Goal: Information Seeking & Learning: Find contact information

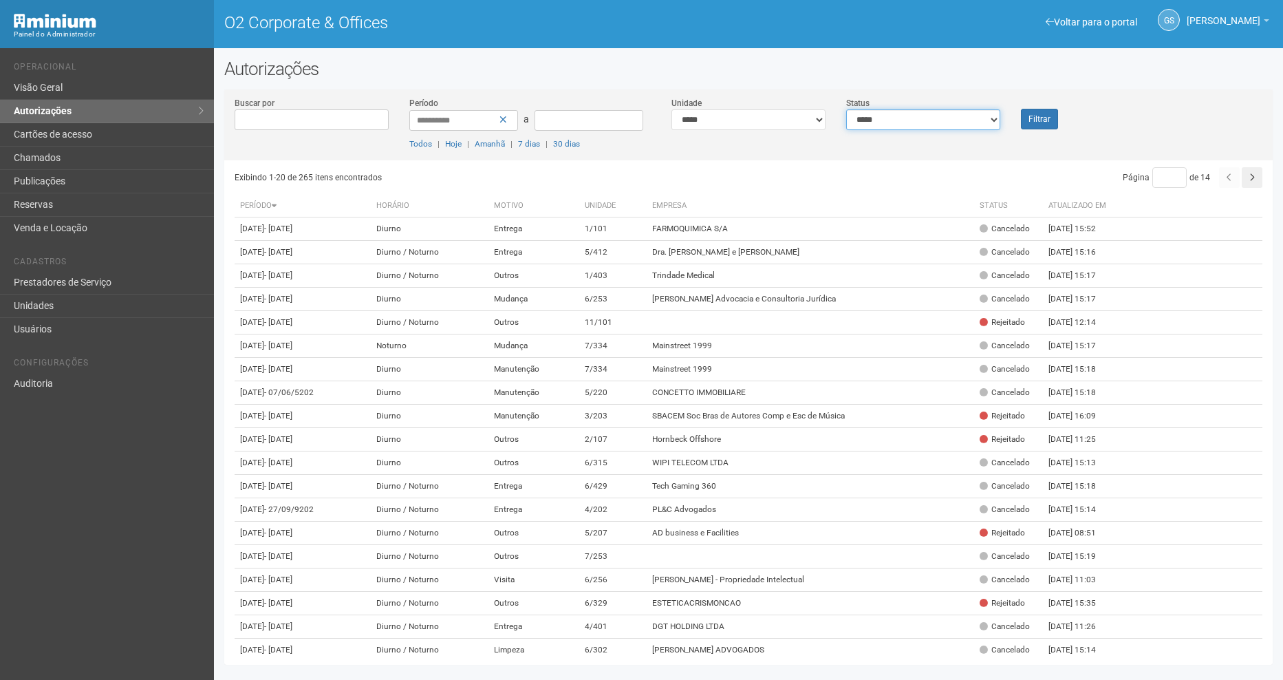
drag, startPoint x: 869, startPoint y: 115, endPoint x: 873, endPoint y: 131, distance: 17.0
click at [869, 115] on select "**********" at bounding box center [923, 119] width 154 height 21
select select "*"
click at [846, 109] on select "**********" at bounding box center [923, 119] width 154 height 21
click at [1040, 118] on button "Filtrar" at bounding box center [1039, 119] width 37 height 21
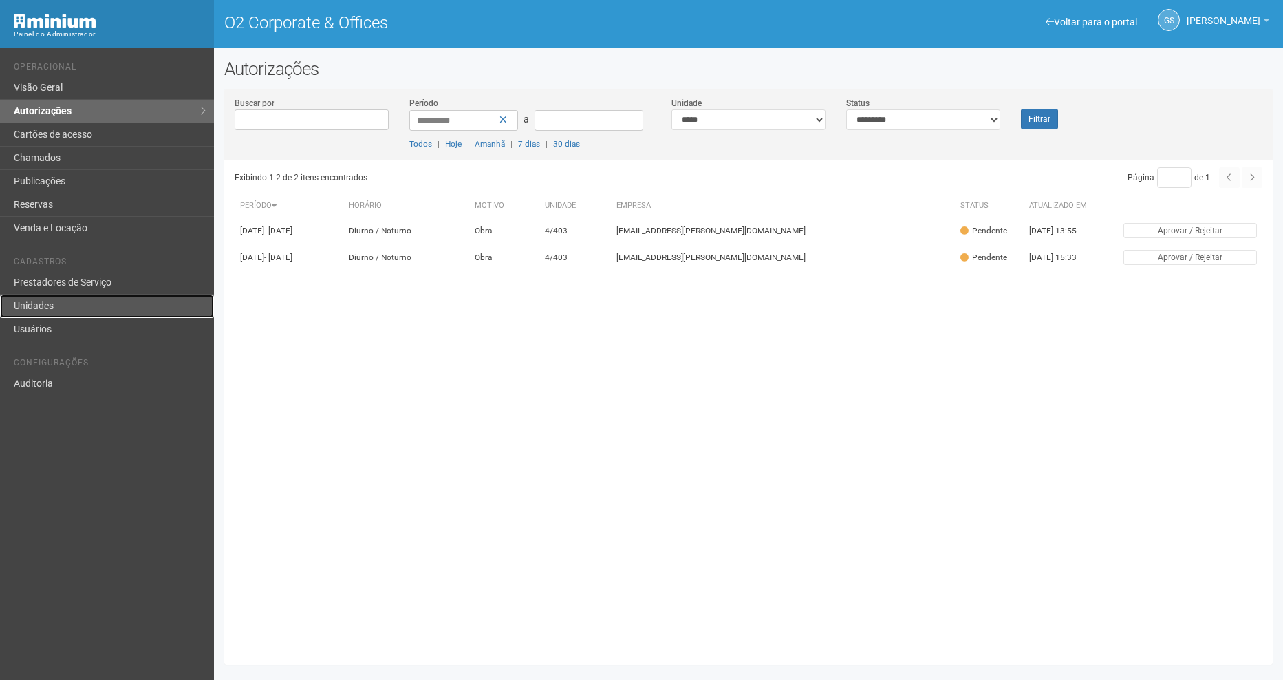
click at [87, 310] on link "Unidades" at bounding box center [107, 305] width 214 height 23
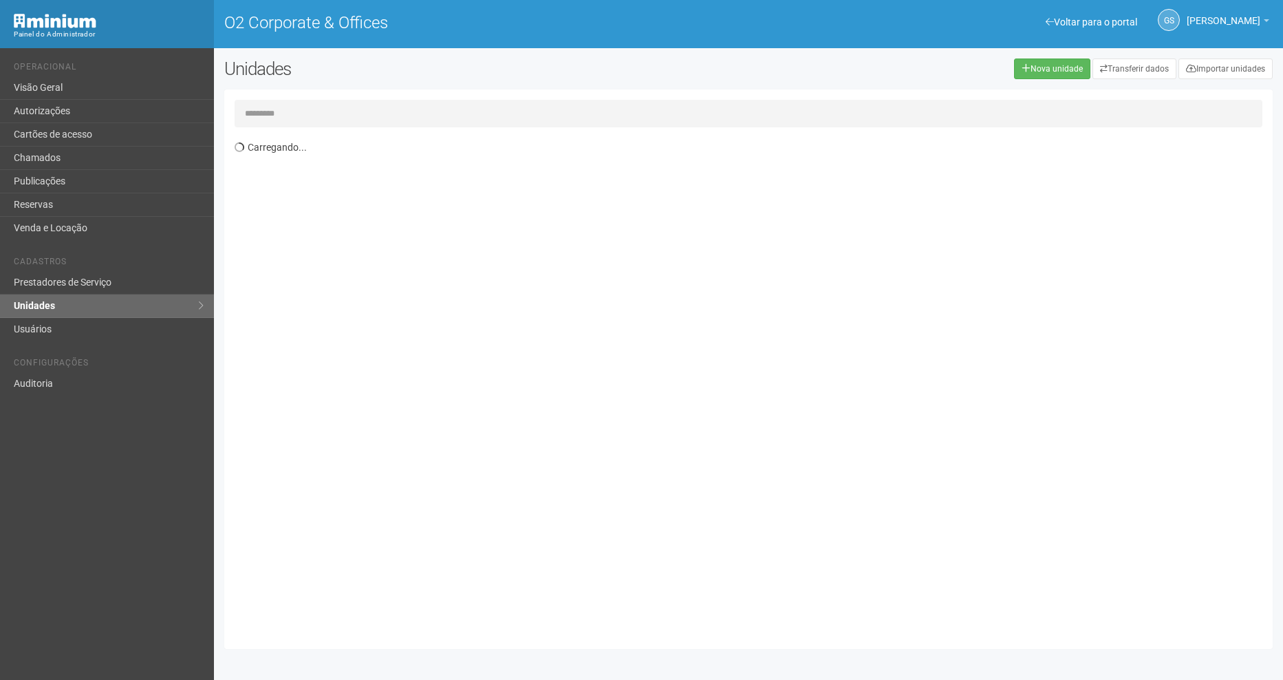
click at [286, 116] on input "text" at bounding box center [749, 114] width 1028 height 28
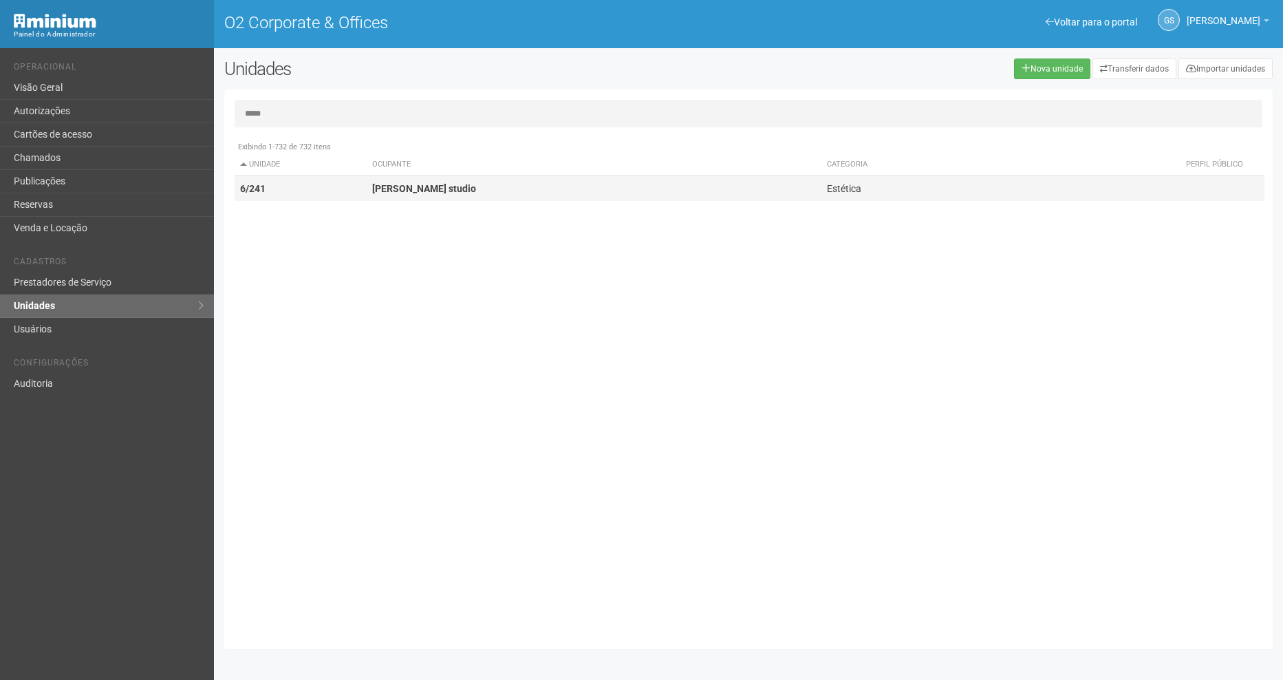
click at [426, 180] on td "Juliana Silva studio" at bounding box center [594, 188] width 455 height 25
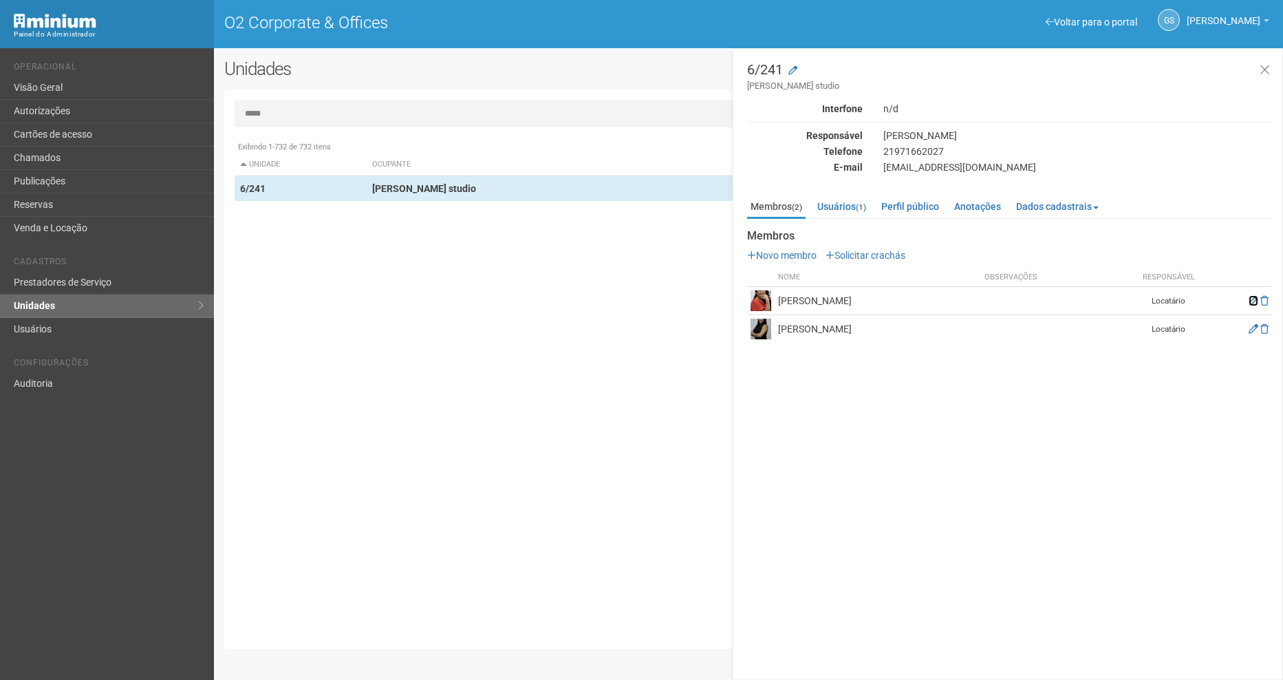
click at [1248, 302] on icon at bounding box center [1253, 301] width 10 height 10
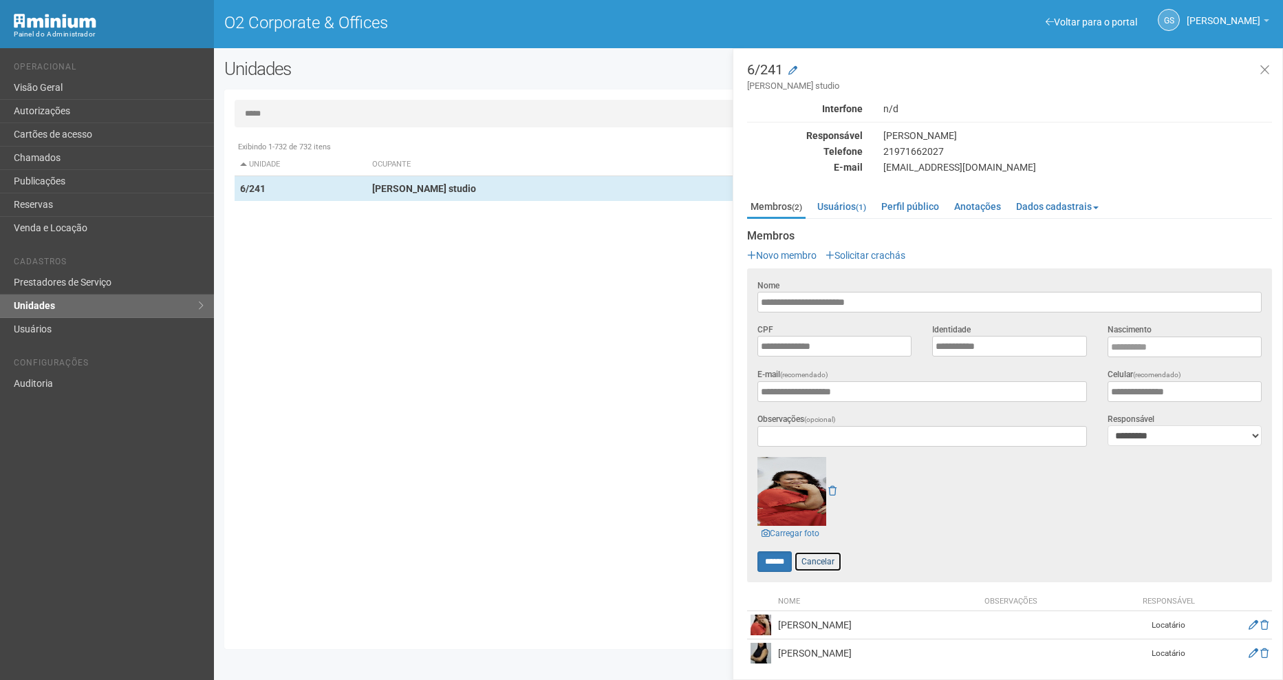
click at [832, 562] on link "Cancelar" at bounding box center [818, 561] width 48 height 21
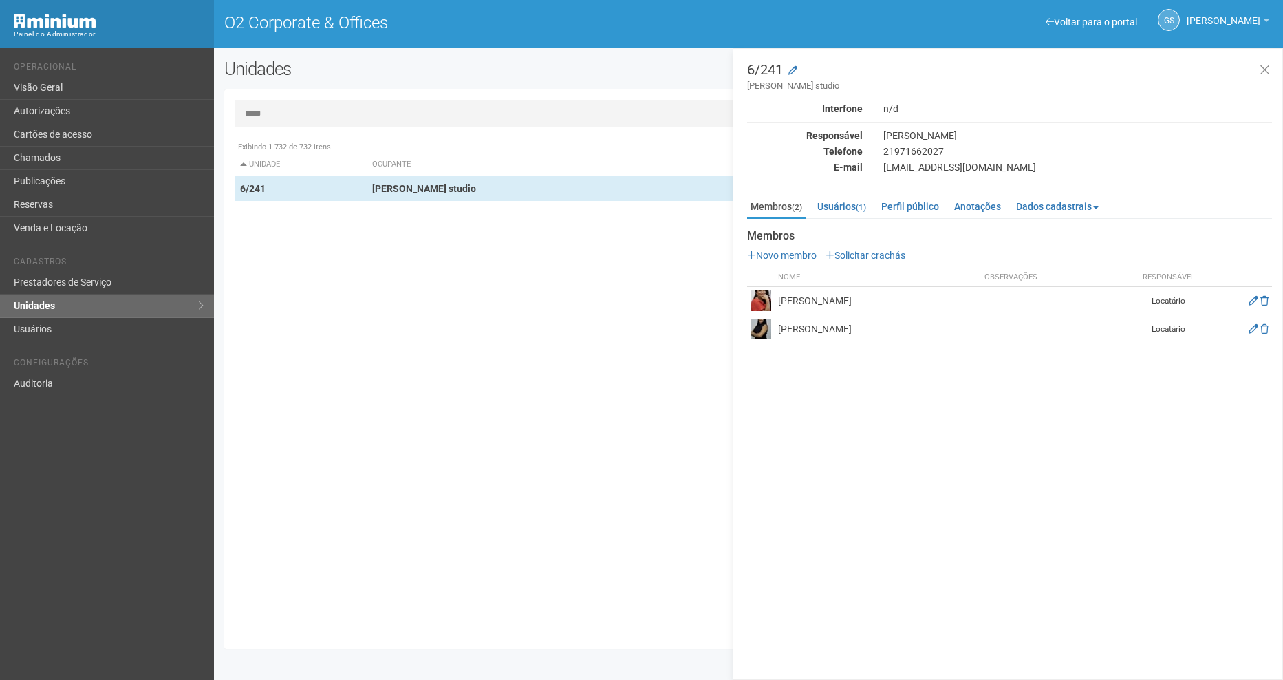
click at [1246, 328] on td at bounding box center [1237, 329] width 69 height 28
click at [1249, 329] on icon at bounding box center [1253, 329] width 10 height 10
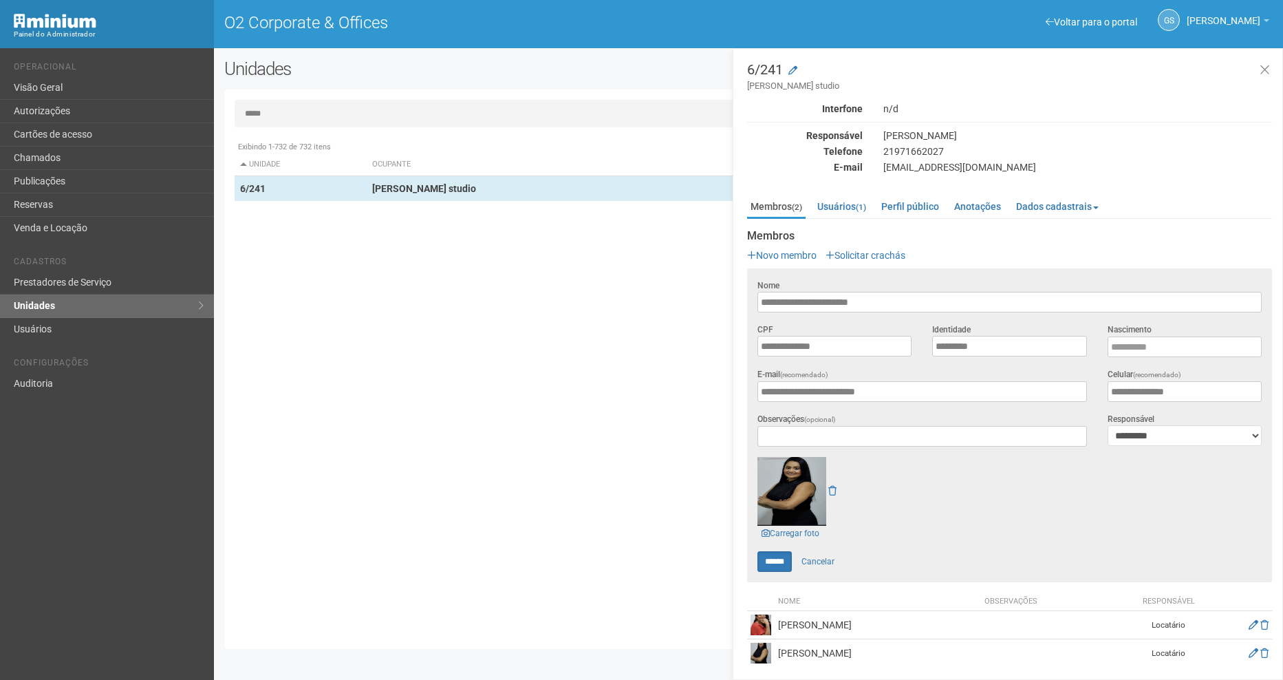
click at [859, 501] on div at bounding box center [1009, 491] width 504 height 69
click at [823, 557] on link "Cancelar" at bounding box center [818, 561] width 48 height 21
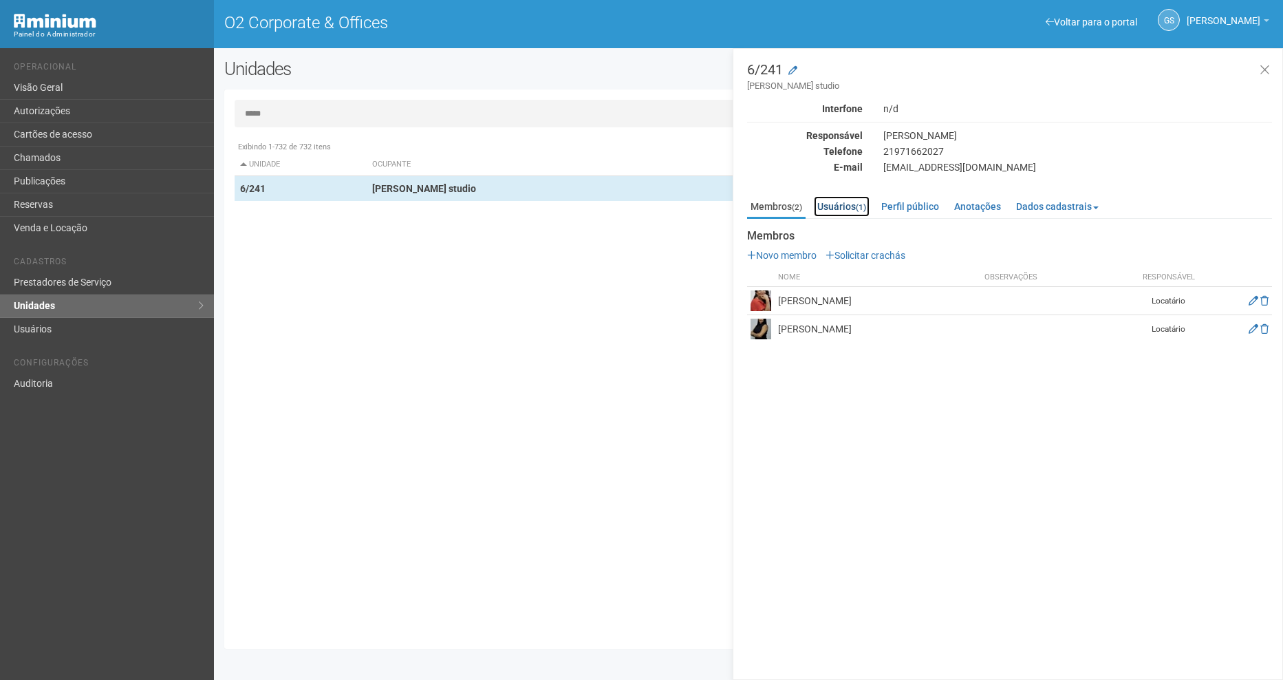
click at [852, 210] on link "Usuários (1)" at bounding box center [842, 206] width 56 height 21
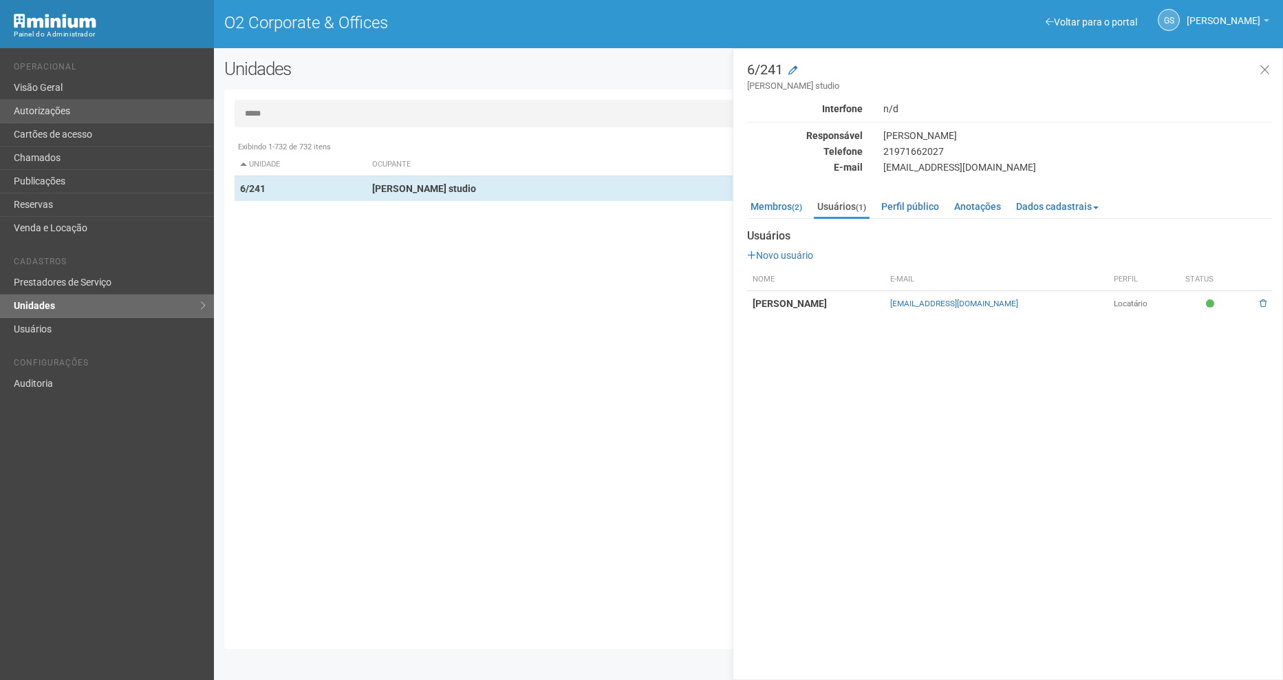
drag, startPoint x: 303, startPoint y: 104, endPoint x: 116, endPoint y: 108, distance: 186.4
click at [116, 108] on div "Voltar para o portal Operacional Visão Geral Autorizações Cartões de acesso Cha…" at bounding box center [641, 363] width 1283 height 631
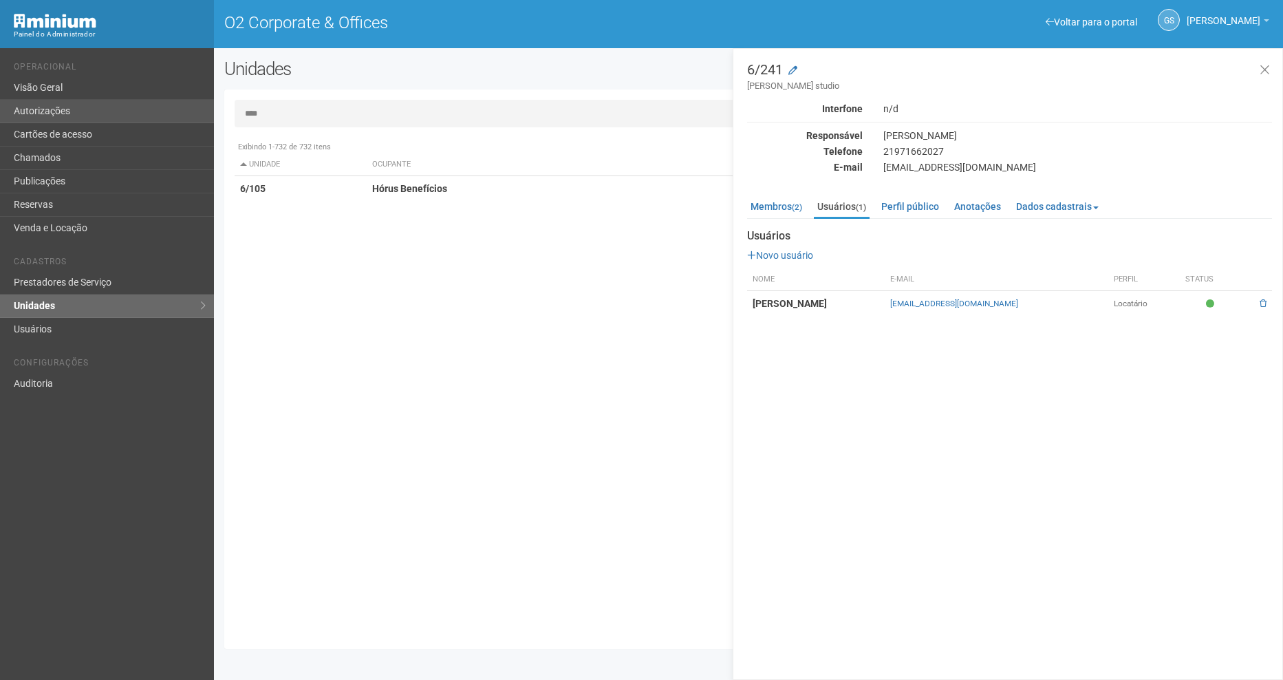
type input "****"
click at [76, 113] on link "Autorizações" at bounding box center [107, 111] width 214 height 23
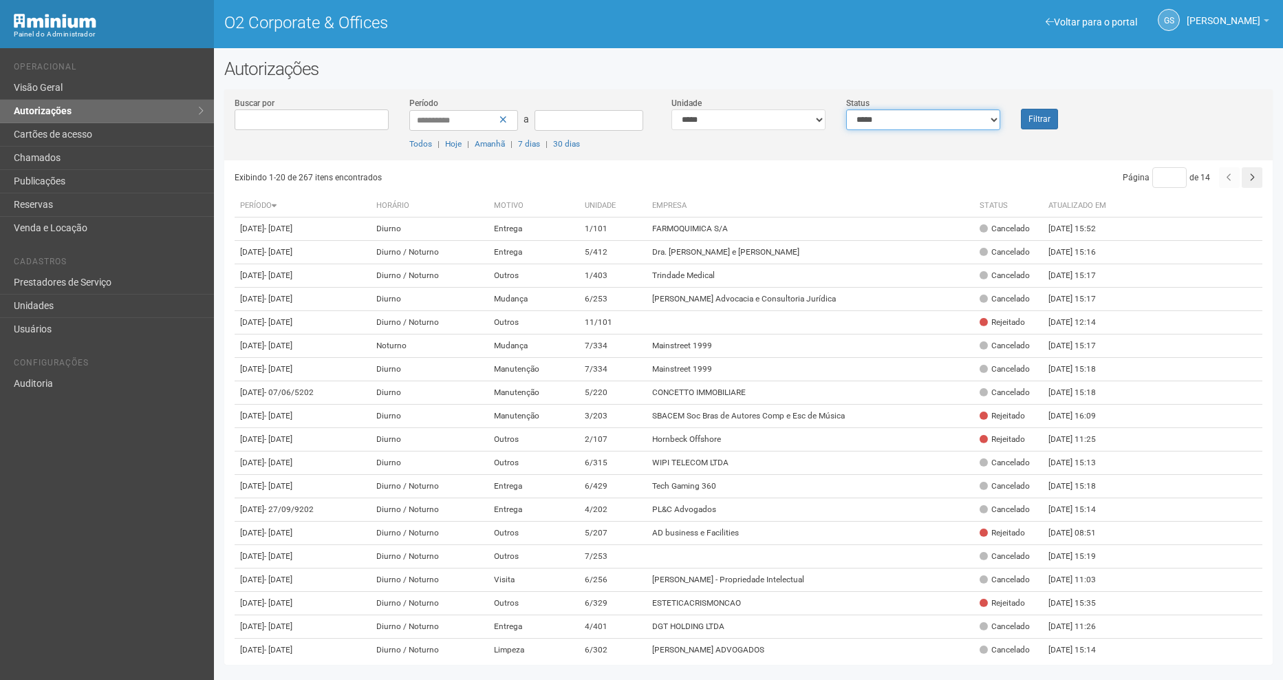
click at [903, 124] on select "**********" at bounding box center [923, 119] width 154 height 21
select select "*"
click at [846, 109] on select "**********" at bounding box center [923, 119] width 154 height 21
click at [1043, 127] on button "Filtrar" at bounding box center [1039, 119] width 37 height 21
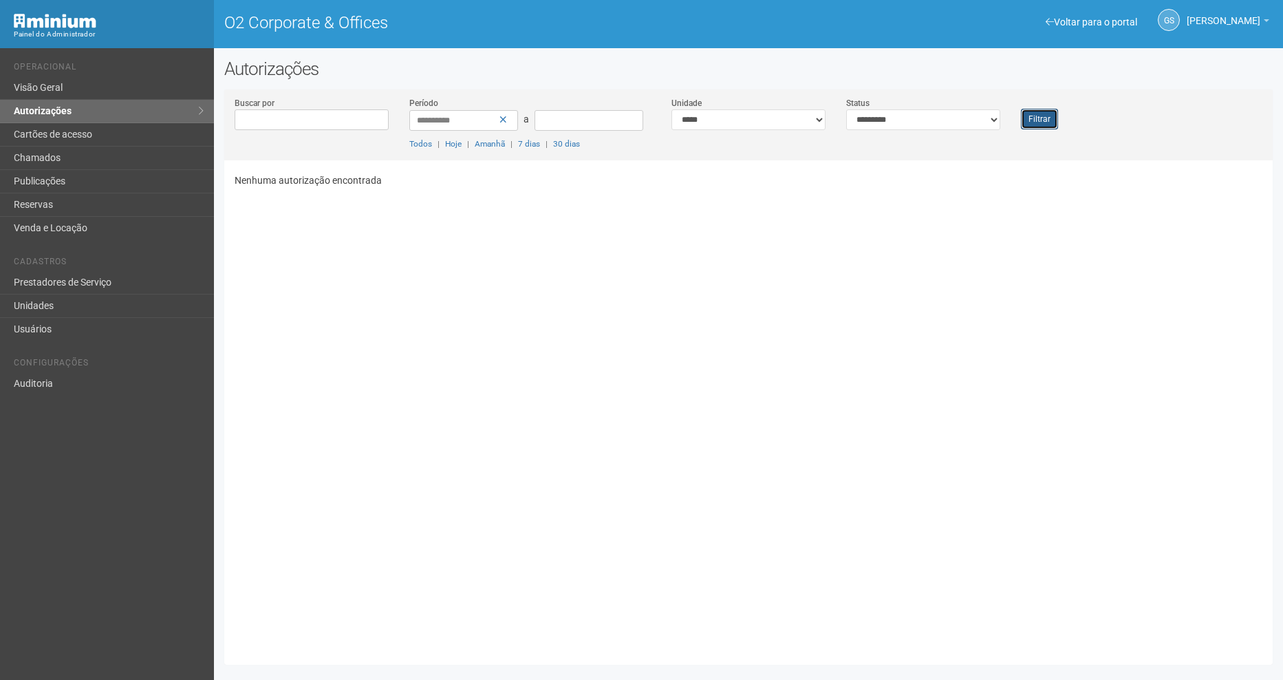
click at [1043, 120] on button "Filtrar" at bounding box center [1039, 119] width 37 height 21
click at [1050, 125] on button "Filtrar" at bounding box center [1039, 119] width 37 height 21
click at [1037, 117] on button "Filtrar" at bounding box center [1039, 119] width 37 height 21
click at [1037, 113] on button "Filtrar" at bounding box center [1039, 119] width 37 height 21
click at [1046, 124] on button "Filtrar" at bounding box center [1039, 119] width 37 height 21
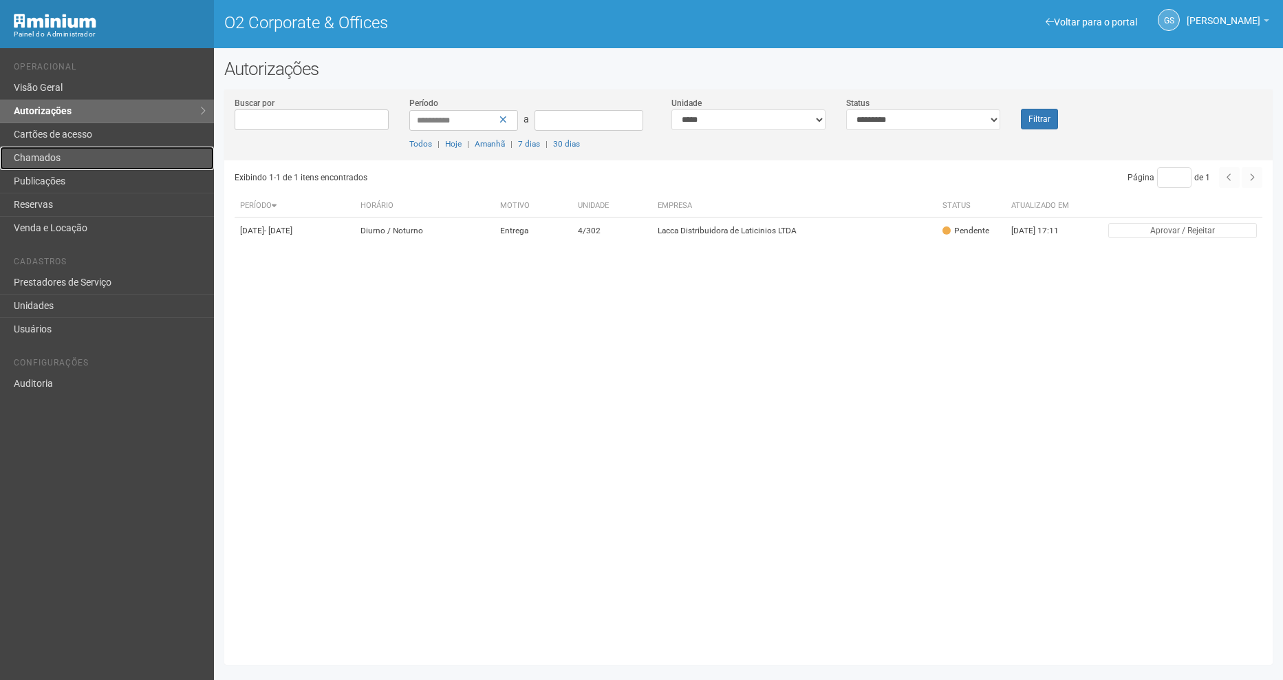
click at [71, 160] on link "Chamados" at bounding box center [107, 157] width 214 height 23
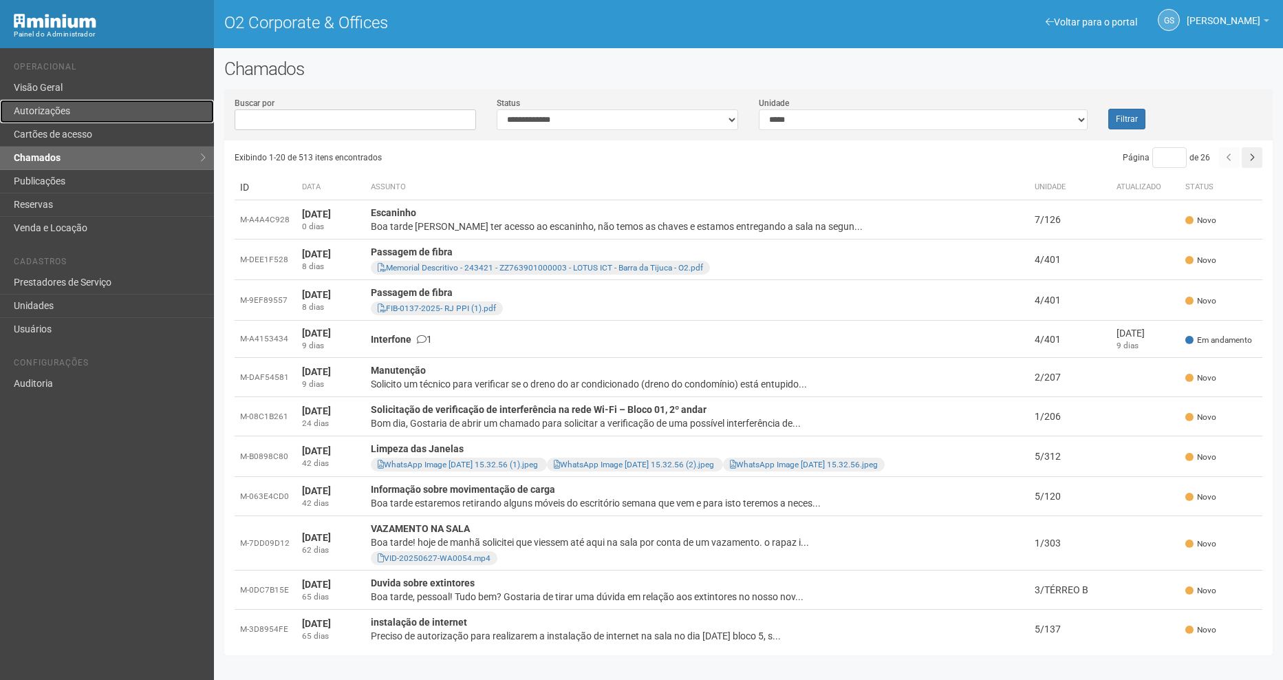
click at [71, 107] on link "Autorizações" at bounding box center [107, 111] width 214 height 23
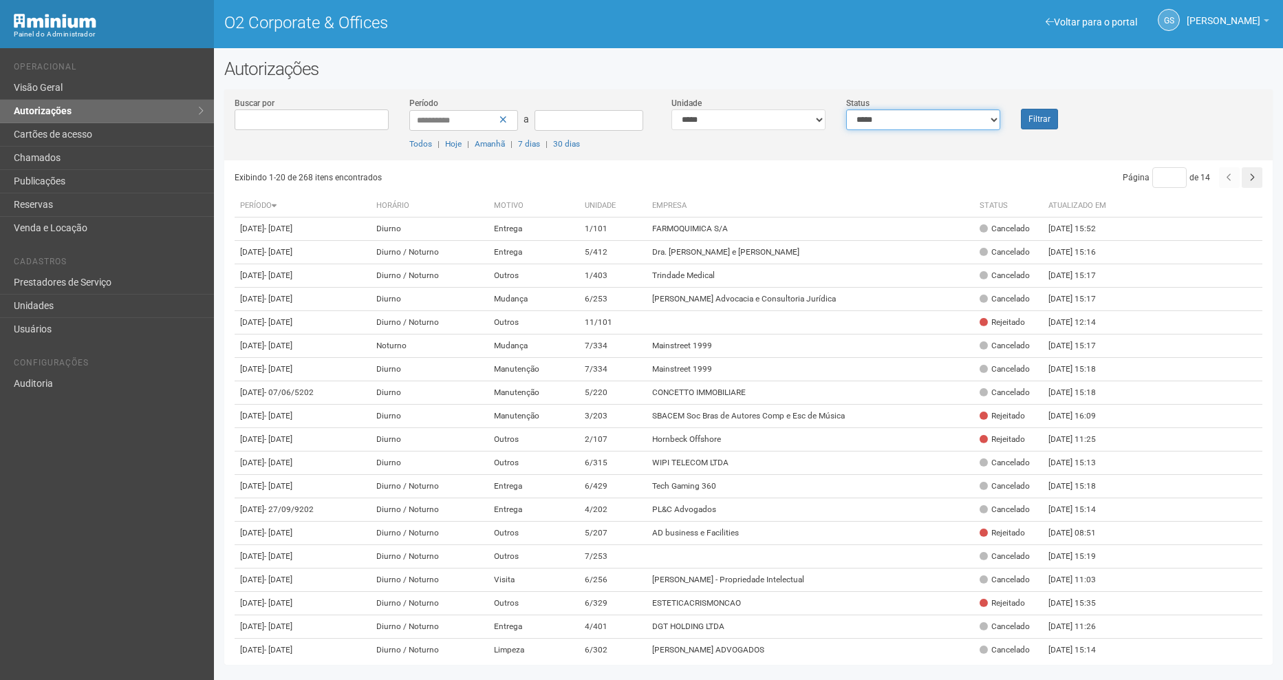
drag, startPoint x: 891, startPoint y: 115, endPoint x: 887, endPoint y: 127, distance: 13.0
click at [891, 115] on select "**********" at bounding box center [923, 119] width 154 height 21
click at [879, 118] on select "**********" at bounding box center [923, 119] width 154 height 21
select select "*"
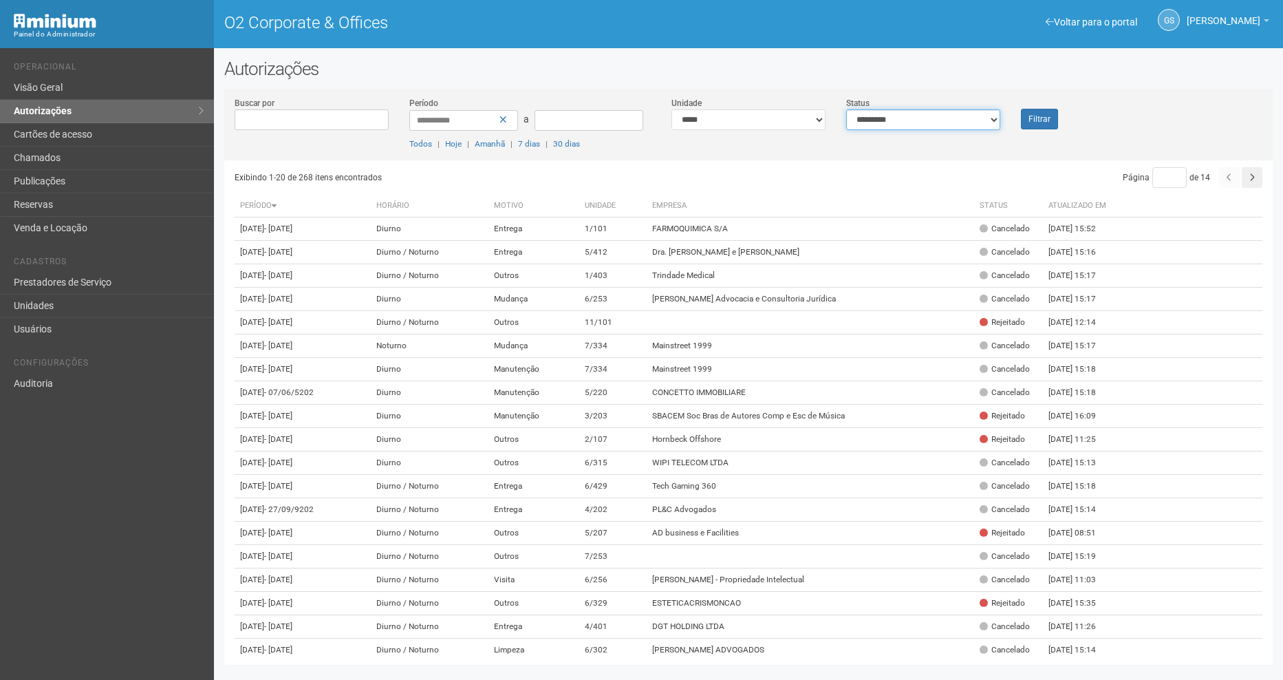
click at [846, 109] on select "**********" at bounding box center [923, 119] width 154 height 21
click at [1053, 120] on button "Filtrar" at bounding box center [1039, 119] width 37 height 21
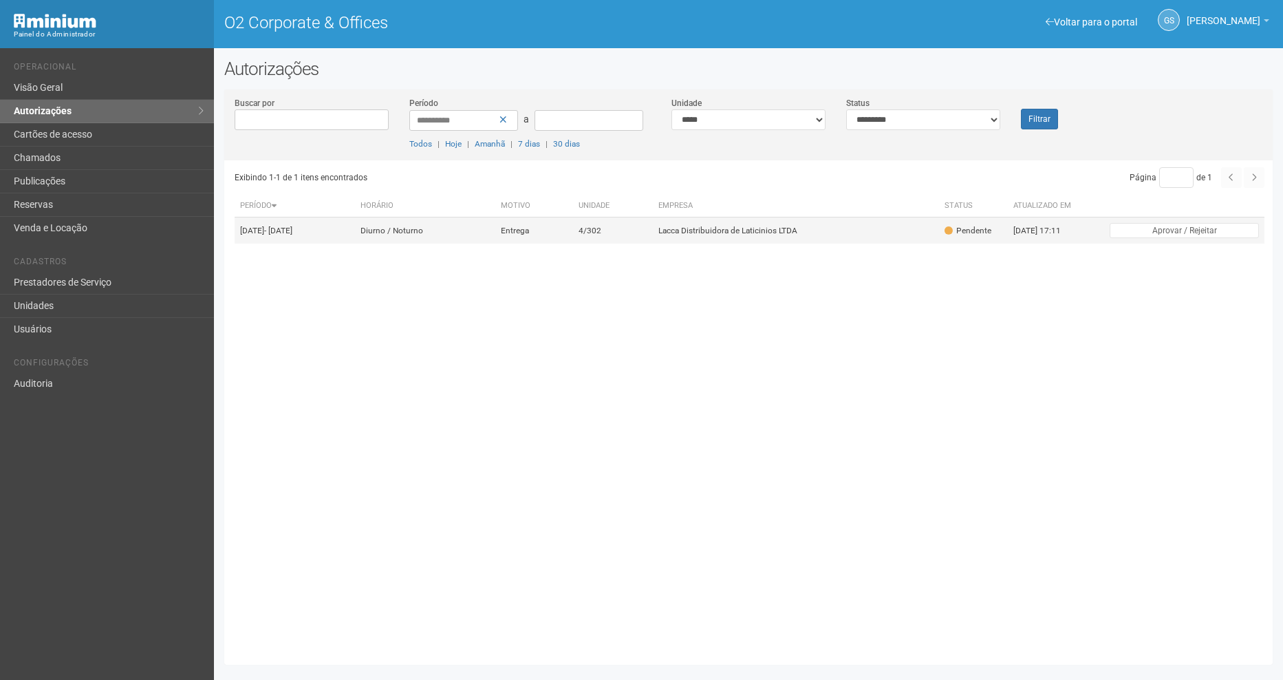
click at [748, 234] on td "Lacca Distribuidora de Laticinios LTDA" at bounding box center [796, 230] width 286 height 27
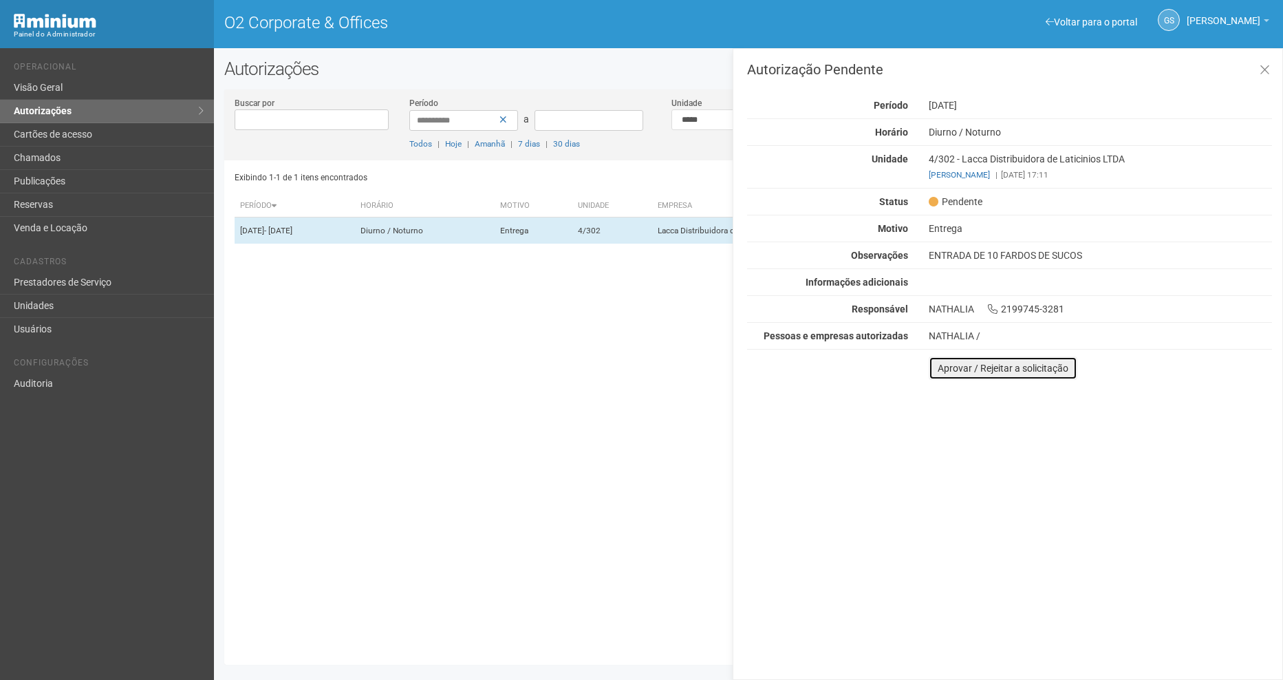
click at [1014, 371] on button "Aprovar / Rejeitar a solicitação" at bounding box center [1003, 367] width 149 height 23
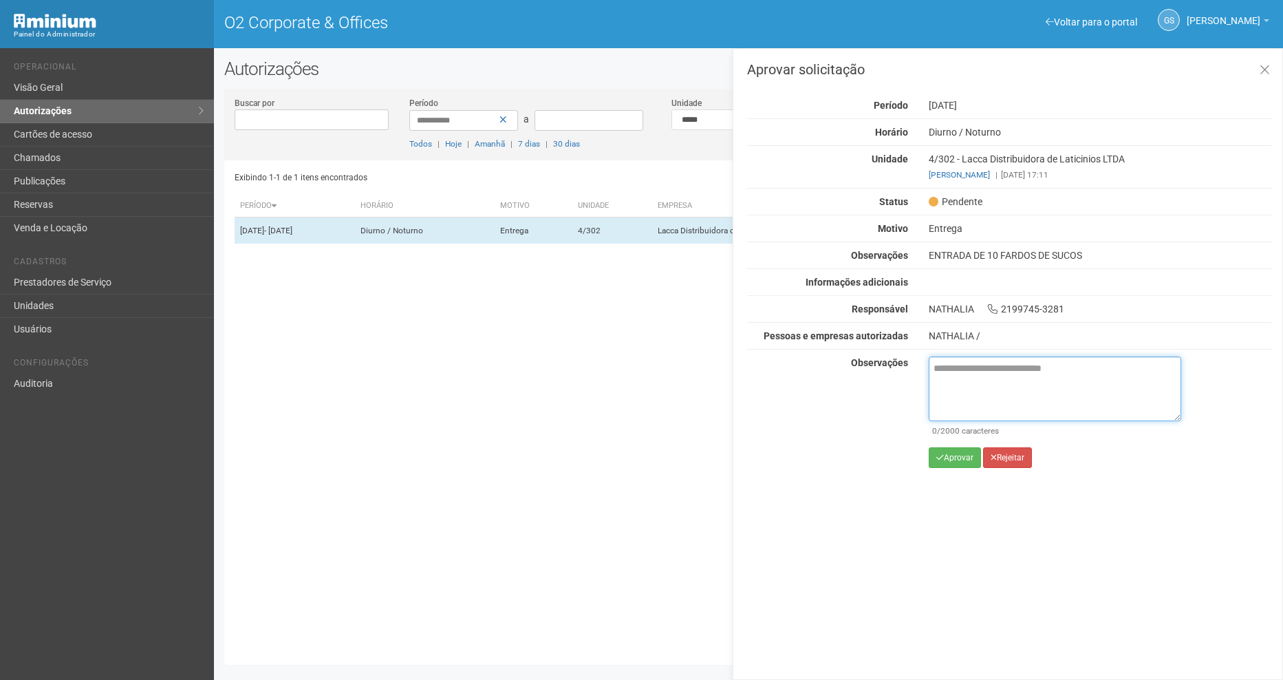
click at [986, 388] on textarea at bounding box center [1055, 388] width 252 height 65
paste textarea "**********"
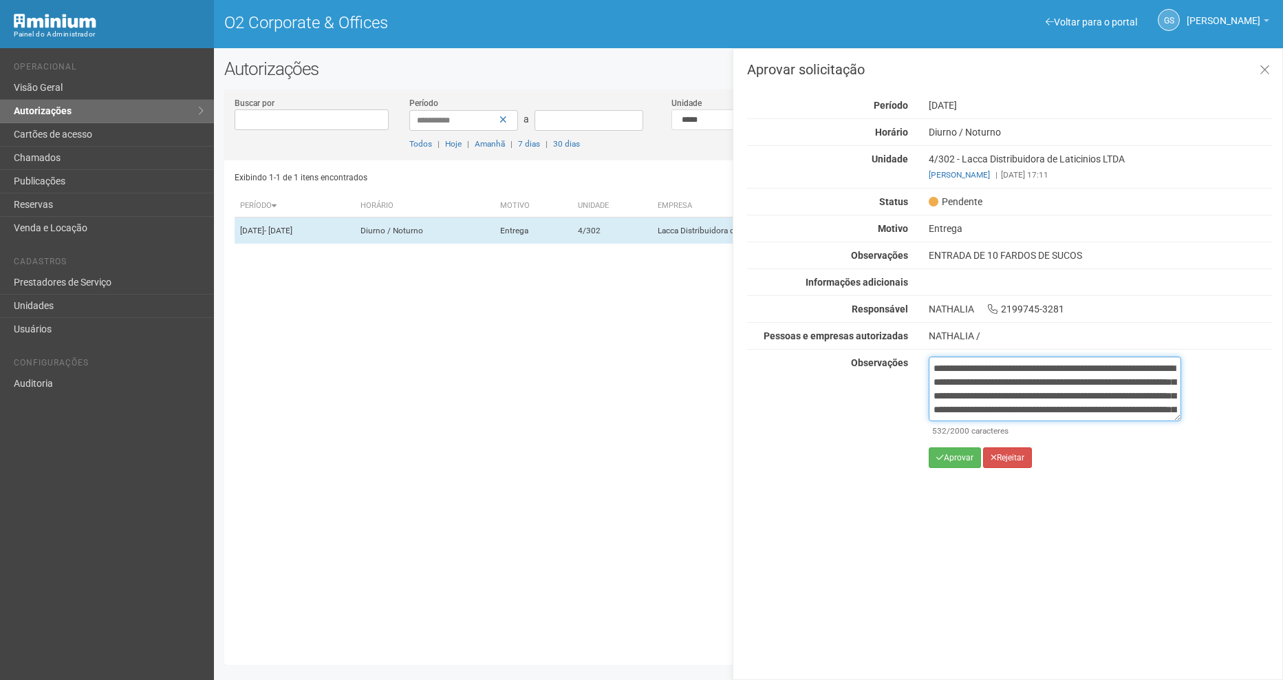
scroll to position [91, 0]
type textarea "**********"
click at [950, 457] on button "Aprovar" at bounding box center [955, 457] width 52 height 21
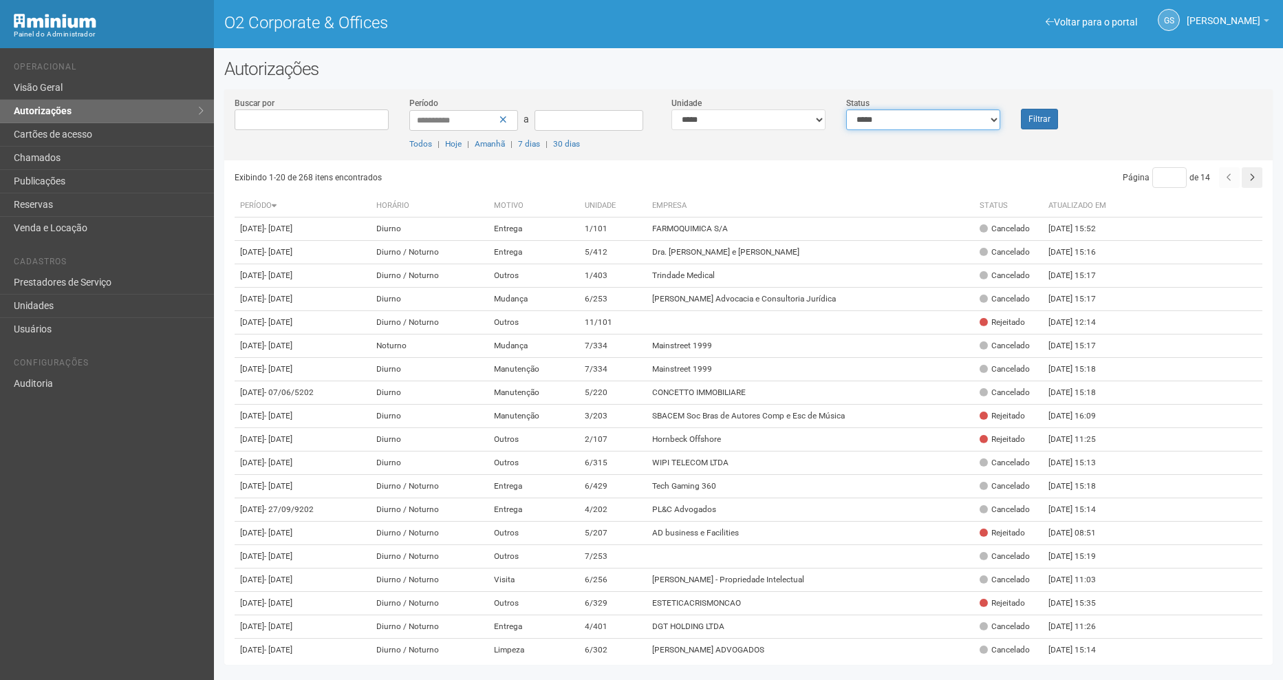
click at [920, 118] on select "**********" at bounding box center [923, 119] width 154 height 21
select select "*"
click at [846, 109] on select "**********" at bounding box center [923, 119] width 154 height 21
click at [1037, 127] on button "Filtrar" at bounding box center [1039, 119] width 37 height 21
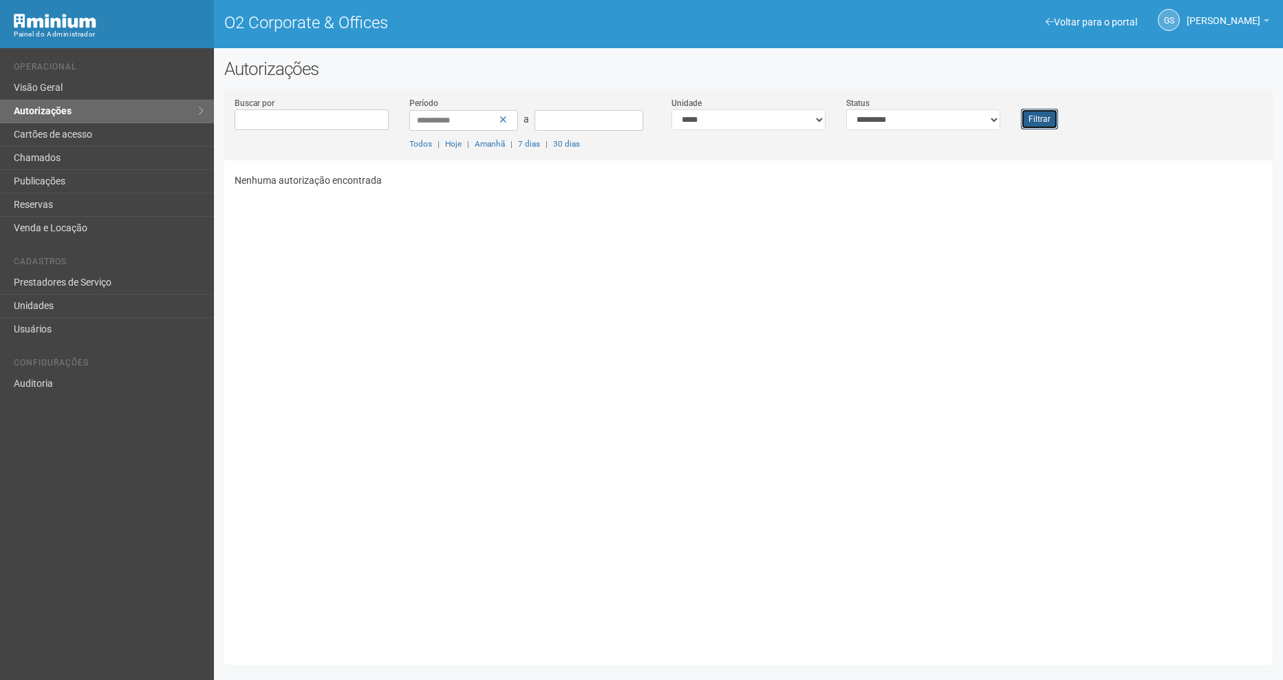
click at [1027, 120] on button "Filtrar" at bounding box center [1039, 119] width 37 height 21
click at [1033, 122] on button "Filtrar" at bounding box center [1039, 119] width 37 height 21
drag, startPoint x: 98, startPoint y: 307, endPoint x: 56, endPoint y: 306, distance: 42.7
click at [56, 306] on link "Unidades" at bounding box center [107, 305] width 214 height 23
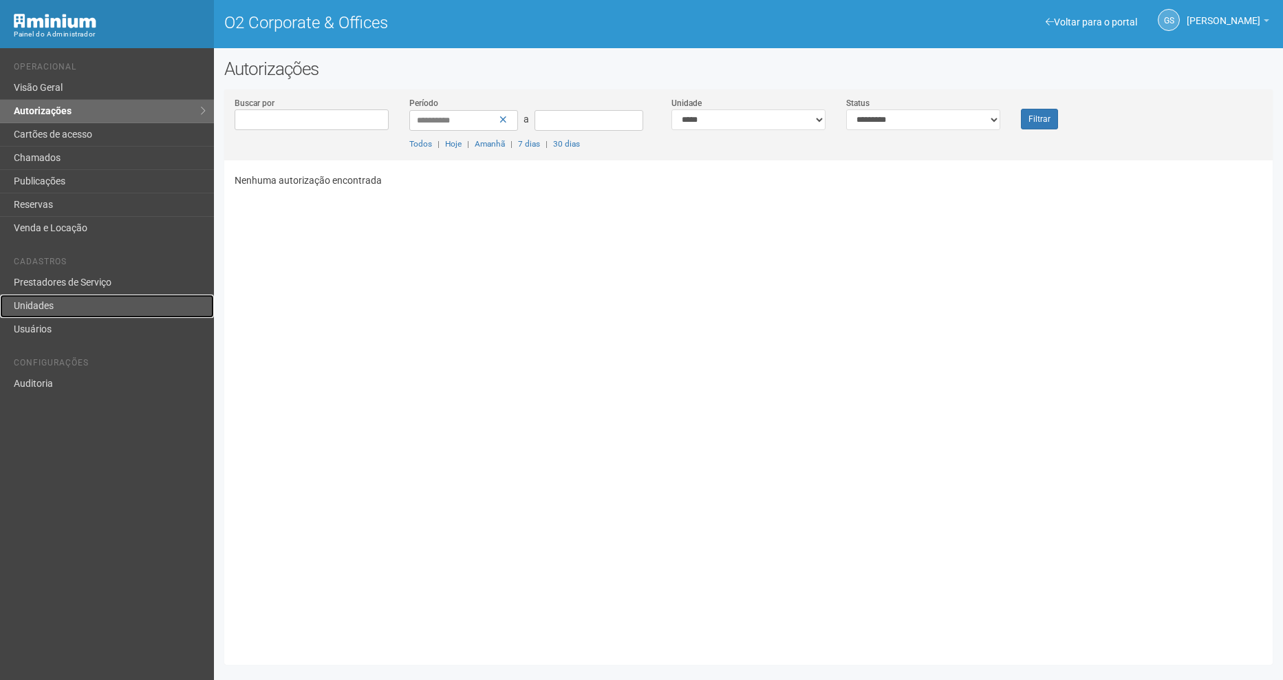
click at [56, 306] on link "Unidades" at bounding box center [107, 305] width 214 height 23
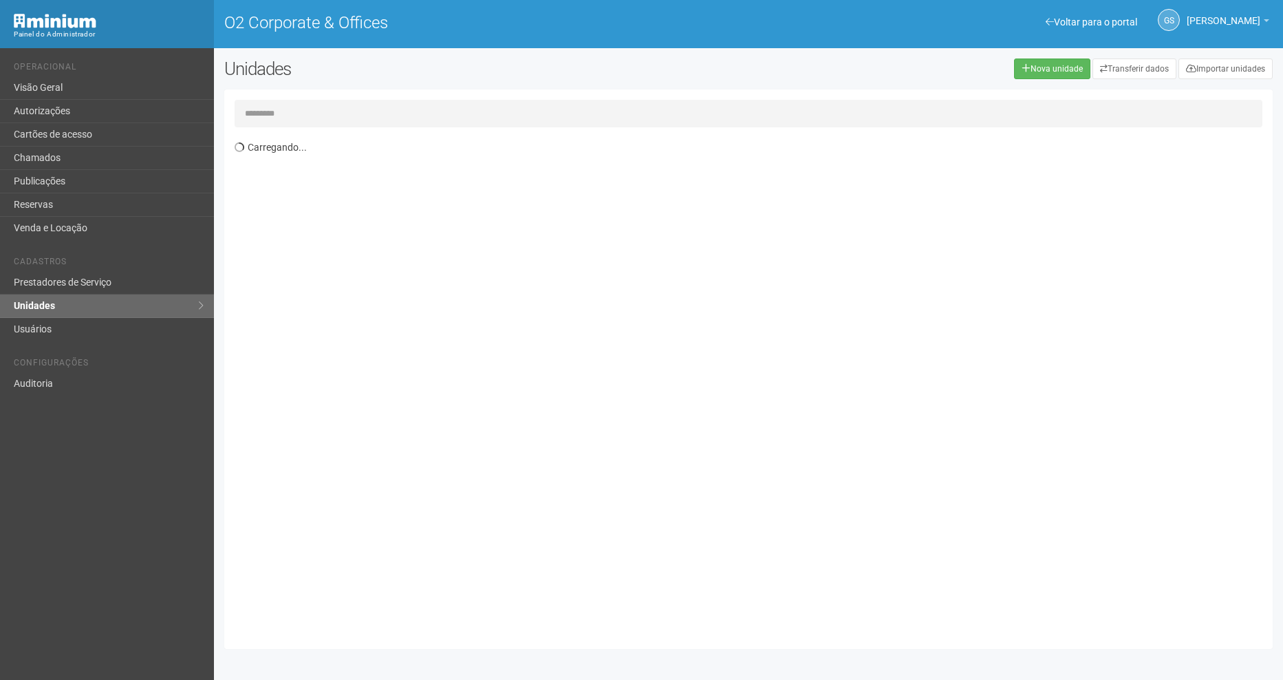
click at [299, 120] on input "text" at bounding box center [749, 114] width 1028 height 28
type input "***"
drag, startPoint x: 293, startPoint y: 117, endPoint x: 196, endPoint y: 105, distance: 97.8
click at [200, 104] on div "Voltar para o portal Operacional Visão Geral Autorizações Cartões de acesso Cha…" at bounding box center [641, 363] width 1283 height 631
drag, startPoint x: 369, startPoint y: 191, endPoint x: 585, endPoint y: 435, distance: 325.5
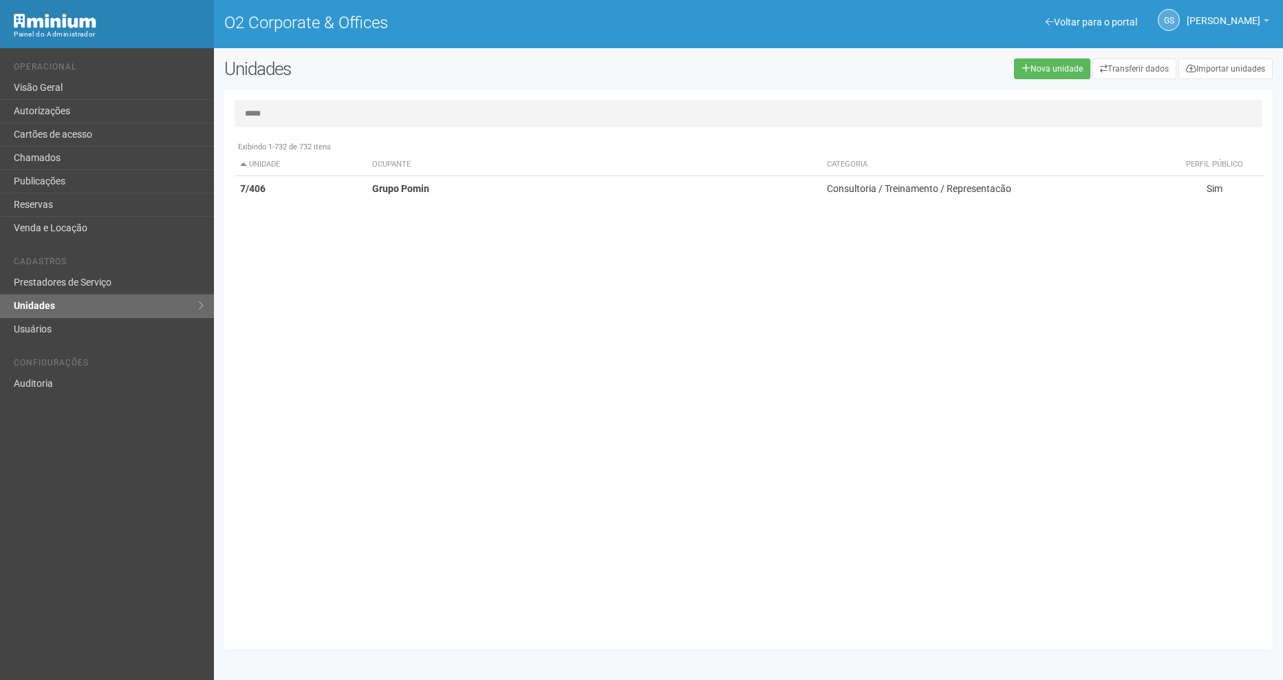
click at [369, 191] on td "Grupo Pomin" at bounding box center [594, 188] width 455 height 25
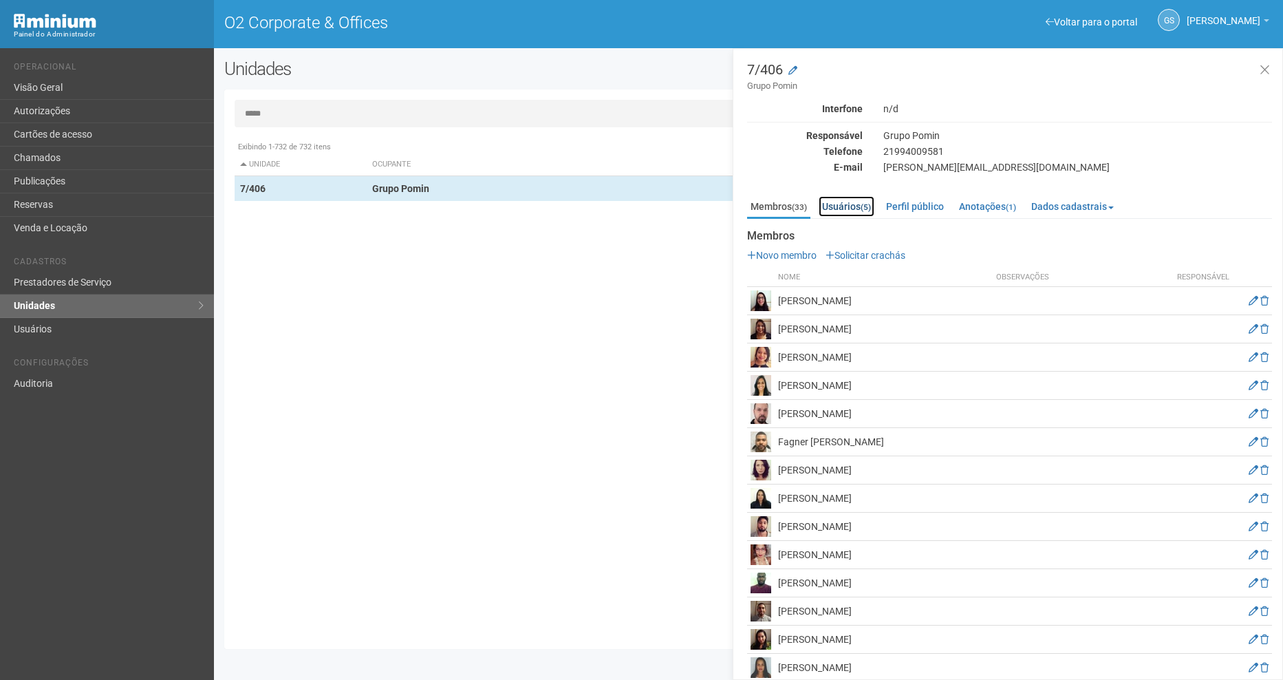
click at [838, 213] on link "Usuários (5)" at bounding box center [846, 206] width 56 height 21
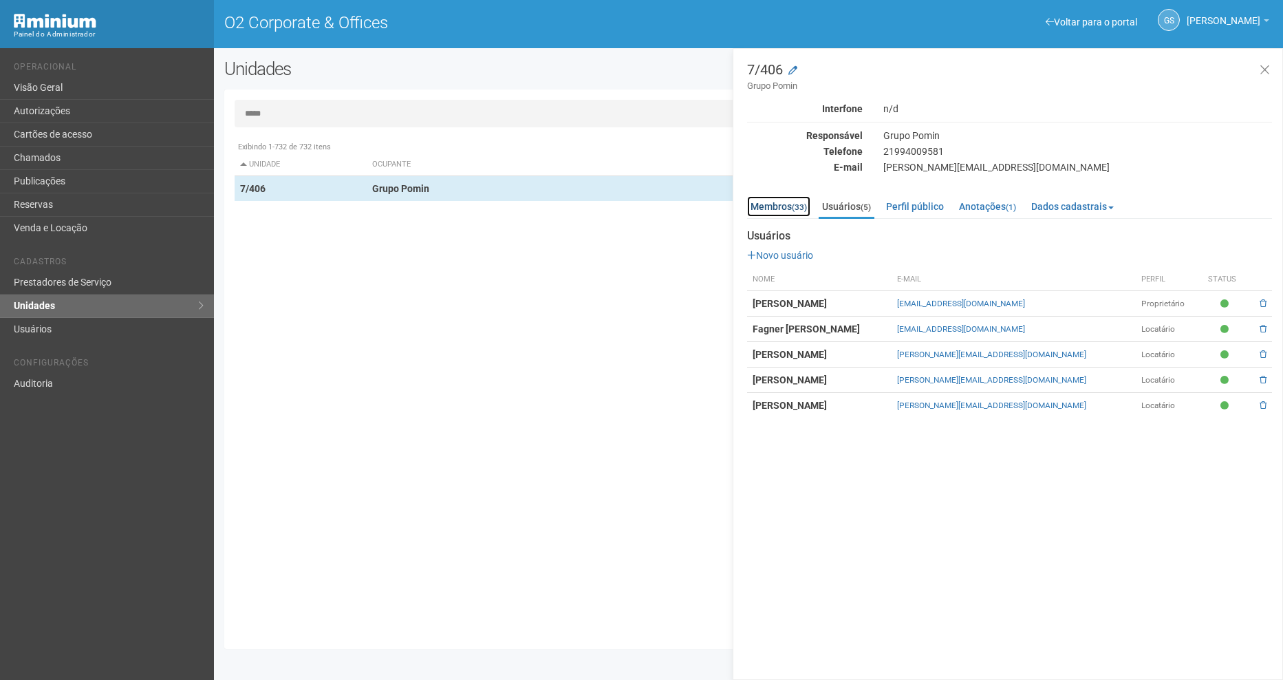
click at [793, 208] on link "Membros (33)" at bounding box center [778, 206] width 63 height 21
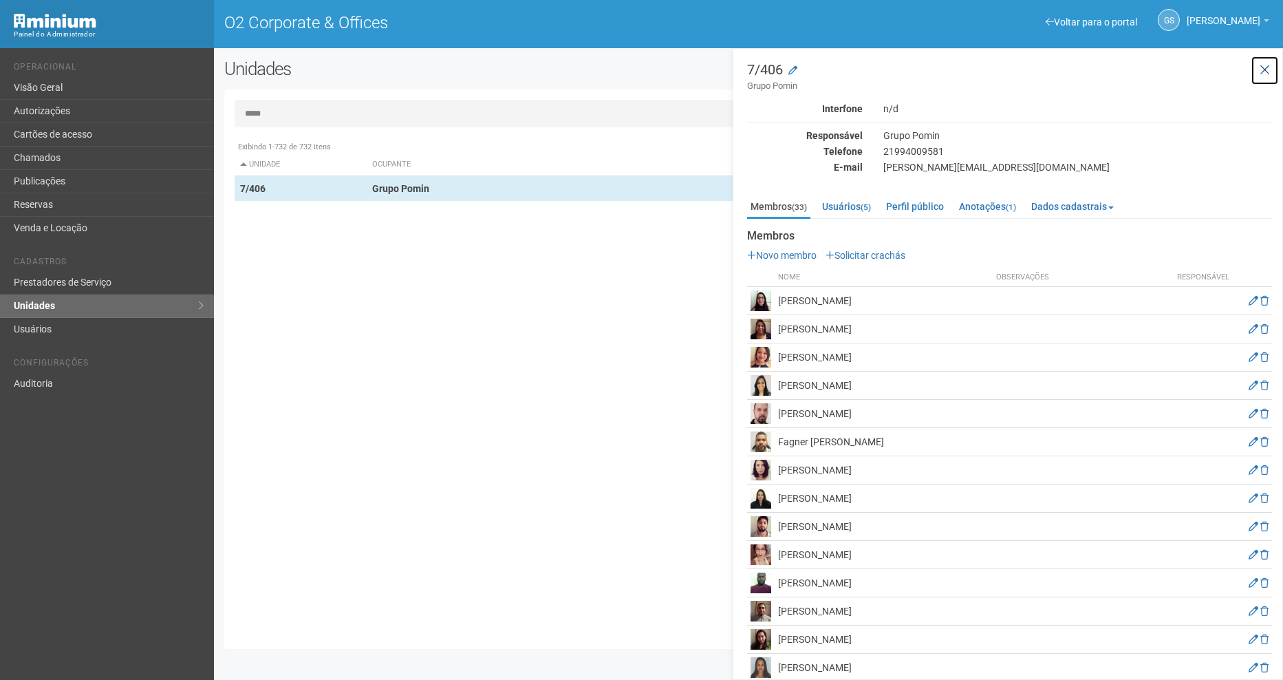
click at [1260, 69] on icon at bounding box center [1264, 70] width 10 height 14
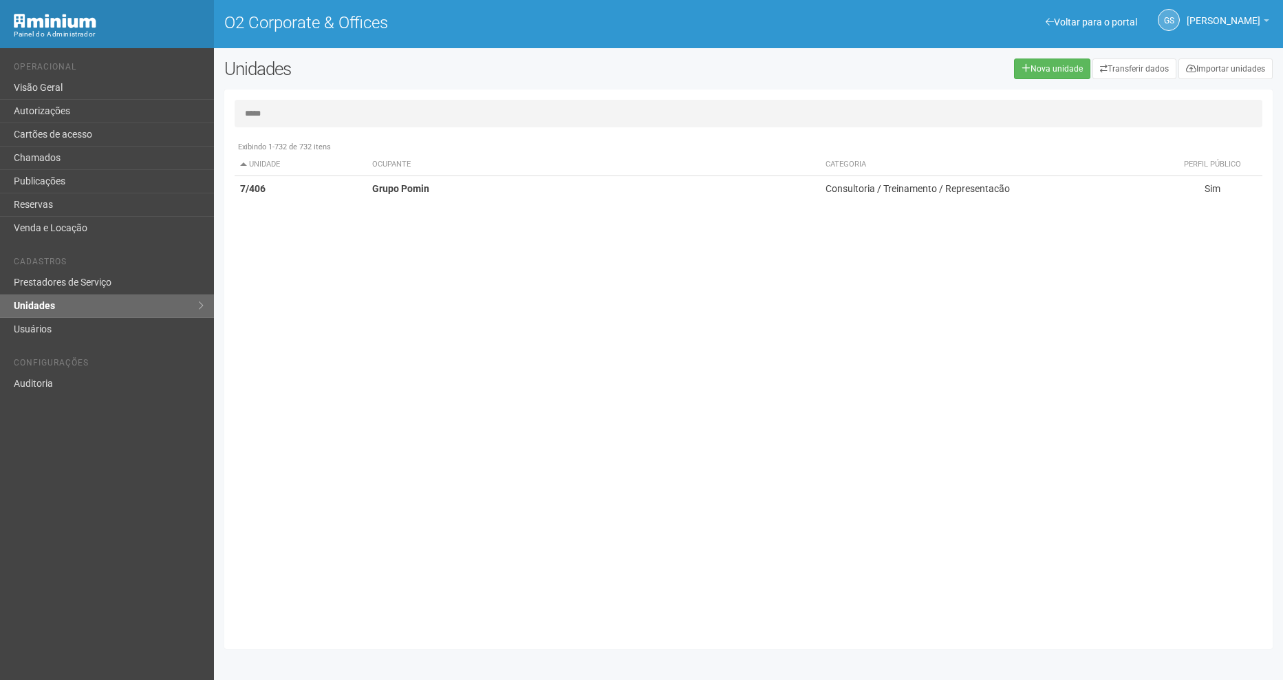
click at [359, 114] on input "*****" at bounding box center [749, 114] width 1028 height 28
type input "*****"
drag, startPoint x: 359, startPoint y: 114, endPoint x: 115, endPoint y: 123, distance: 244.3
click at [116, 122] on div "Voltar para o portal Operacional Visão Geral Autorizações Cartões de acesso Cha…" at bounding box center [641, 363] width 1283 height 631
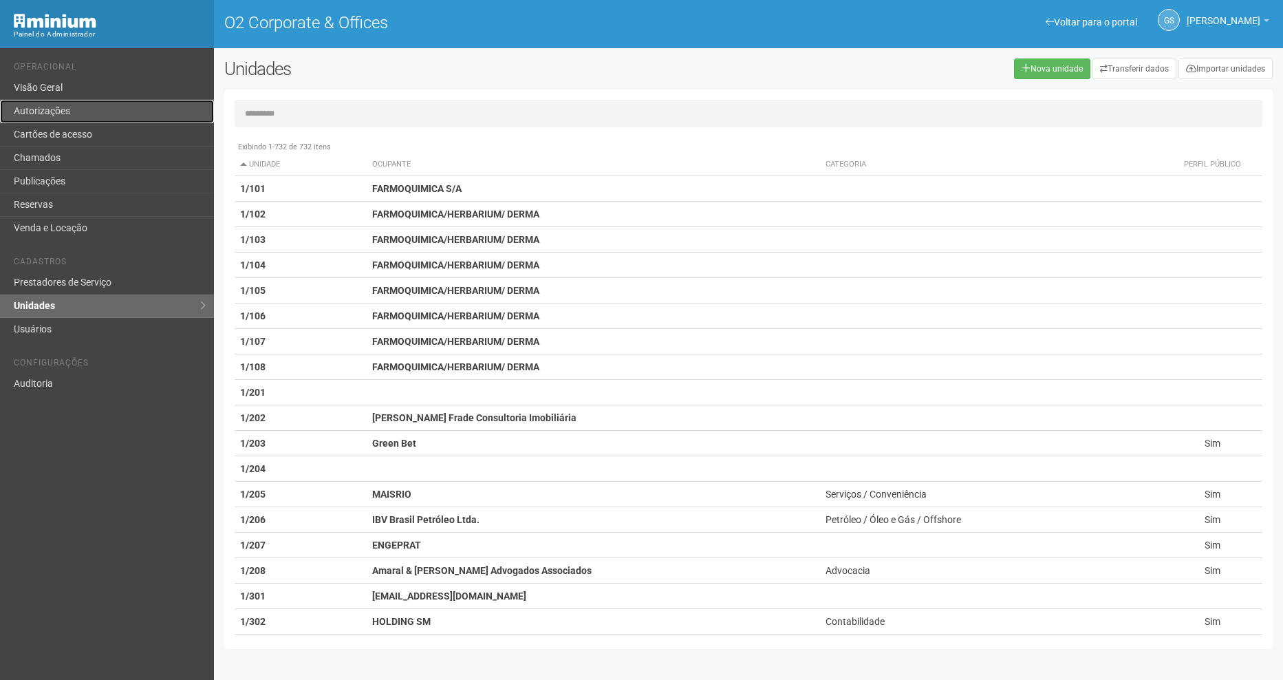
click at [45, 109] on link "Autorizações" at bounding box center [107, 111] width 214 height 23
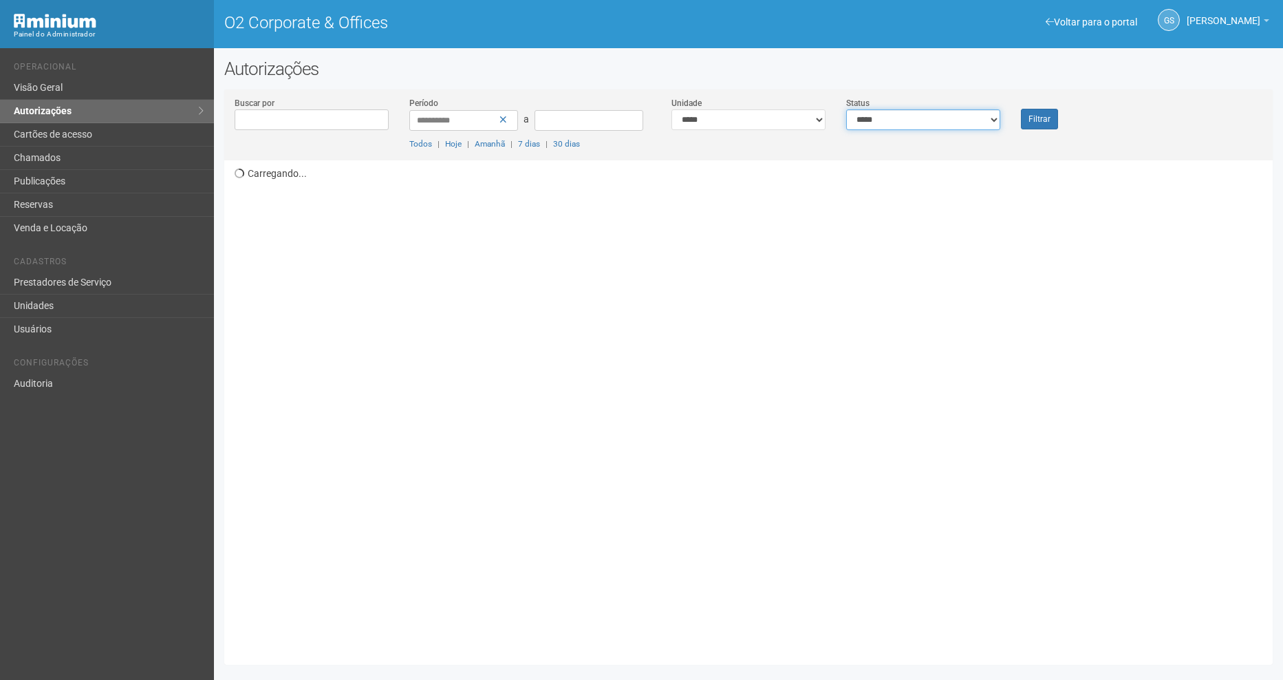
click at [922, 121] on select "**********" at bounding box center [923, 119] width 154 height 21
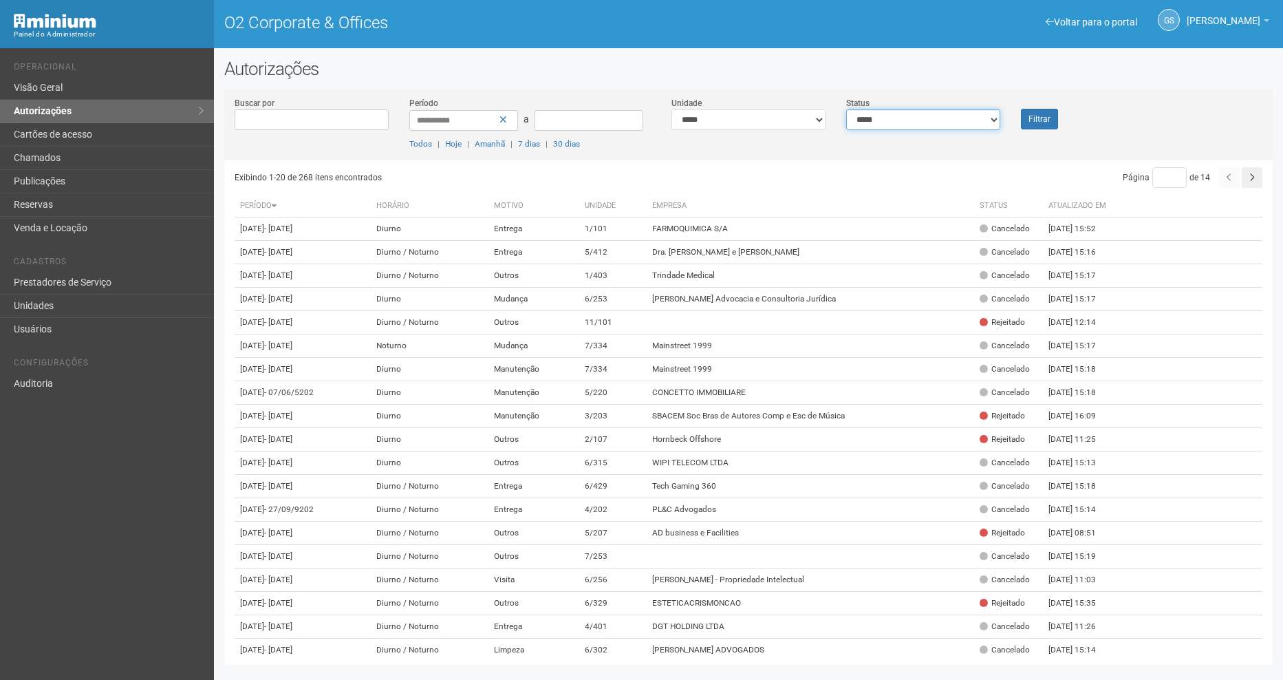
click at [922, 121] on select "**********" at bounding box center [923, 119] width 154 height 21
drag, startPoint x: 877, startPoint y: 117, endPoint x: 886, endPoint y: 131, distance: 17.0
click at [877, 117] on select "**********" at bounding box center [923, 119] width 154 height 21
select select "*"
click at [846, 109] on select "**********" at bounding box center [923, 119] width 154 height 21
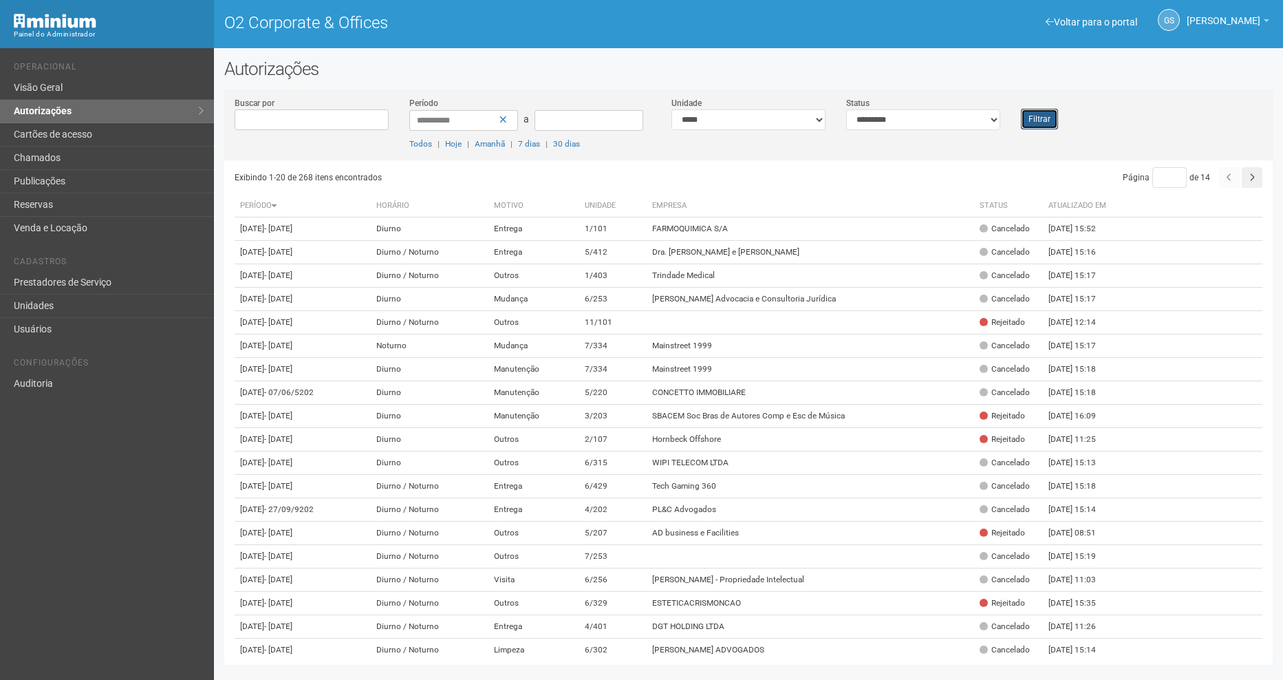
click at [1042, 112] on button "Filtrar" at bounding box center [1039, 119] width 37 height 21
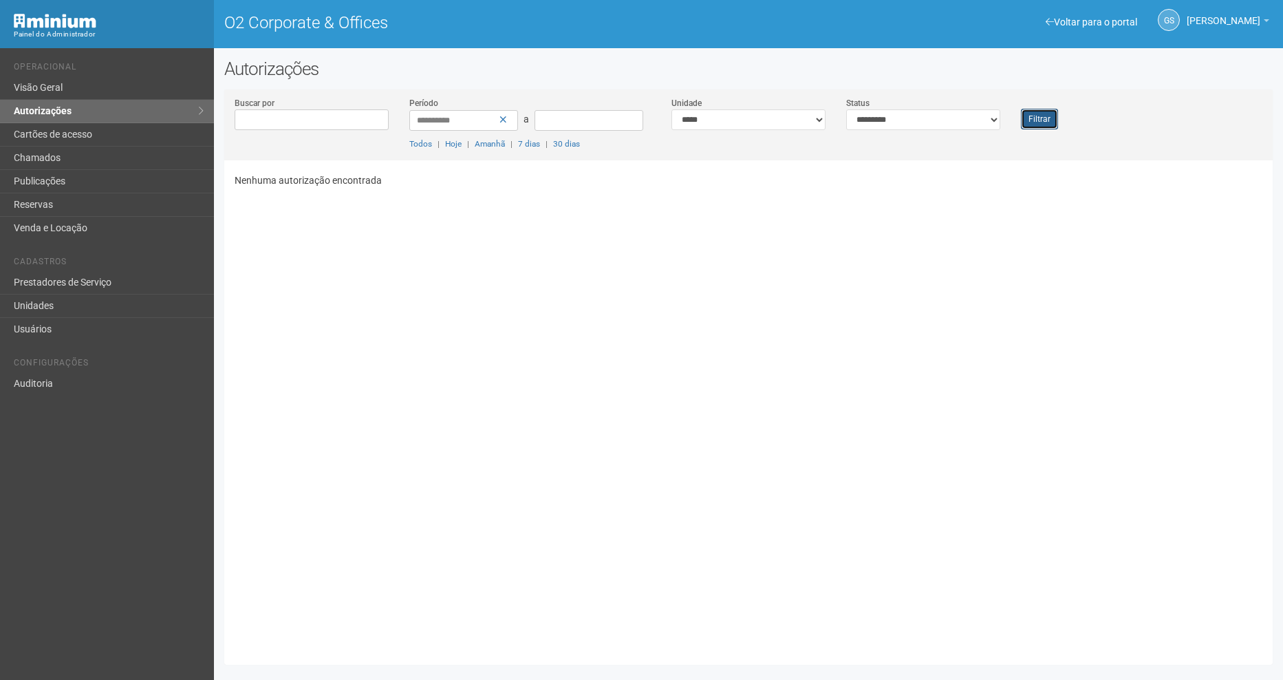
click at [1037, 118] on button "Filtrar" at bounding box center [1039, 119] width 37 height 21
click at [1032, 119] on button "Filtrar" at bounding box center [1039, 119] width 37 height 21
click at [1026, 116] on button "Filtrar" at bounding box center [1039, 119] width 37 height 21
click at [1036, 124] on button "Filtrar" at bounding box center [1039, 119] width 37 height 21
click at [1056, 117] on button "Filtrar" at bounding box center [1039, 119] width 37 height 21
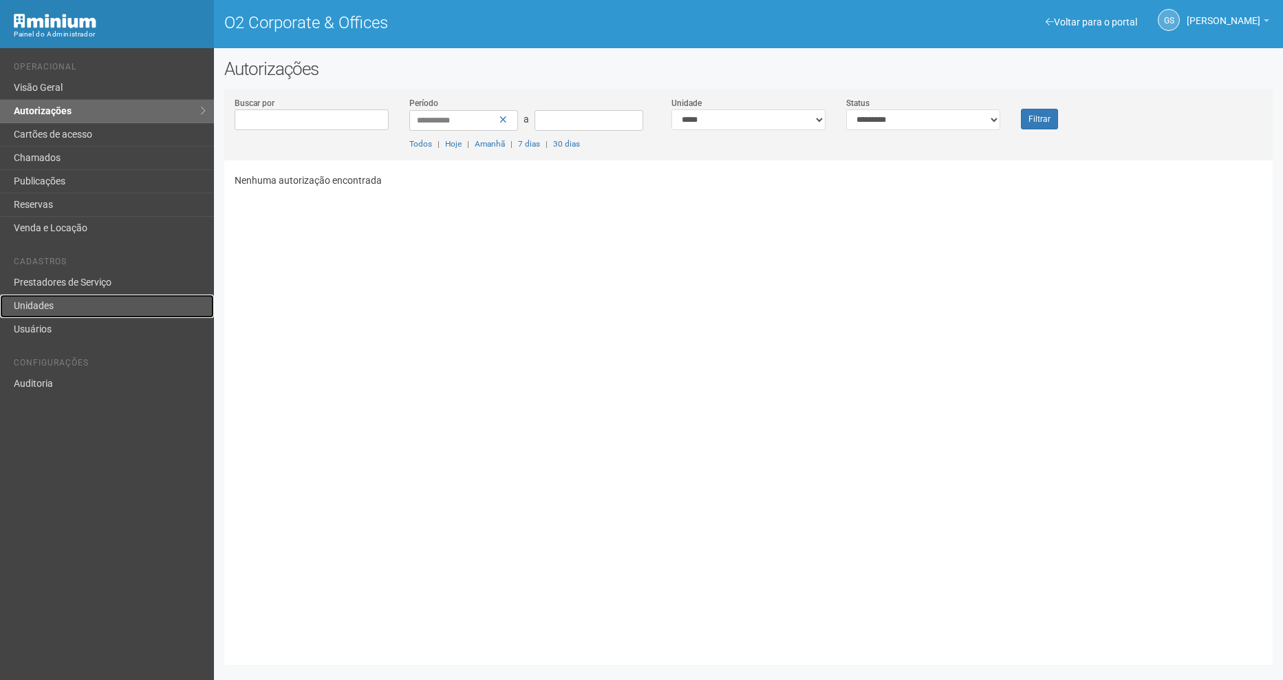
click at [23, 299] on link "Unidades" at bounding box center [107, 305] width 214 height 23
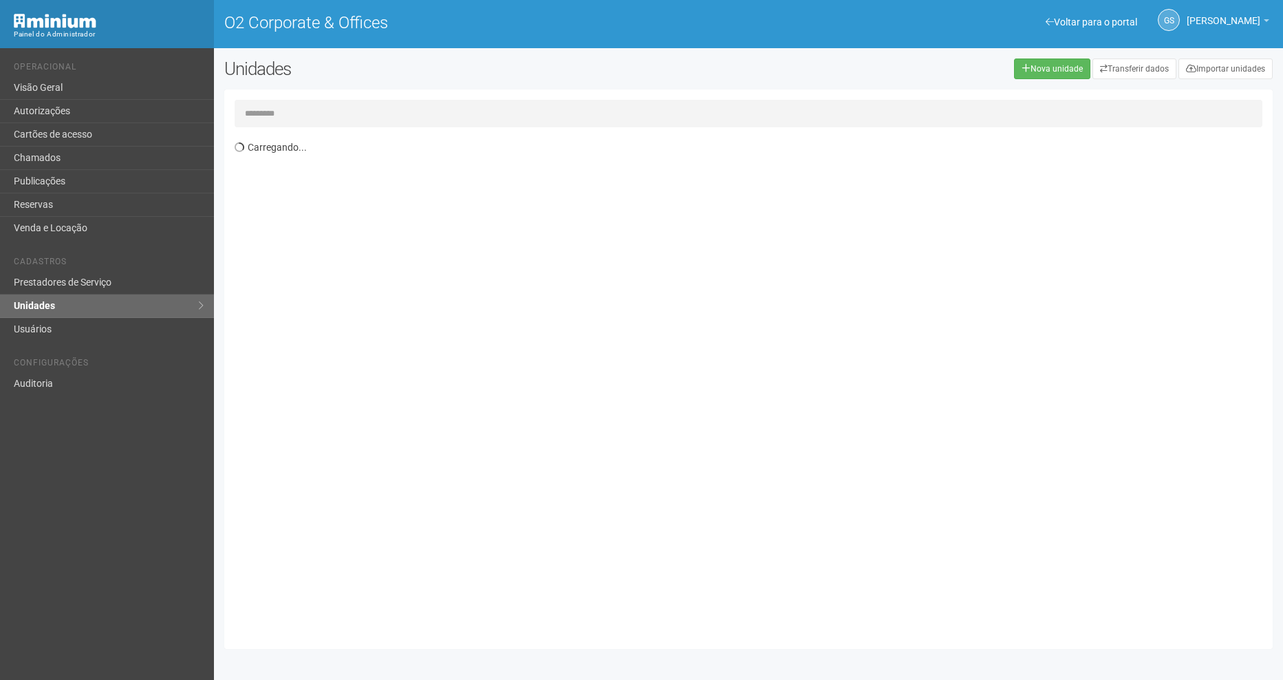
click at [276, 116] on input "text" at bounding box center [749, 114] width 1028 height 28
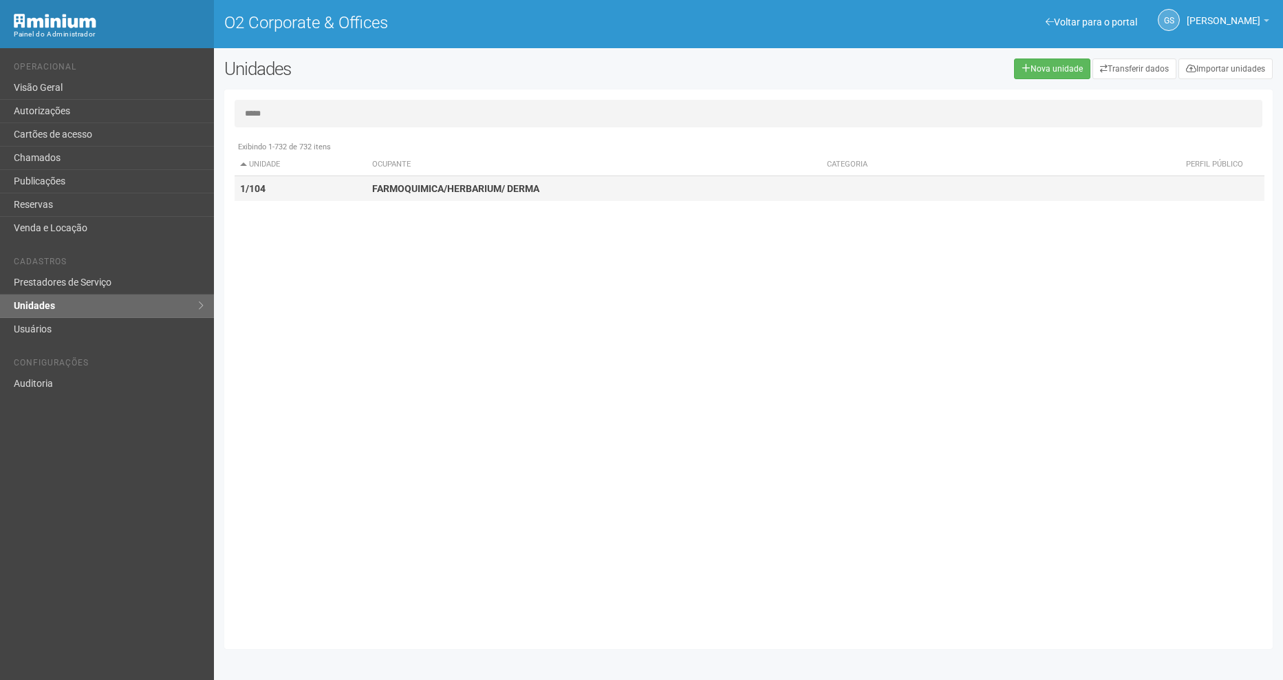
click at [270, 191] on td "1/104" at bounding box center [301, 188] width 133 height 25
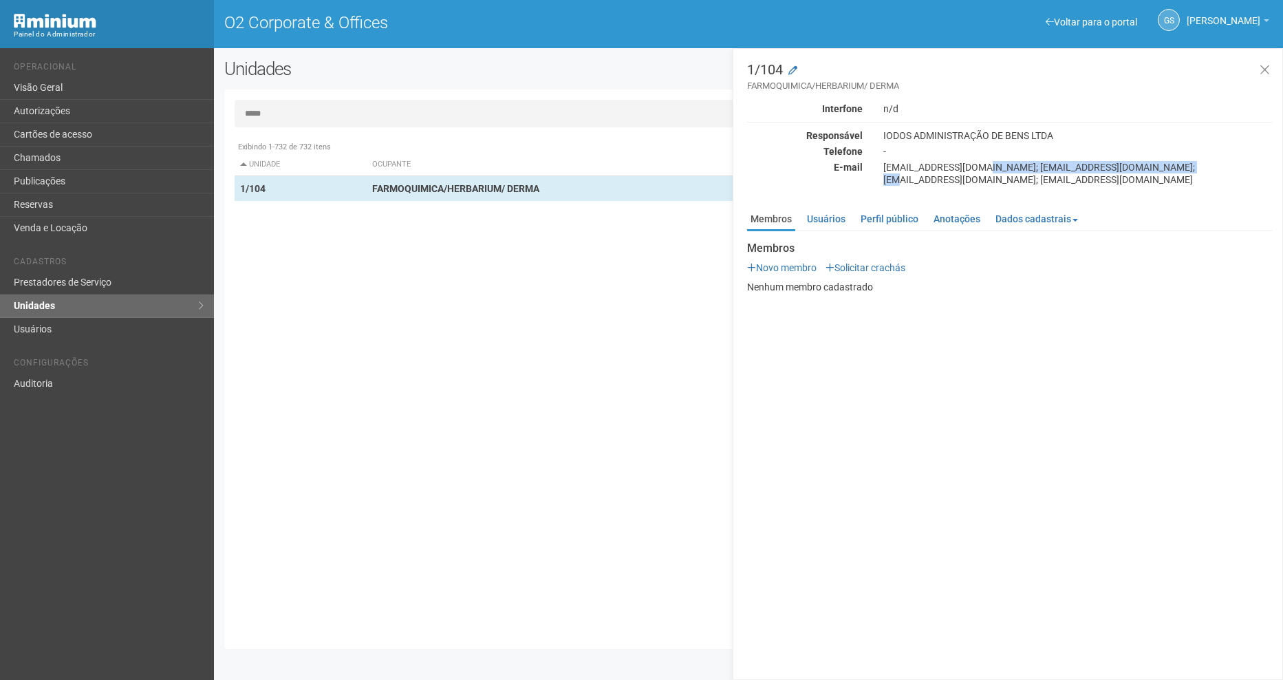
drag, startPoint x: 978, startPoint y: 166, endPoint x: 1179, endPoint y: 162, distance: 200.9
click at [1179, 162] on div "lverdan@fqm.com.br; recepbarra@fqm.com.br; asilveira@fqm.com.br; nbrandao@fqm.c…" at bounding box center [1077, 173] width 409 height 25
copy div "recepbarra@fqm.com.br; asilveira@fqm.com.br"
click at [298, 120] on input "*****" at bounding box center [749, 114] width 1028 height 28
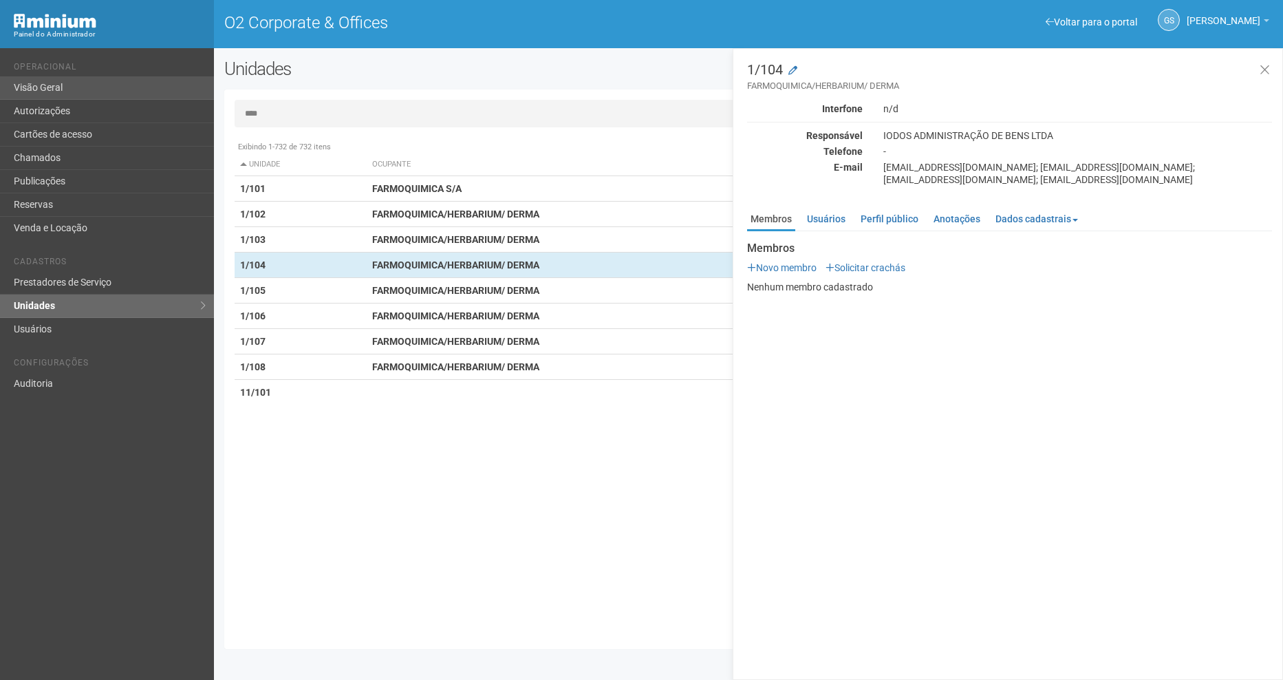
drag, startPoint x: 287, startPoint y: 119, endPoint x: 133, endPoint y: 96, distance: 155.8
click at [135, 96] on div "Voltar para o portal Operacional Visão Geral Autorizações Cartões de acesso Cha…" at bounding box center [641, 363] width 1283 height 631
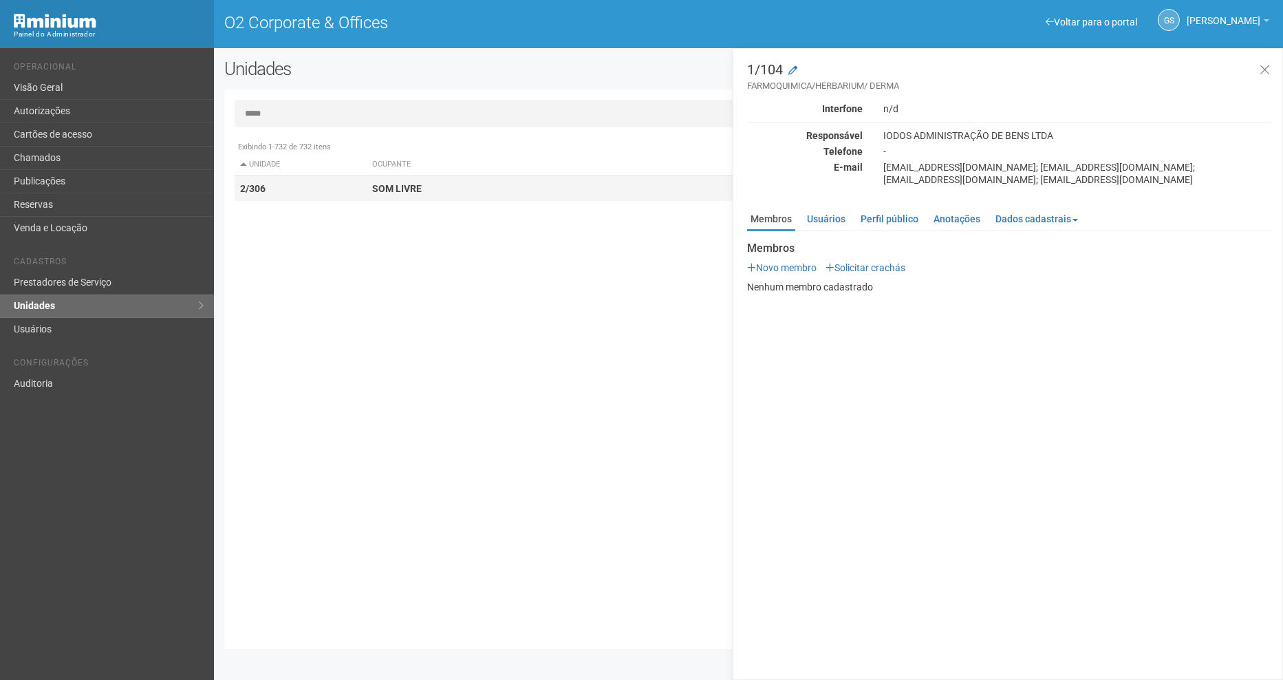
type input "*****"
click at [325, 195] on td "2/306" at bounding box center [301, 188] width 133 height 25
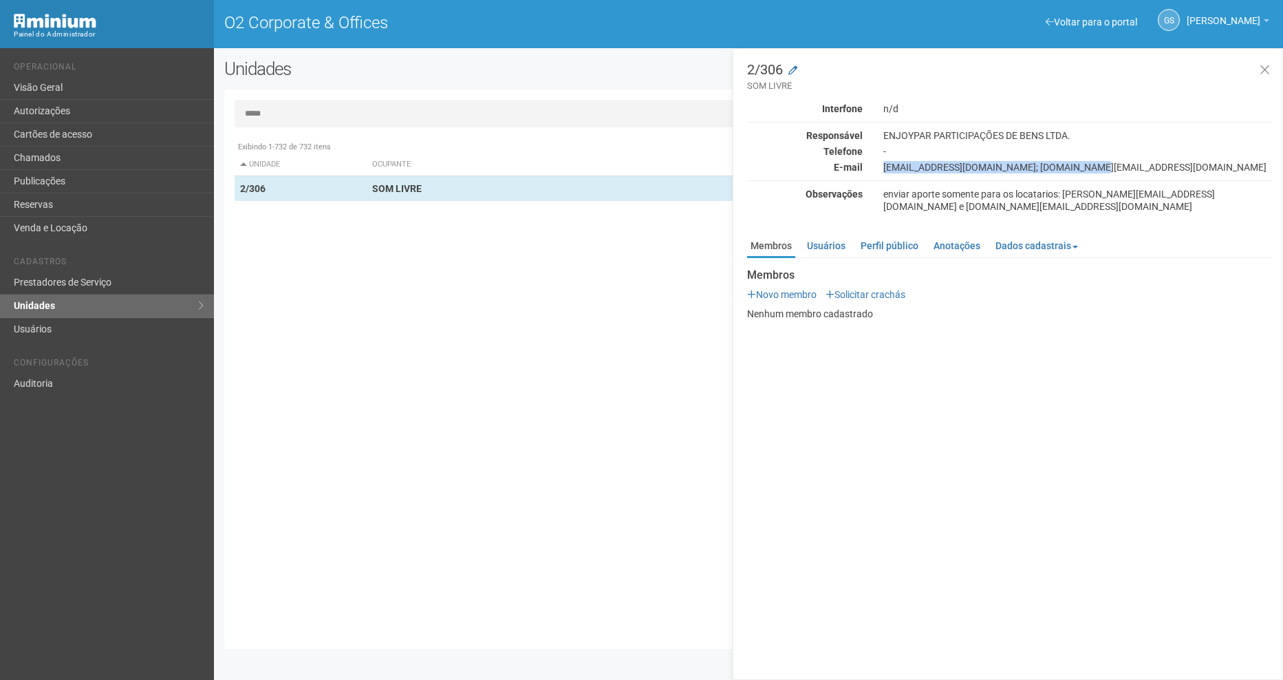
drag, startPoint x: 884, startPoint y: 166, endPoint x: 1083, endPoint y: 169, distance: 199.5
click at [1083, 169] on div "juliodahis@gmail.com; edson.gomes@enjoy.com.br" at bounding box center [1077, 167] width 409 height 12
drag, startPoint x: 1083, startPoint y: 169, endPoint x: 1063, endPoint y: 191, distance: 30.2
click at [1063, 191] on div "enviar aporte somente para os locatarios: mauro.santoro@somlivre.com.br e ivan.…" at bounding box center [1077, 200] width 409 height 25
drag, startPoint x: 1063, startPoint y: 193, endPoint x: 1075, endPoint y: 213, distance: 22.5
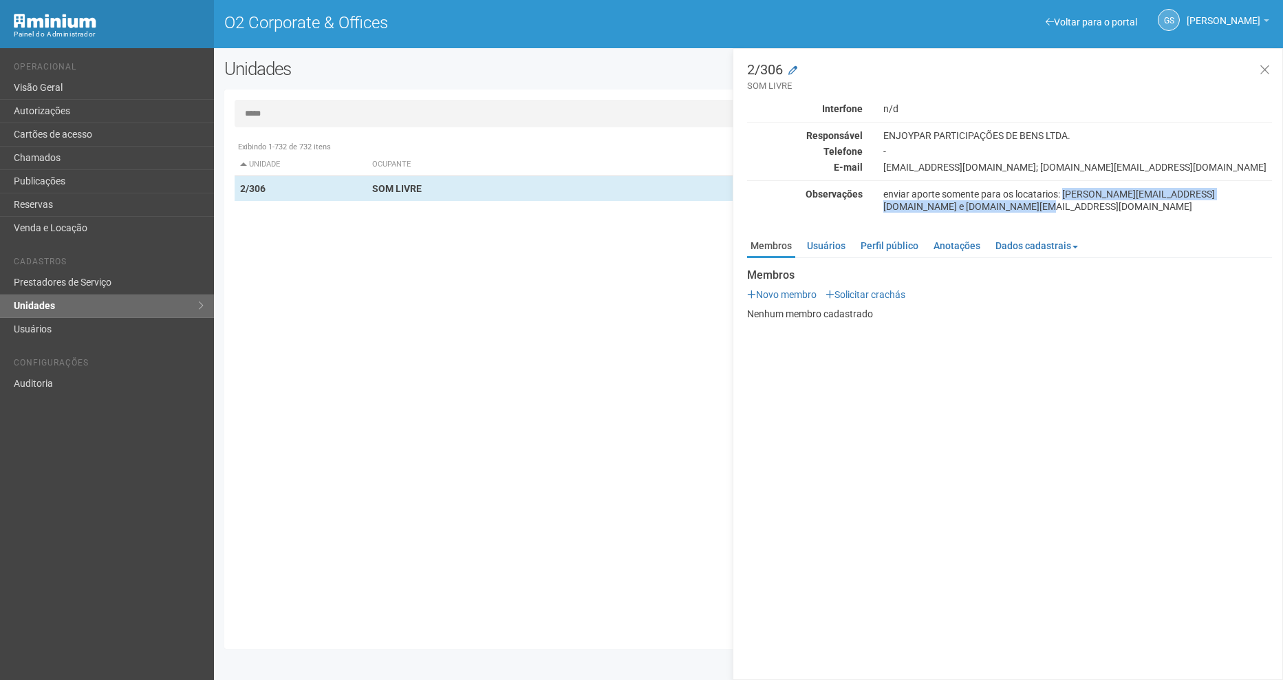
click at [1075, 213] on div "enviar aporte somente para os locatarios: mauro.santoro@somlivre.com.br e ivan.…" at bounding box center [1077, 200] width 409 height 25
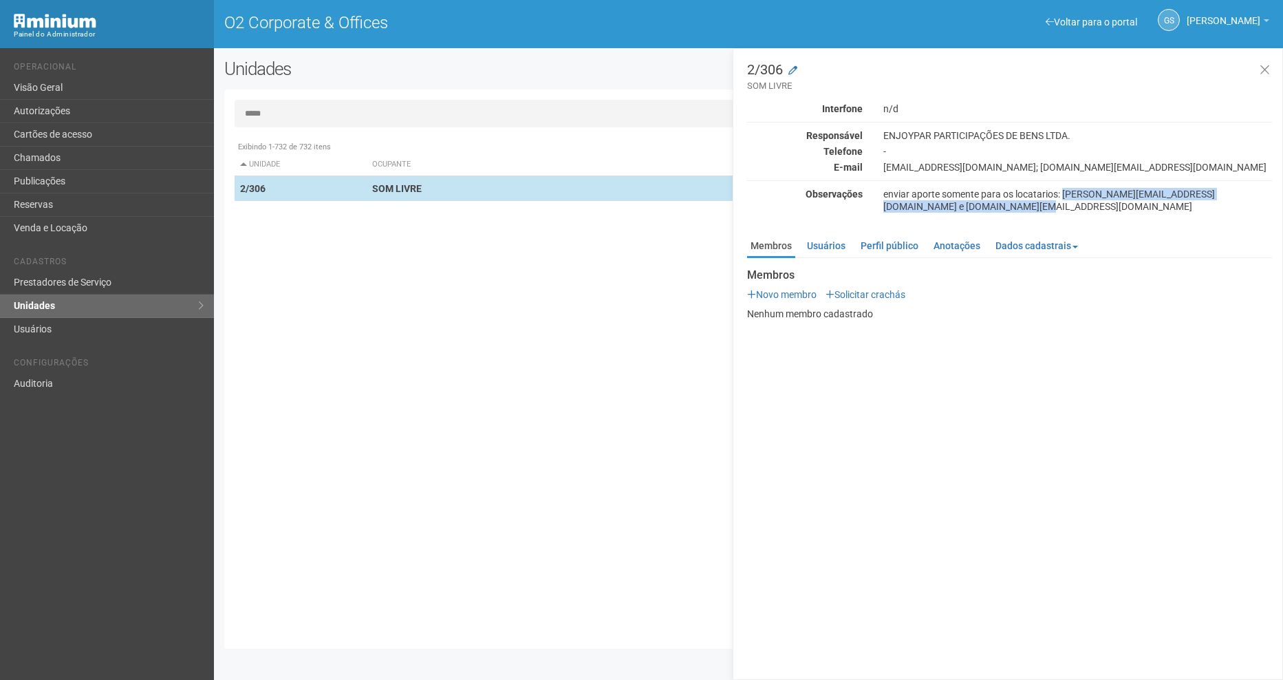
copy div "mauro.santoro@somlivre.com.br e ivan.moreira@somlivre.com.br"
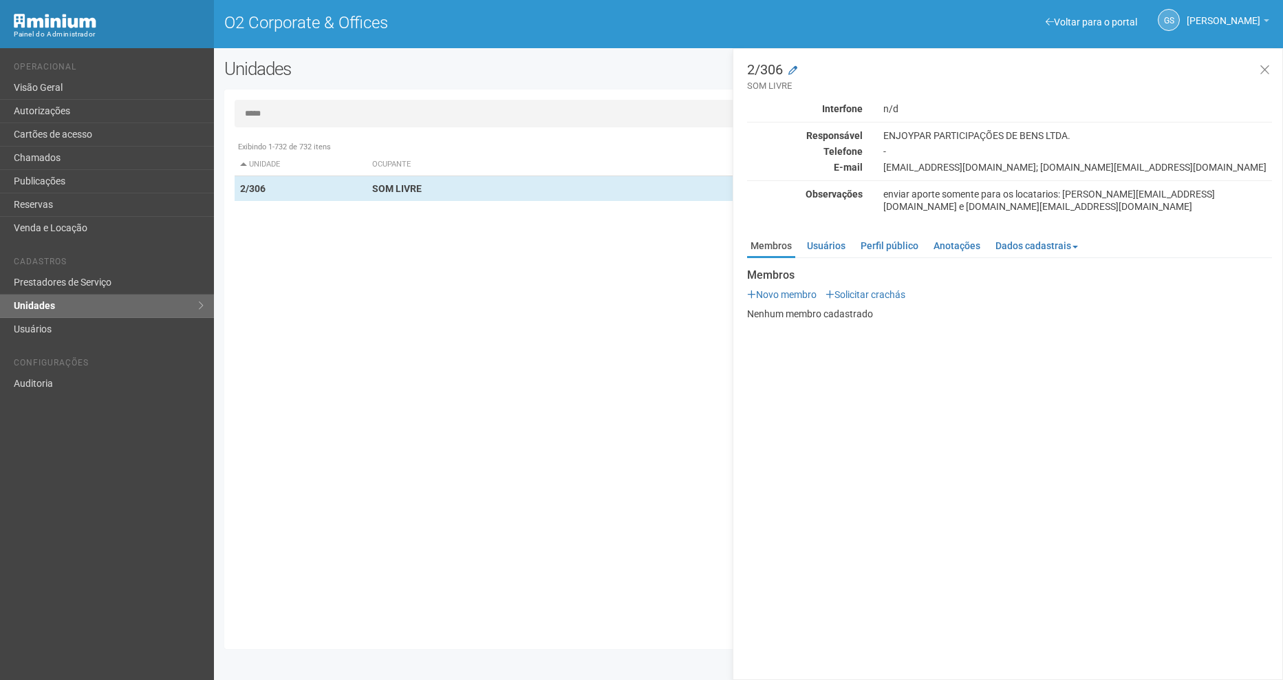
drag, startPoint x: 1085, startPoint y: 351, endPoint x: 1089, endPoint y: 224, distance: 128.0
click at [1085, 340] on div "2/306 SOM LIVRE Interfone n/d Responsável ENJOYPAR PARTICIPAÇÕES DE BENS LTDA. …" at bounding box center [1007, 363] width 550 height 631
drag, startPoint x: 1063, startPoint y: 194, endPoint x: 1204, endPoint y: 193, distance: 140.3
click at [1204, 193] on div "enviar aporte somente para os locatarios: mauro.santoro@somlivre.com.br e ivan.…" at bounding box center [1077, 200] width 409 height 25
copy div "mauro.santoro@somlivre.com.br"
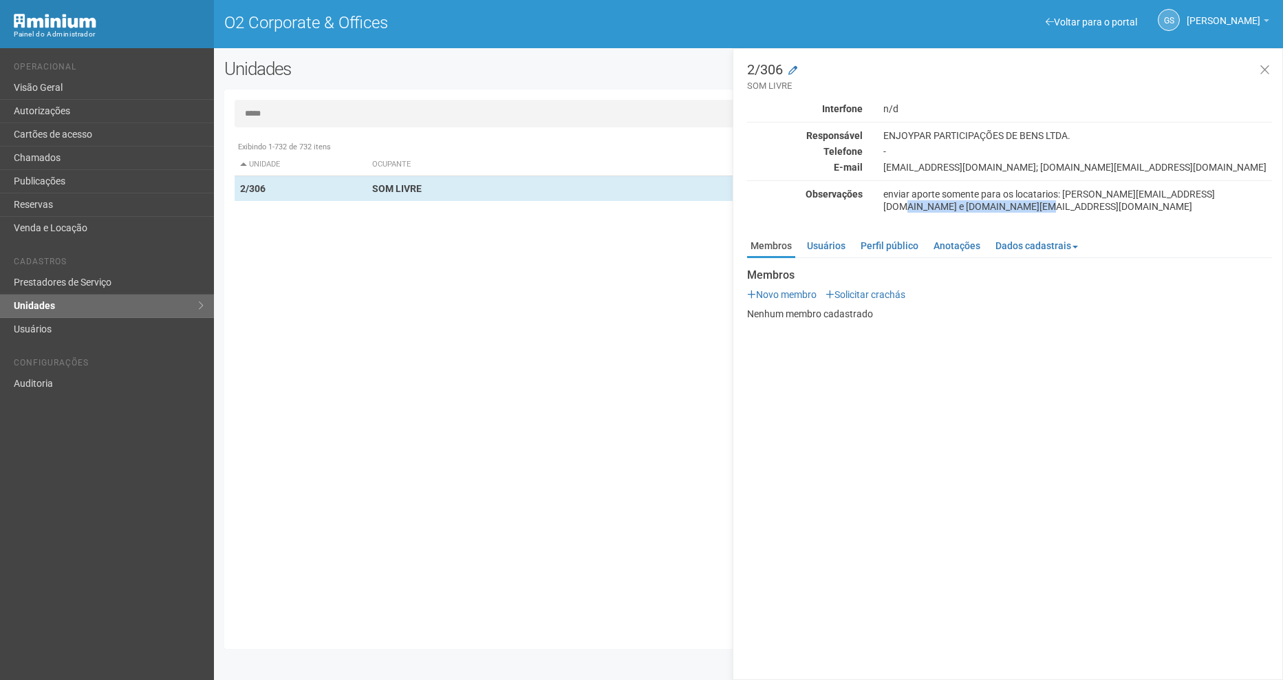
drag, startPoint x: 884, startPoint y: 205, endPoint x: 1034, endPoint y: 206, distance: 150.6
click at [1034, 206] on div "enviar aporte somente para os locatarios: mauro.santoro@somlivre.com.br e ivan.…" at bounding box center [1077, 200] width 409 height 25
copy div "ivan.moreira@somlivre.com.br"
drag, startPoint x: 296, startPoint y: 122, endPoint x: 190, endPoint y: 107, distance: 107.0
click at [190, 107] on div "Voltar para o portal Operacional Visão Geral Autorizações Cartões de acesso Cha…" at bounding box center [641, 363] width 1283 height 631
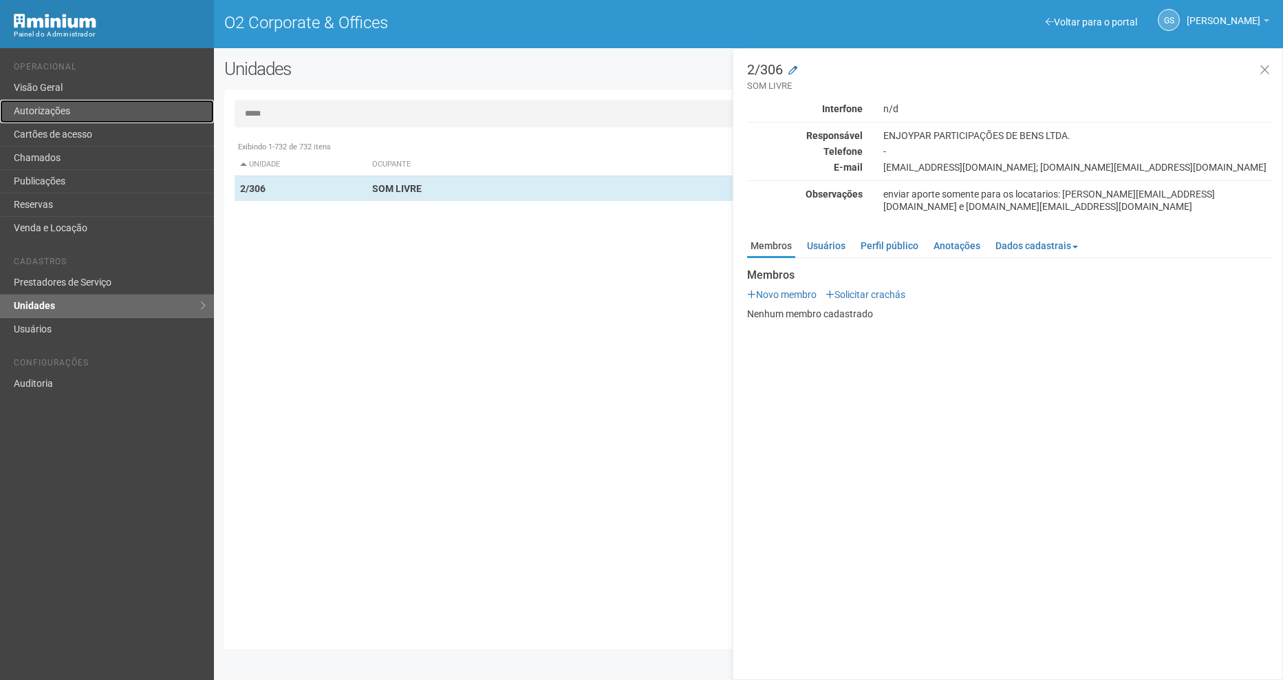
click at [190, 107] on link "Autorizações" at bounding box center [107, 111] width 214 height 23
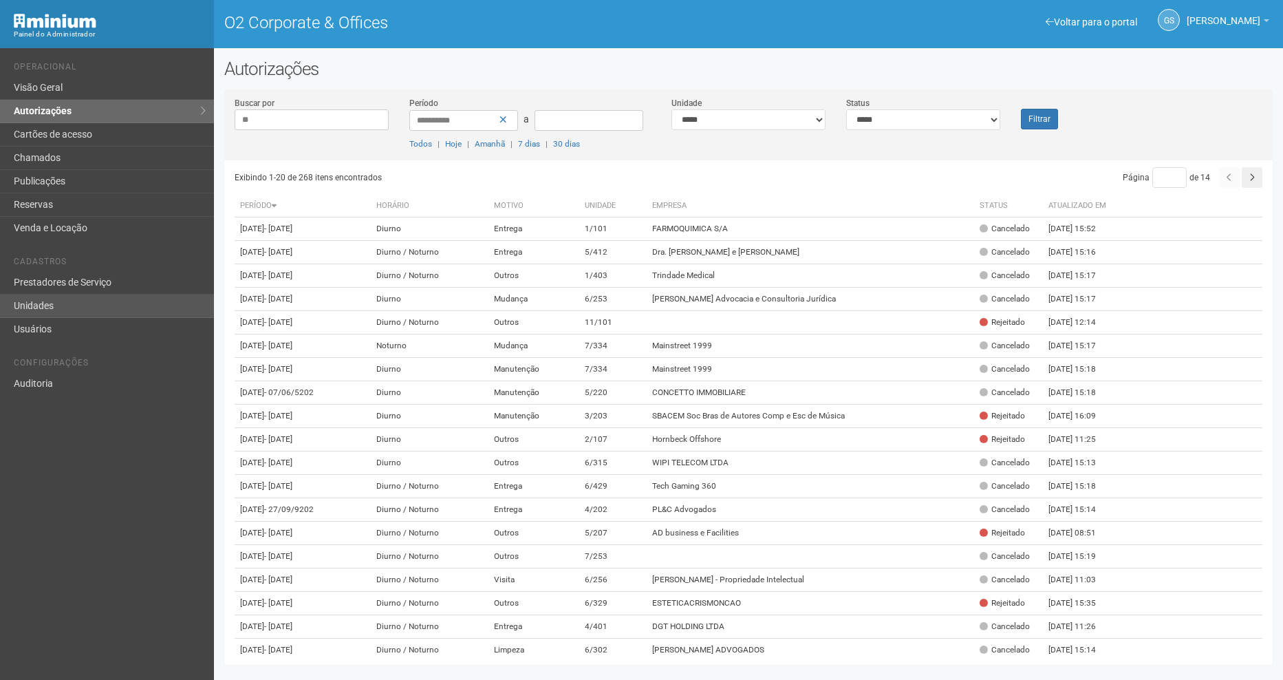
type input "**"
click at [100, 302] on link "Unidades" at bounding box center [107, 305] width 214 height 23
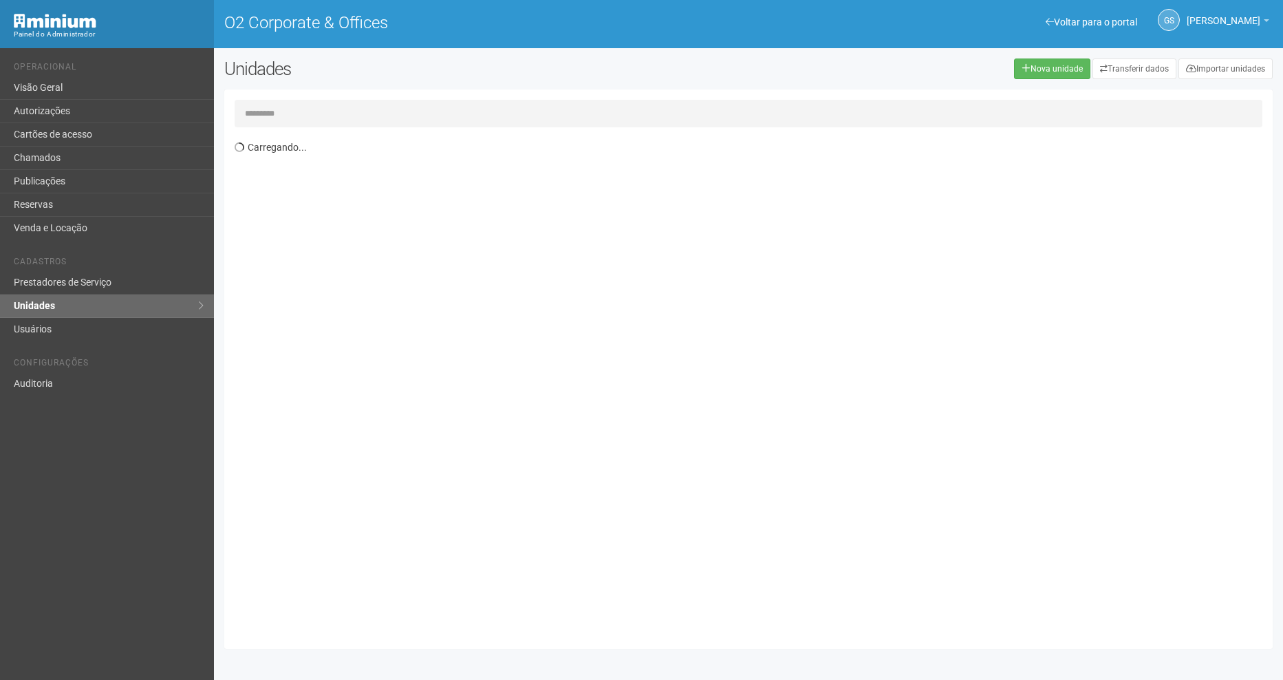
click at [298, 119] on input "text" at bounding box center [749, 114] width 1028 height 28
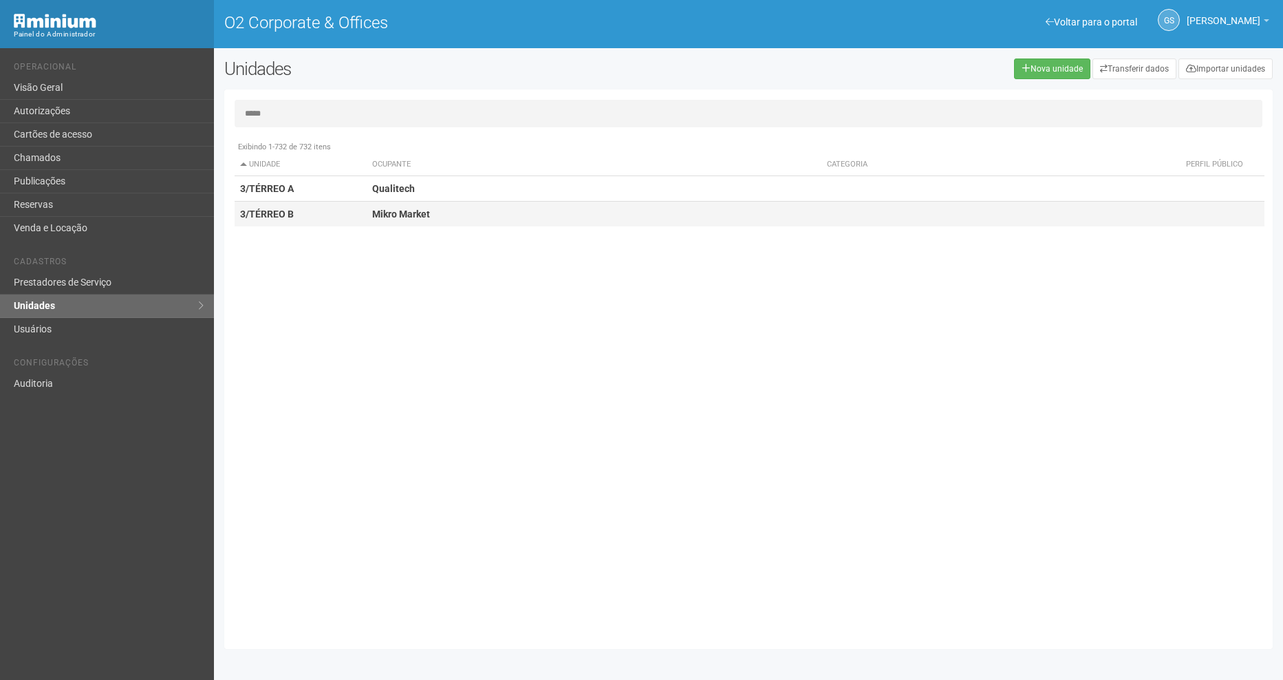
click at [310, 218] on td "3/TÉRREO B" at bounding box center [301, 214] width 133 height 25
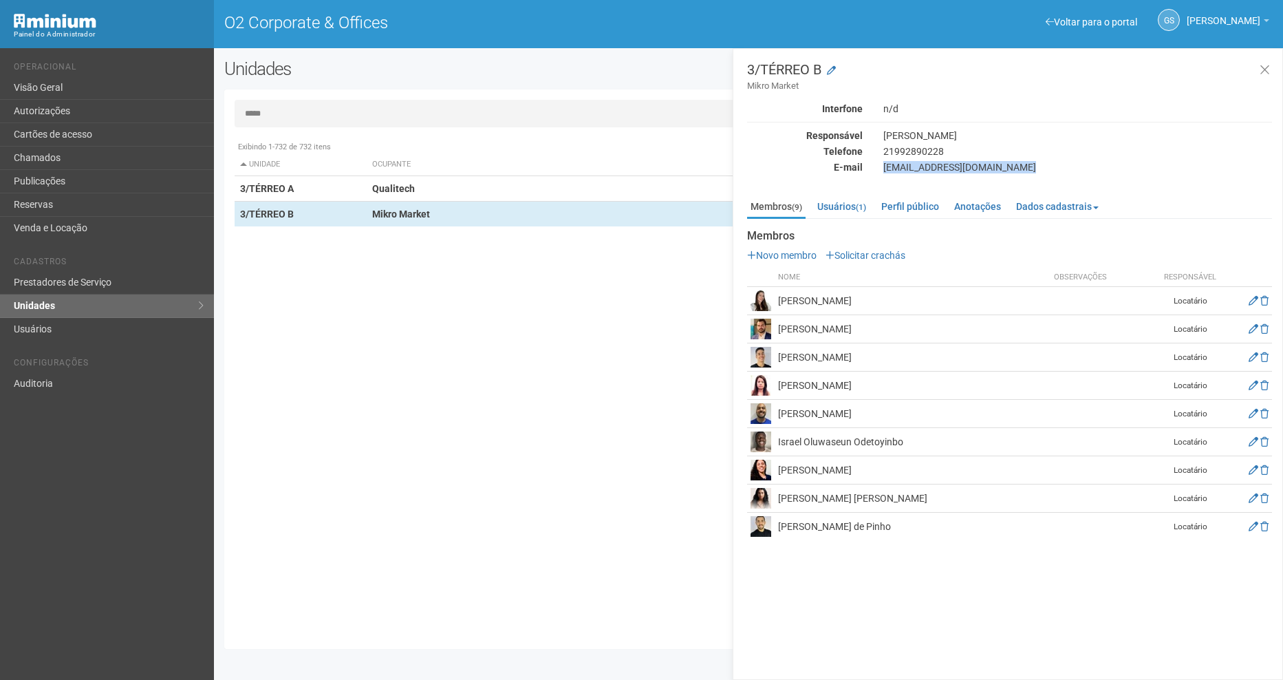
drag, startPoint x: 884, startPoint y: 166, endPoint x: 1021, endPoint y: 173, distance: 137.7
click at [1021, 173] on div "[EMAIL_ADDRESS][DOMAIN_NAME]" at bounding box center [1077, 167] width 409 height 12
copy div "[EMAIL_ADDRESS][DOMAIN_NAME]"
drag, startPoint x: 265, startPoint y: 120, endPoint x: 149, endPoint y: 108, distance: 116.1
click at [164, 110] on div "Voltar para o portal Operacional Visão Geral Autorizações Cartões de acesso Cha…" at bounding box center [641, 363] width 1283 height 631
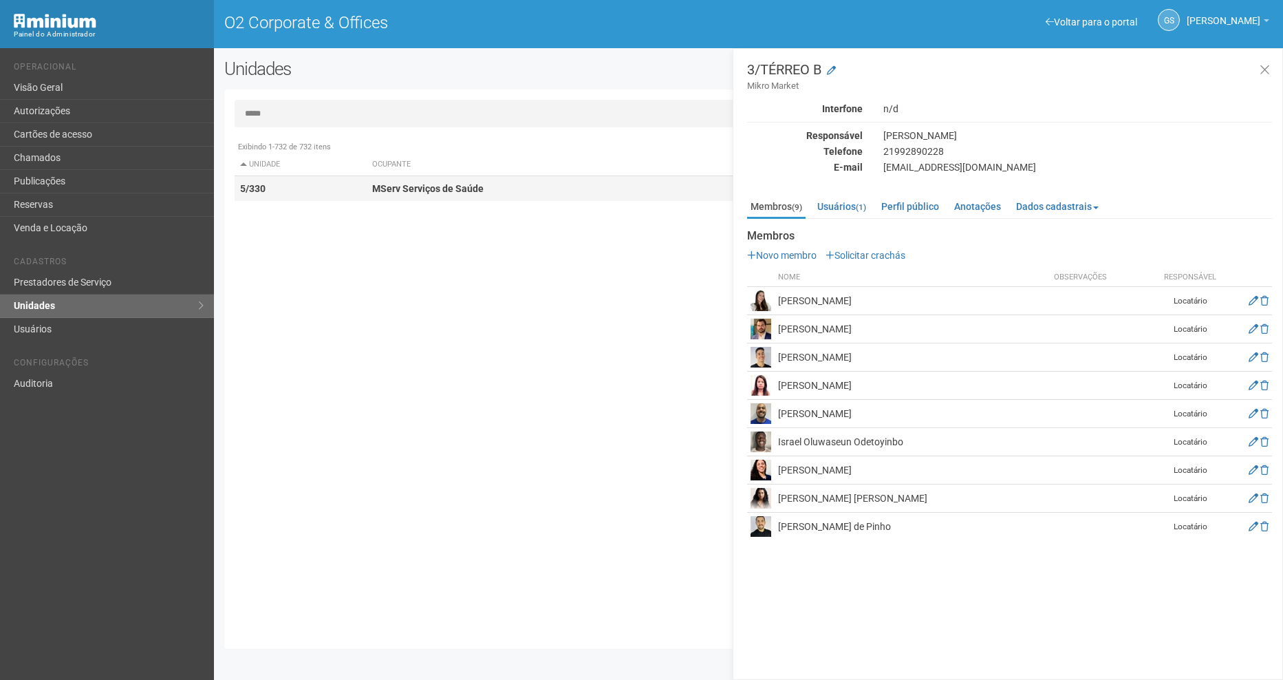
click at [455, 197] on td "MServ Serviços de Saúde" at bounding box center [594, 188] width 455 height 25
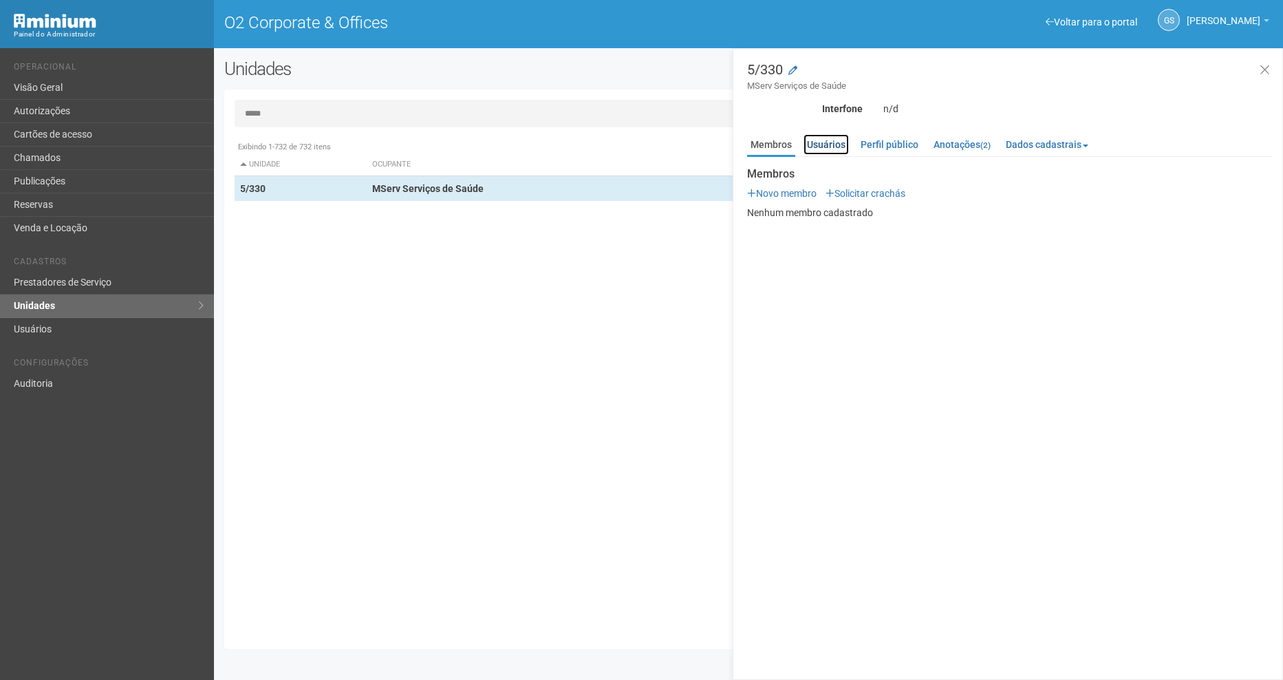
click at [840, 149] on link "Usuários" at bounding box center [825, 144] width 45 height 21
click at [336, 122] on input "*****" at bounding box center [749, 114] width 1028 height 28
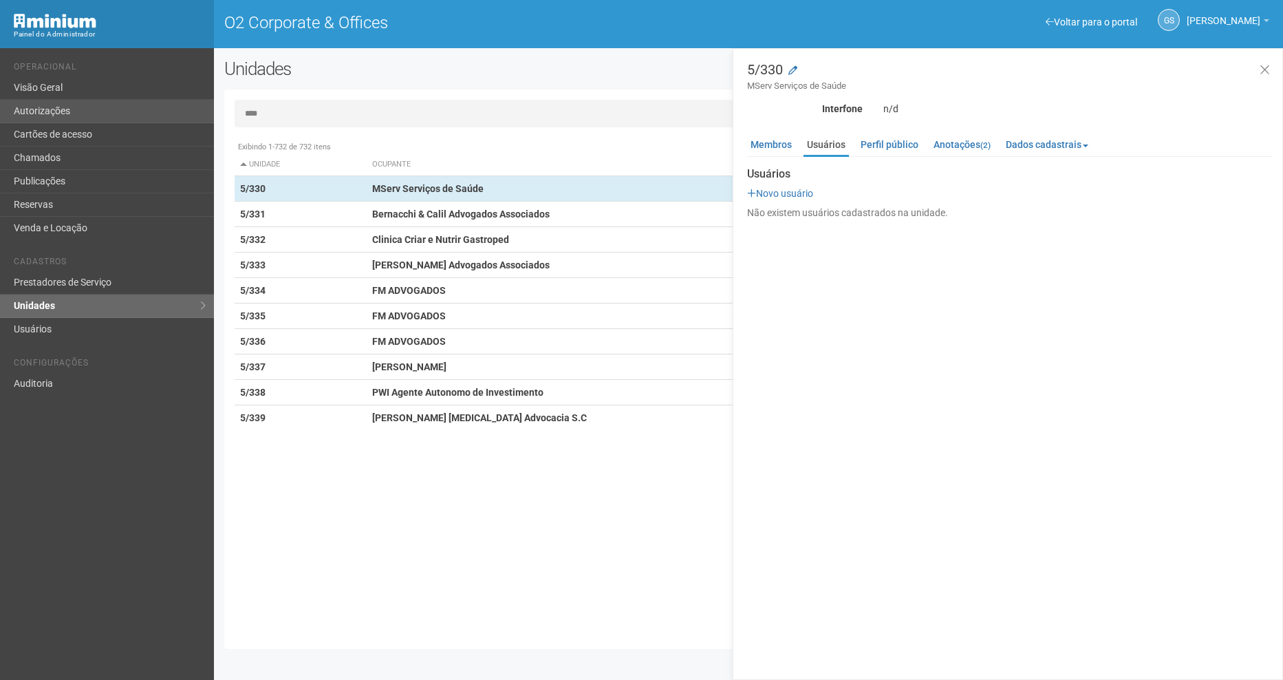
drag, startPoint x: 298, startPoint y: 122, endPoint x: 184, endPoint y: 105, distance: 115.5
click at [169, 105] on div "Voltar para o portal Operacional Visão Geral Autorizações Cartões de acesso Cha…" at bounding box center [641, 363] width 1283 height 631
type input "*"
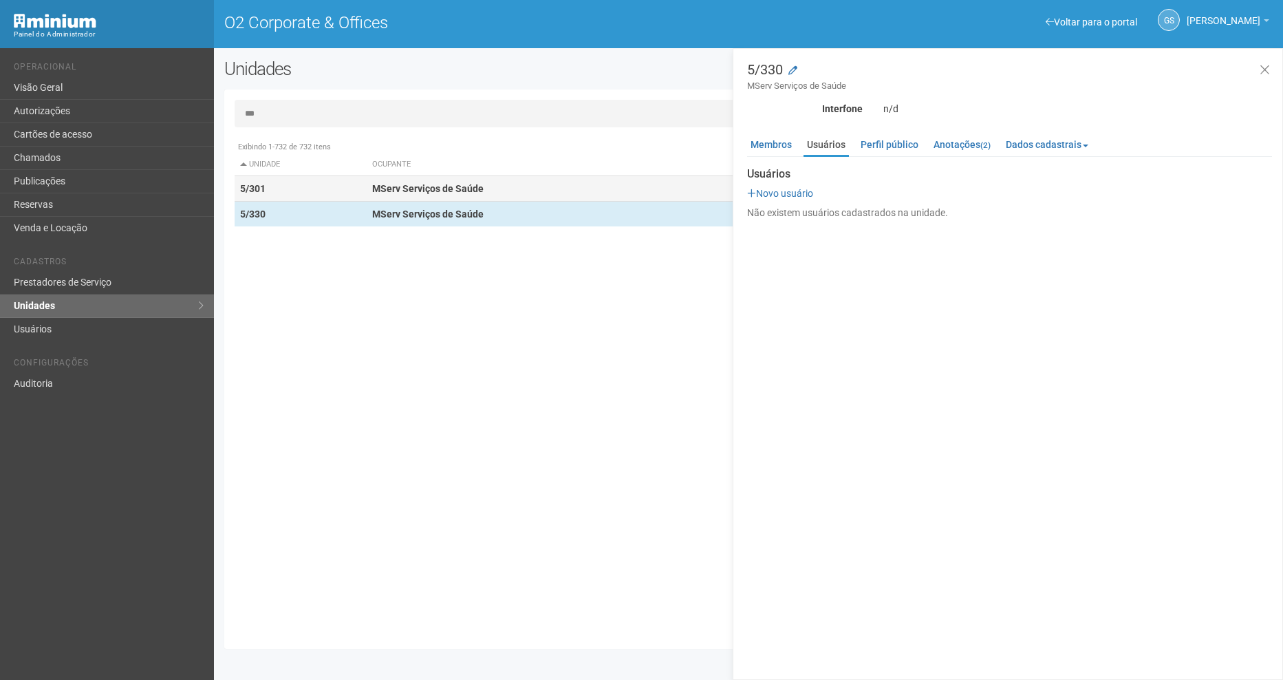
click at [334, 194] on td "5/301" at bounding box center [301, 188] width 133 height 25
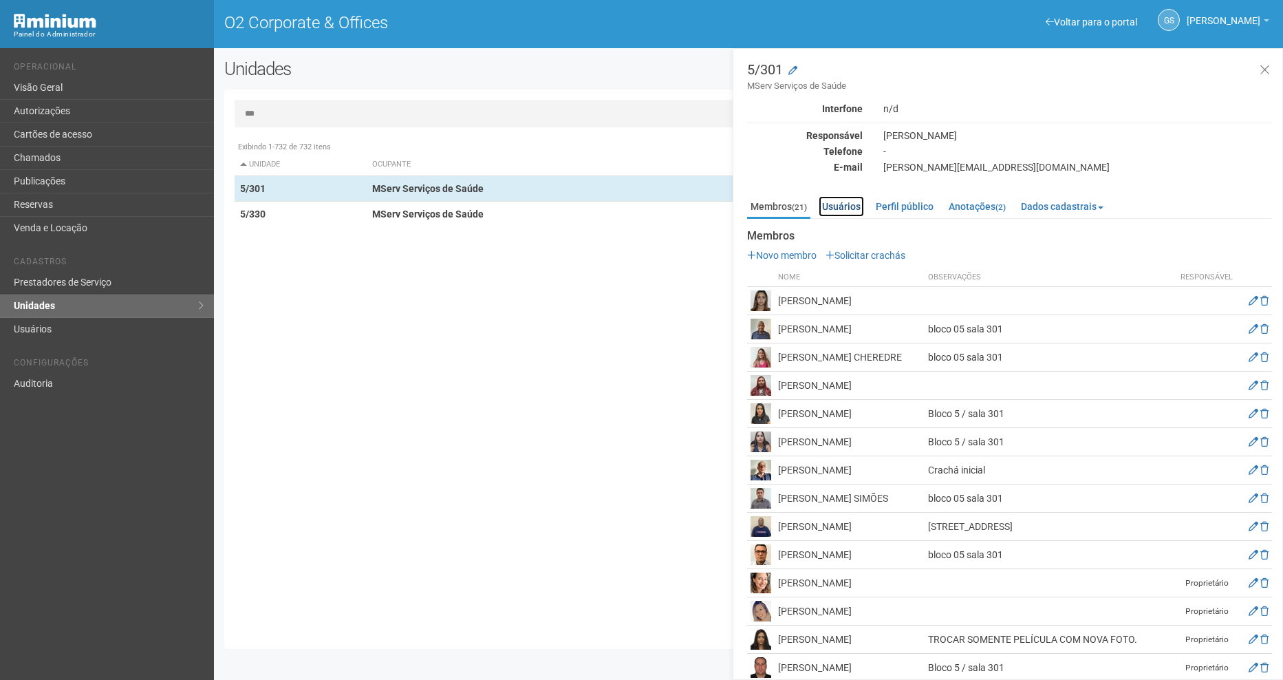
click at [843, 202] on link "Usuários" at bounding box center [840, 206] width 45 height 21
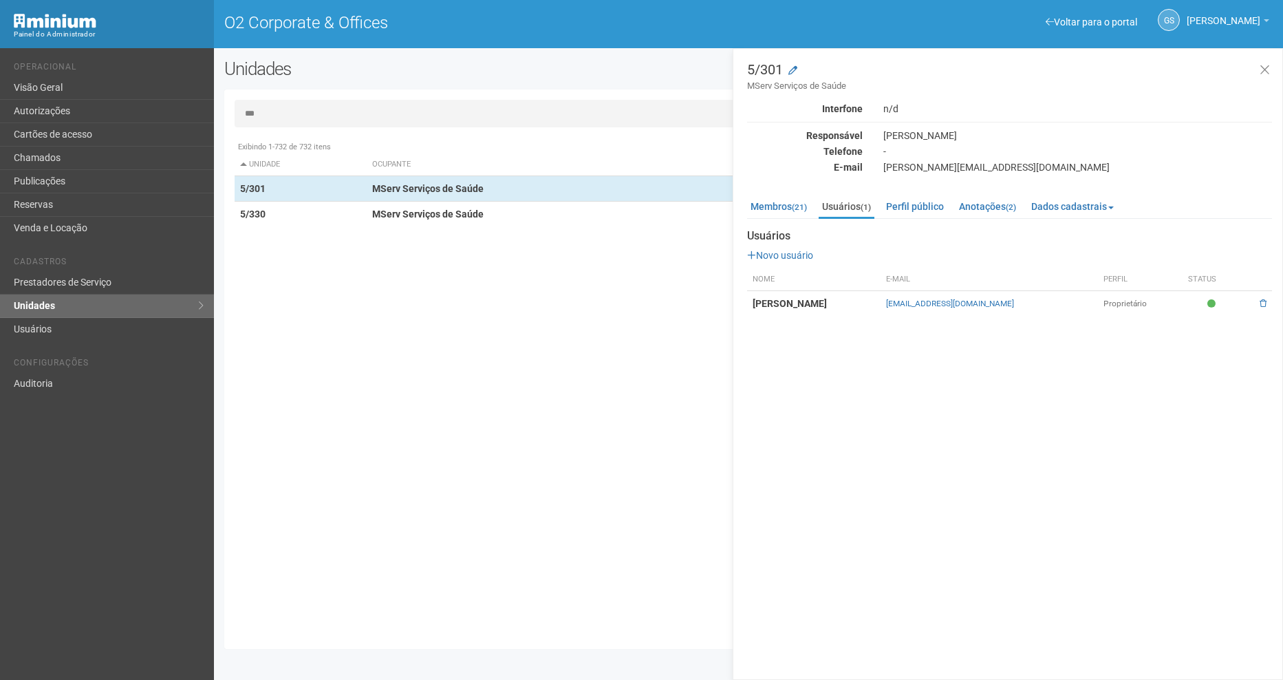
click at [770, 195] on div "Membros (21) Usuários (1) Perfil público Anotações (2) Dados cadastrais Proprie…" at bounding box center [1009, 252] width 525 height 127
click at [779, 208] on link "Membros (21)" at bounding box center [778, 206] width 63 height 21
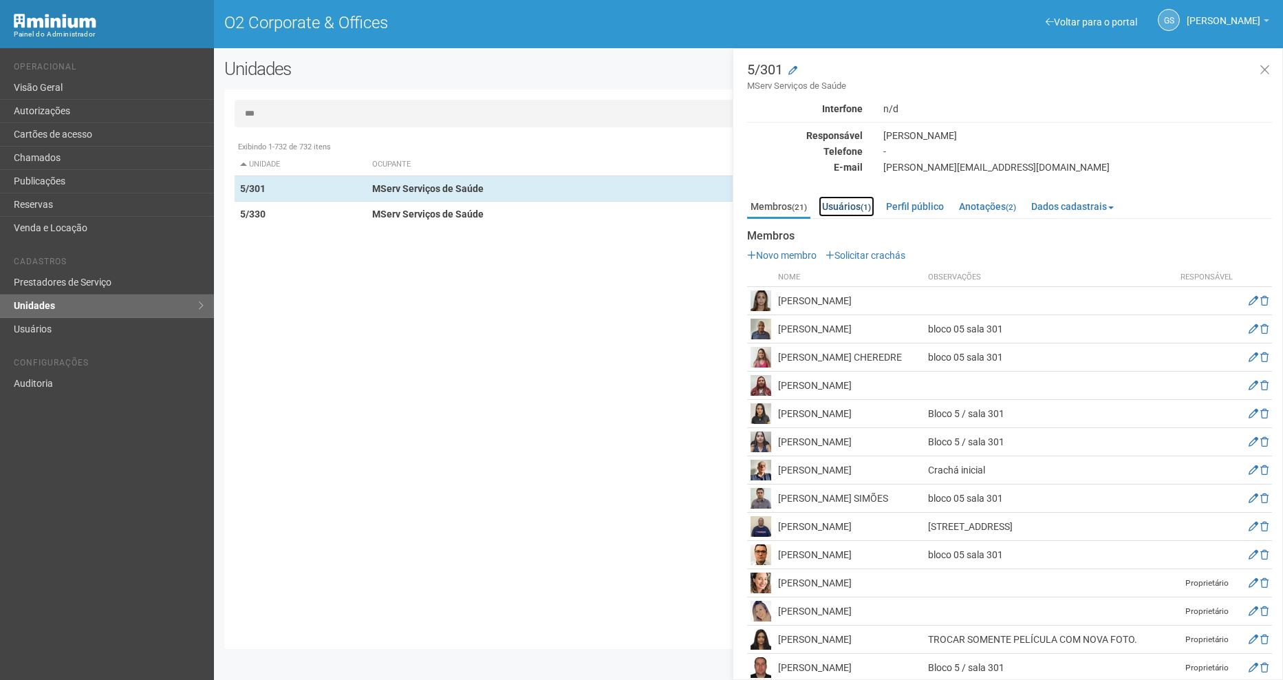
click at [836, 208] on link "Usuários (1)" at bounding box center [846, 206] width 56 height 21
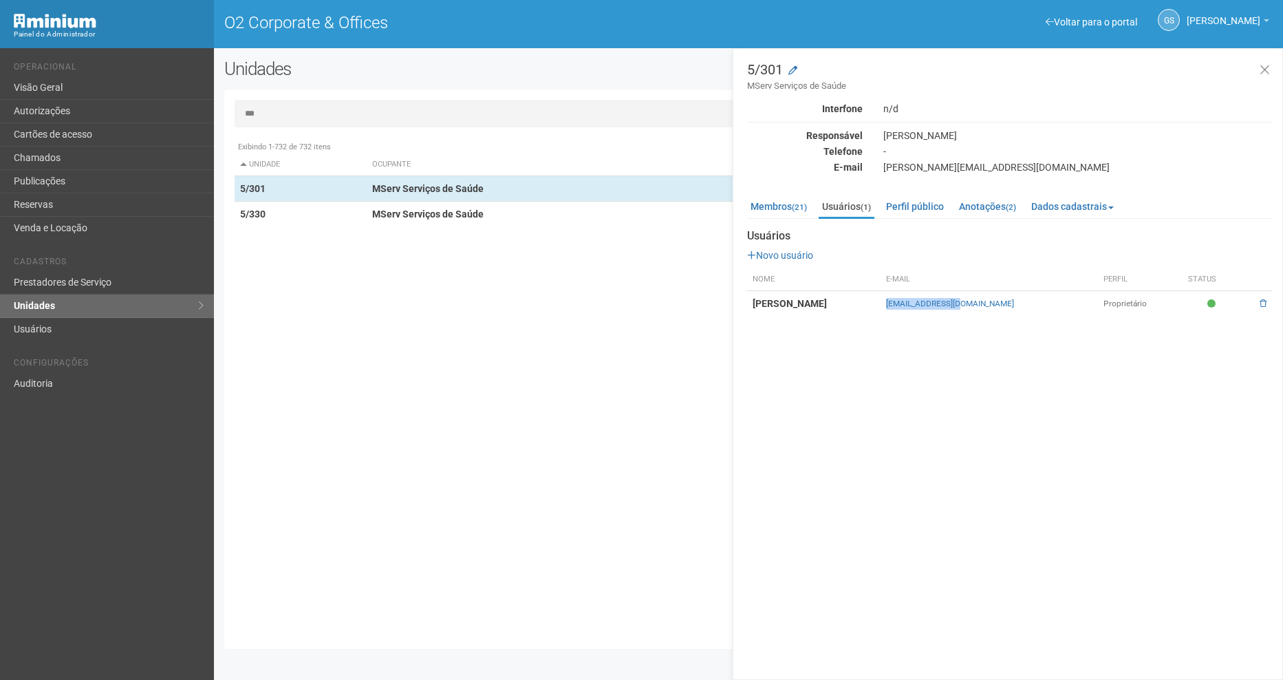
drag, startPoint x: 1074, startPoint y: 306, endPoint x: 990, endPoint y: 305, distance: 83.9
click at [990, 305] on td "[EMAIL_ADDRESS][DOMAIN_NAME]" at bounding box center [988, 303] width 217 height 25
copy link "[EMAIL_ADDRESS][DOMAIN_NAME]"
click at [395, 217] on strong "MServ Serviços de Saúde" at bounding box center [427, 213] width 111 height 11
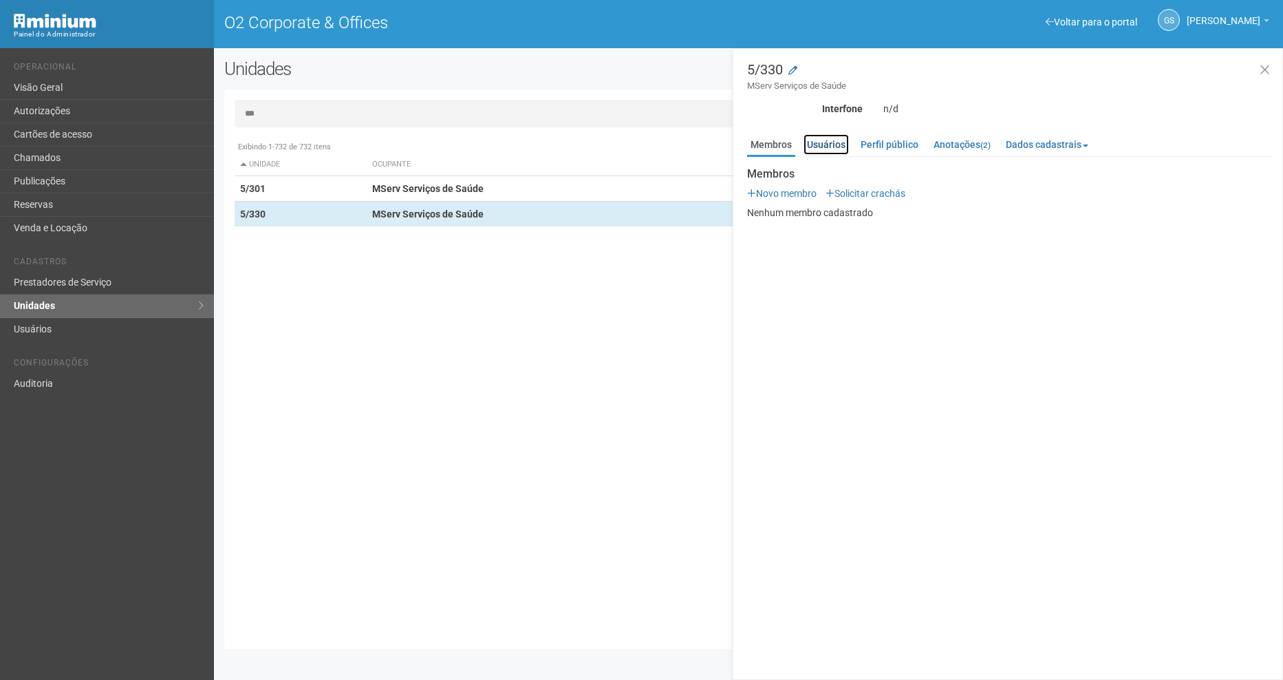
click at [827, 144] on link "Usuários" at bounding box center [825, 144] width 45 height 21
click at [773, 151] on link "Membros" at bounding box center [771, 144] width 48 height 21
drag, startPoint x: 303, startPoint y: 114, endPoint x: 89, endPoint y: 89, distance: 215.4
click at [91, 89] on div "Voltar para o portal Operacional Visão Geral Autorizações Cartões de acesso Cha…" at bounding box center [641, 363] width 1283 height 631
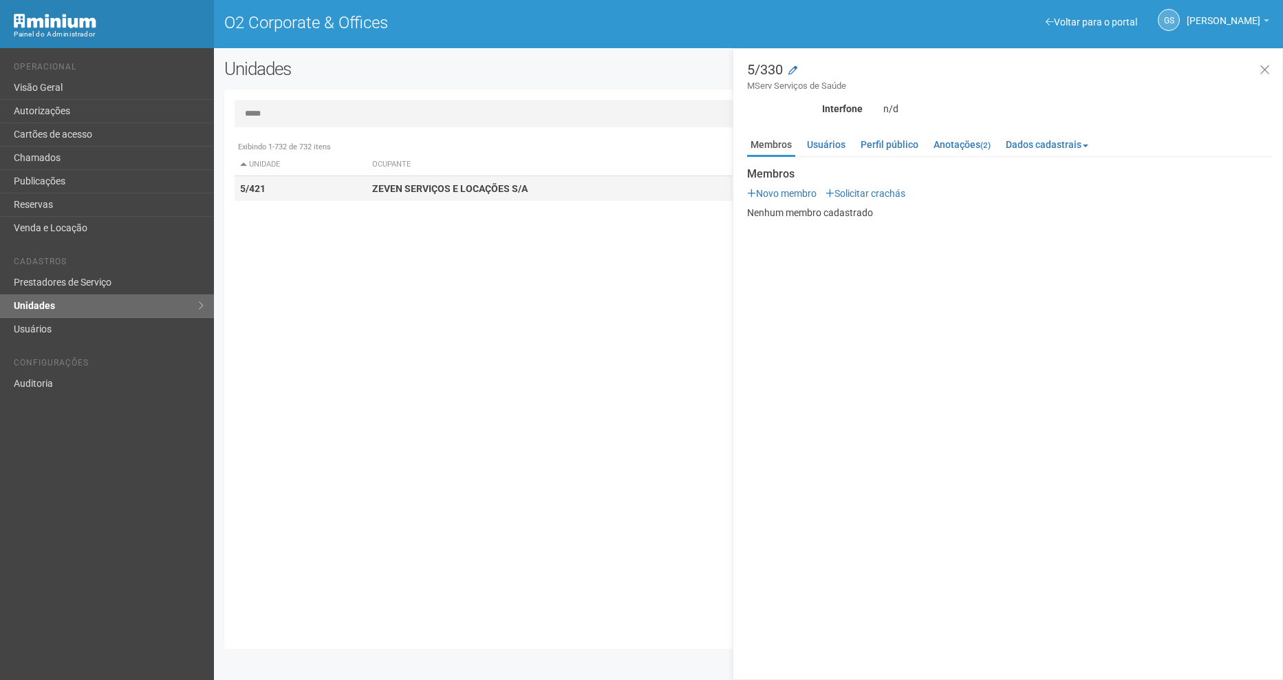
click at [256, 181] on td "5/421" at bounding box center [301, 188] width 133 height 25
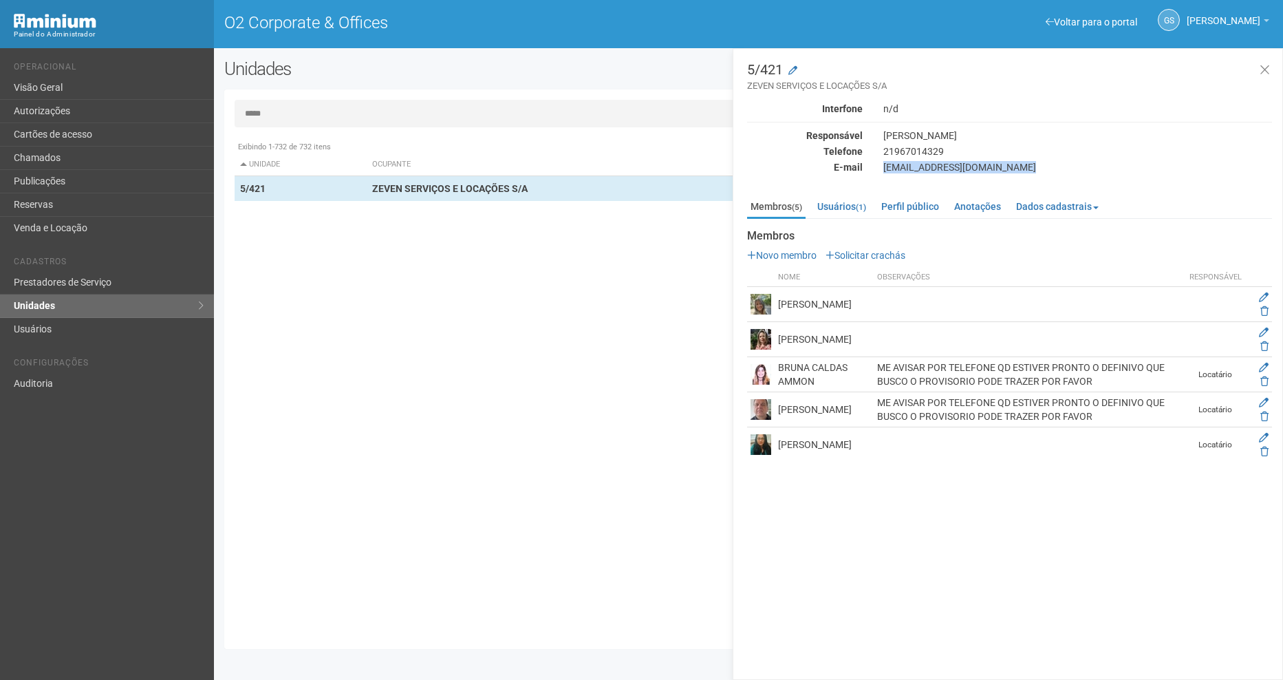
drag, startPoint x: 887, startPoint y: 172, endPoint x: 999, endPoint y: 176, distance: 112.2
click at [999, 176] on div "5/421 ZEVEN SERVIÇOS E LOCAÇÕES S/A Interfone n/d Responsável [PERSON_NAME] Tel…" at bounding box center [1009, 262] width 525 height 399
copy div "[EMAIL_ADDRESS][DOMAIN_NAME]"
drag, startPoint x: 274, startPoint y: 111, endPoint x: 109, endPoint y: 98, distance: 165.0
click at [109, 98] on div "Voltar para o portal Operacional Visão Geral Autorizações Cartões de acesso Cha…" at bounding box center [641, 363] width 1283 height 631
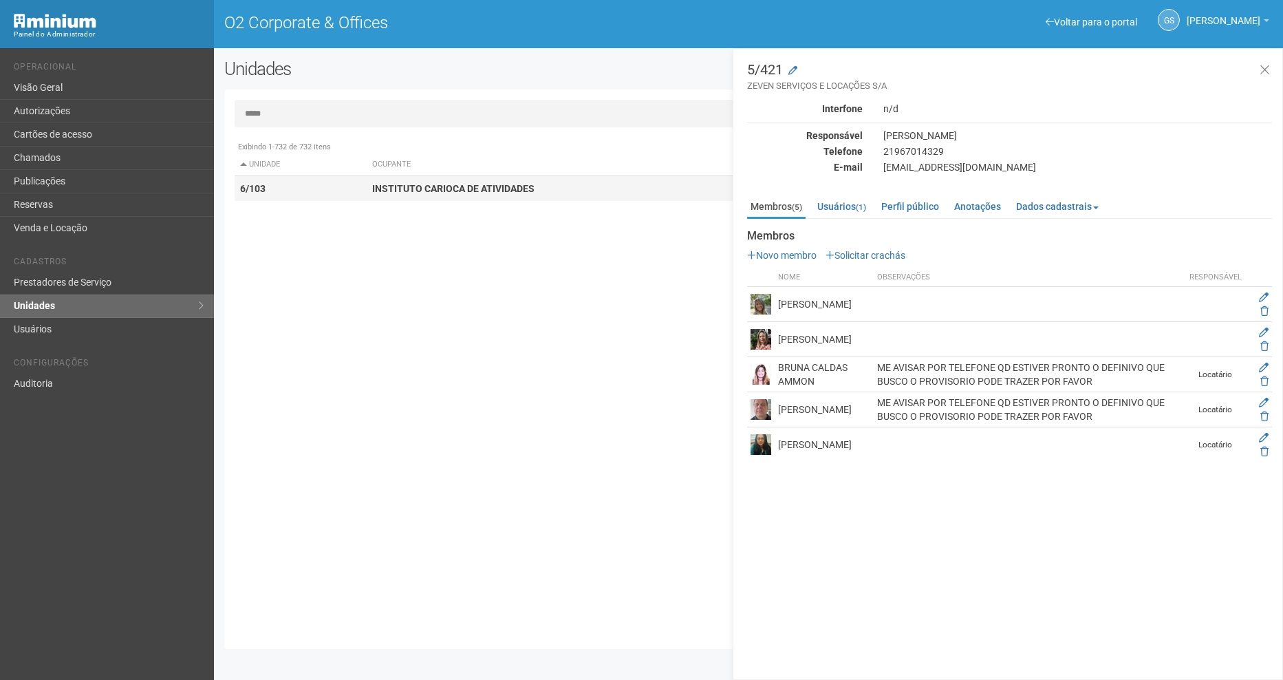
click at [310, 188] on td "6/103" at bounding box center [301, 188] width 133 height 25
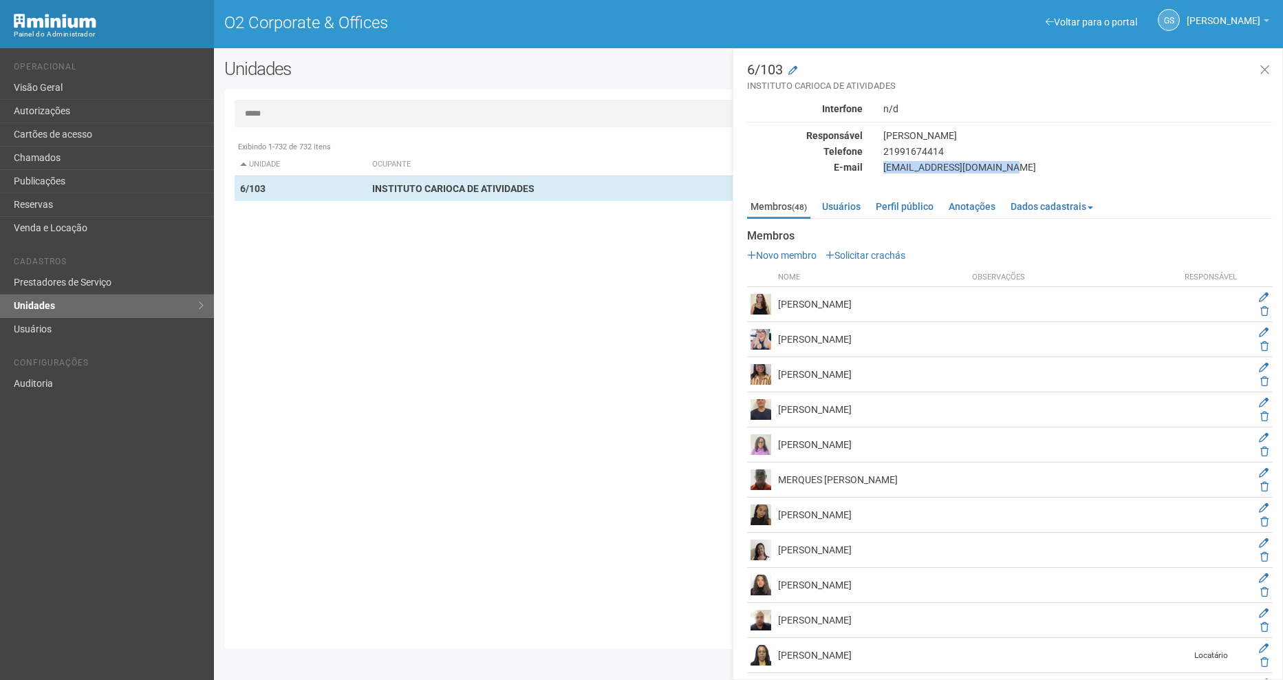
drag, startPoint x: 884, startPoint y: 167, endPoint x: 1010, endPoint y: 173, distance: 126.0
click at [1010, 173] on div "[EMAIL_ADDRESS][DOMAIN_NAME]" at bounding box center [1077, 167] width 409 height 12
drag, startPoint x: 1008, startPoint y: 171, endPoint x: 878, endPoint y: 169, distance: 130.7
click at [878, 169] on div "[EMAIL_ADDRESS][DOMAIN_NAME]" at bounding box center [1077, 167] width 409 height 12
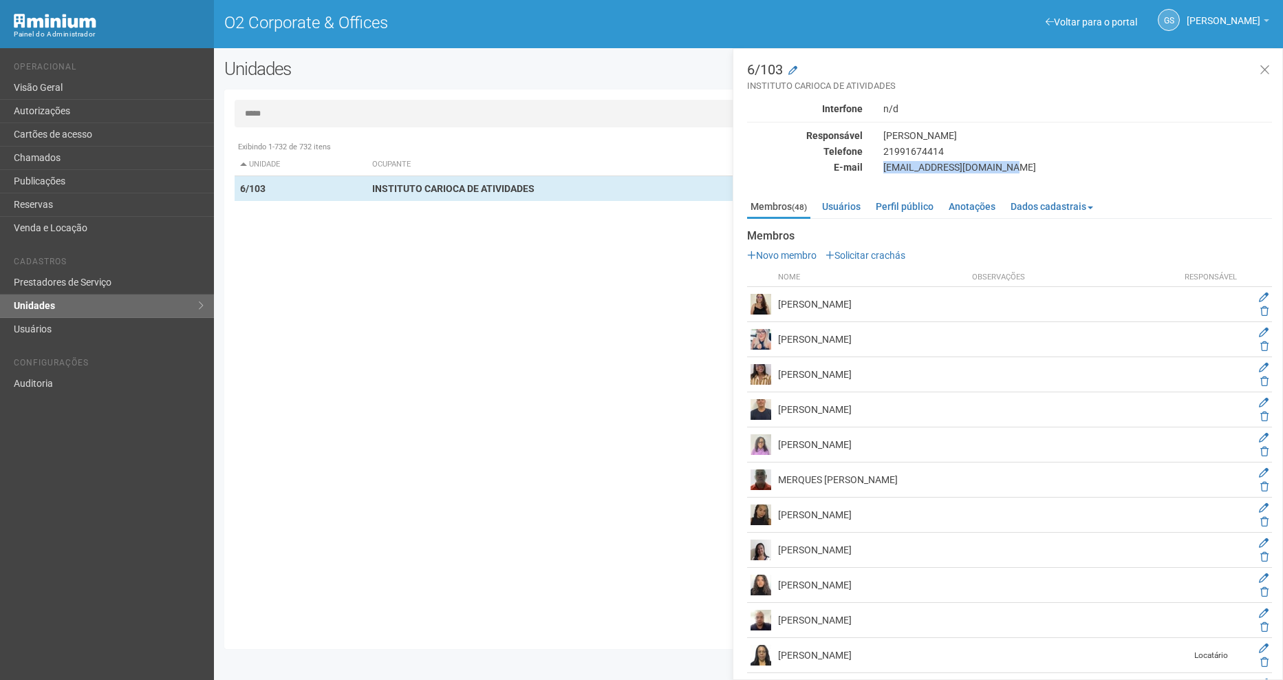
copy div "[EMAIL_ADDRESS][DOMAIN_NAME]"
click at [345, 127] on div "***** Exibindo 1-732 de 732 itens Unidade Ocupante Categoria Perfil público 1/1…" at bounding box center [748, 369] width 1048 height 539
click at [334, 118] on input "*****" at bounding box center [749, 114] width 1028 height 28
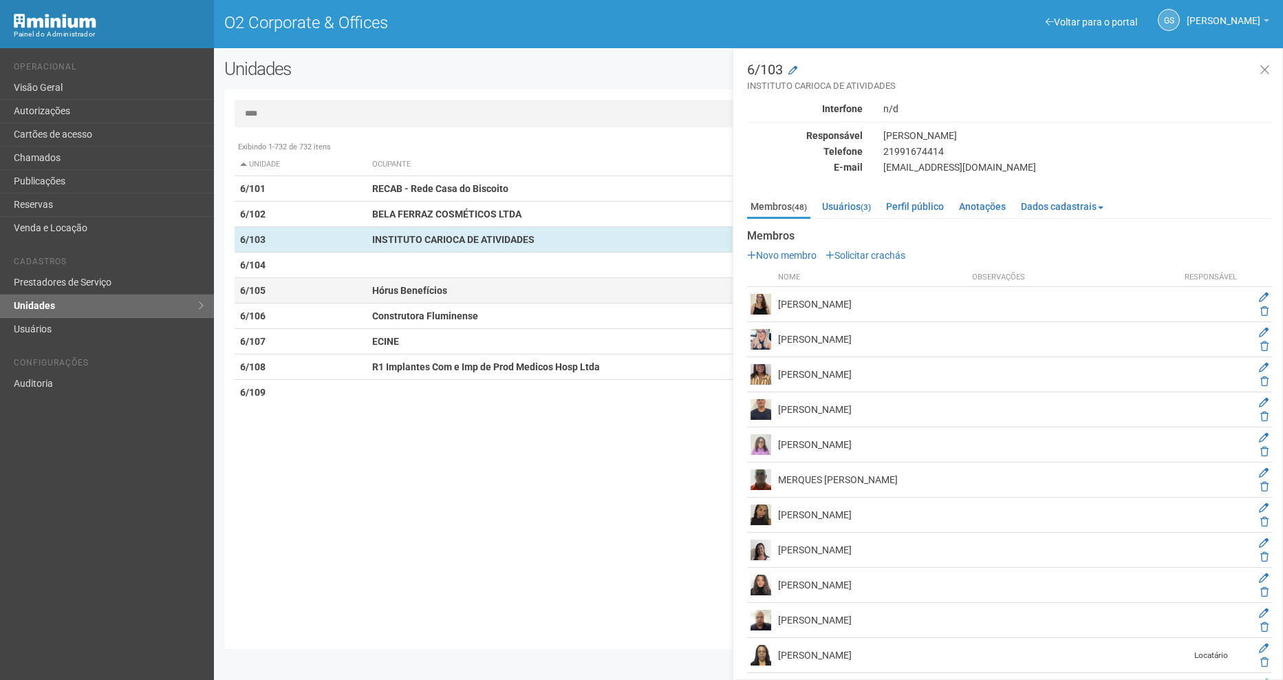
click at [393, 281] on td "Hórus Benefícios" at bounding box center [594, 290] width 455 height 25
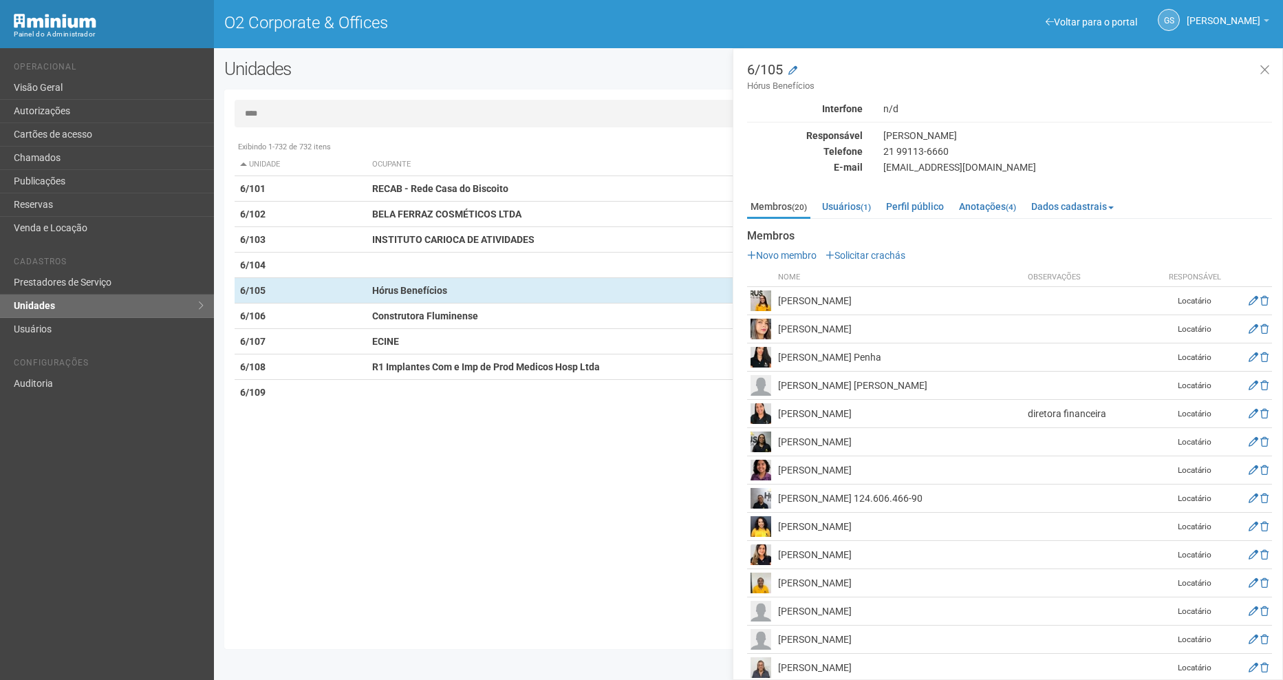
drag, startPoint x: 882, startPoint y: 166, endPoint x: 1043, endPoint y: 167, distance: 161.6
click at [1043, 167] on div "[EMAIL_ADDRESS][DOMAIN_NAME]" at bounding box center [1077, 167] width 409 height 12
copy div "[EMAIL_ADDRESS][DOMAIN_NAME]"
drag, startPoint x: 270, startPoint y: 116, endPoint x: 254, endPoint y: 116, distance: 15.8
click at [254, 116] on input "****" at bounding box center [749, 114] width 1028 height 28
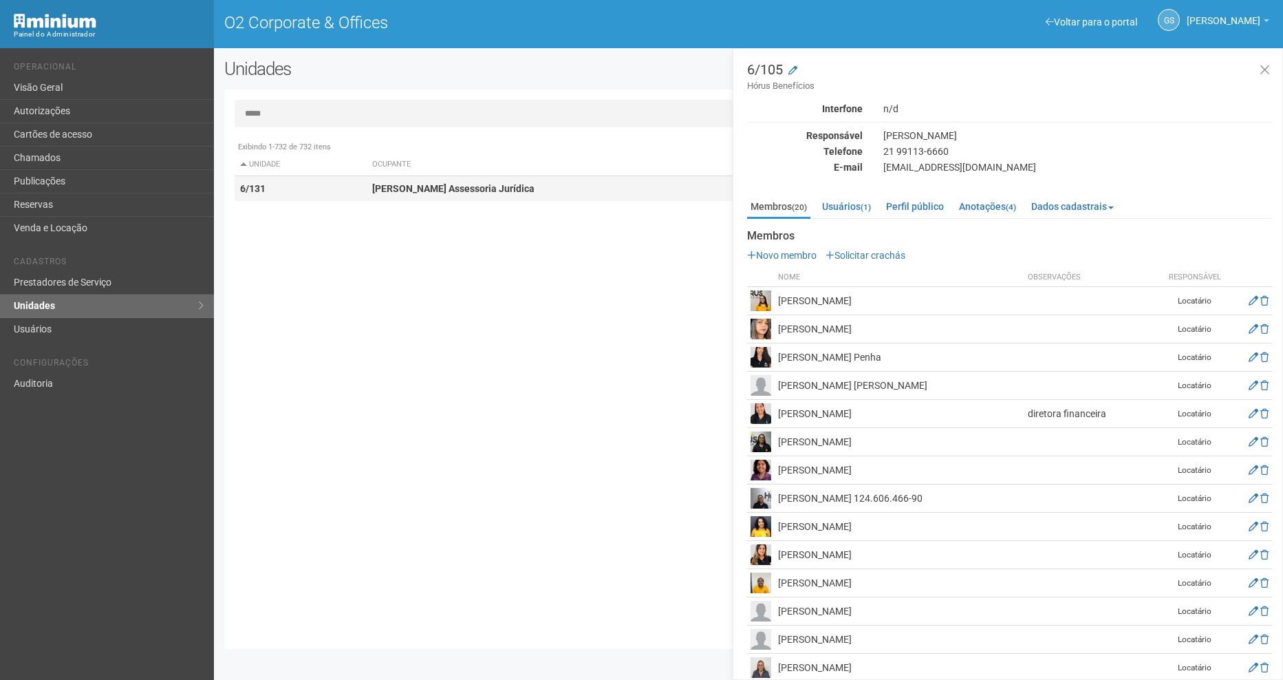
click at [404, 192] on strong "[PERSON_NAME] Assessoria Jurídica" at bounding box center [453, 188] width 162 height 11
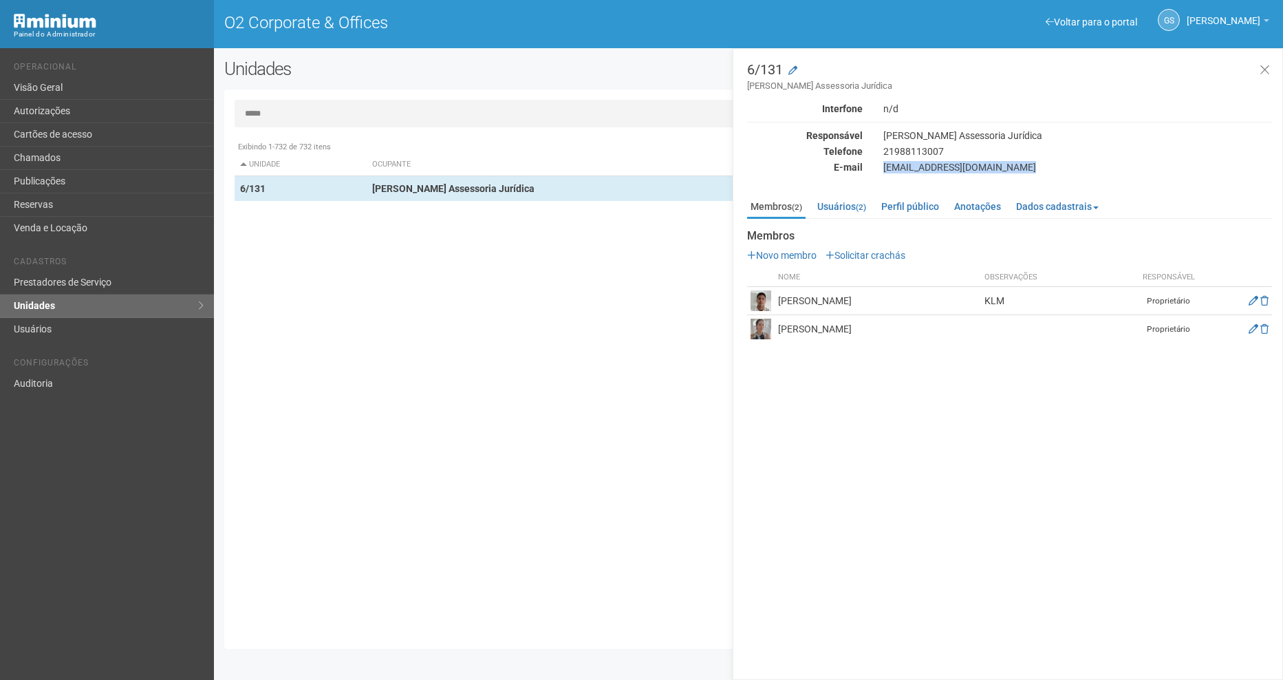
drag, startPoint x: 882, startPoint y: 171, endPoint x: 970, endPoint y: 176, distance: 88.9
click at [970, 176] on div "6/131 [PERSON_NAME] Assessoria Jurídica Interfone n/d Responsável [PERSON_NAME]…" at bounding box center [1009, 203] width 525 height 280
copy div "[EMAIL_ADDRESS][DOMAIN_NAME]"
drag, startPoint x: 277, startPoint y: 117, endPoint x: 253, endPoint y: 119, distance: 24.2
click at [253, 119] on input "*****" at bounding box center [749, 114] width 1028 height 28
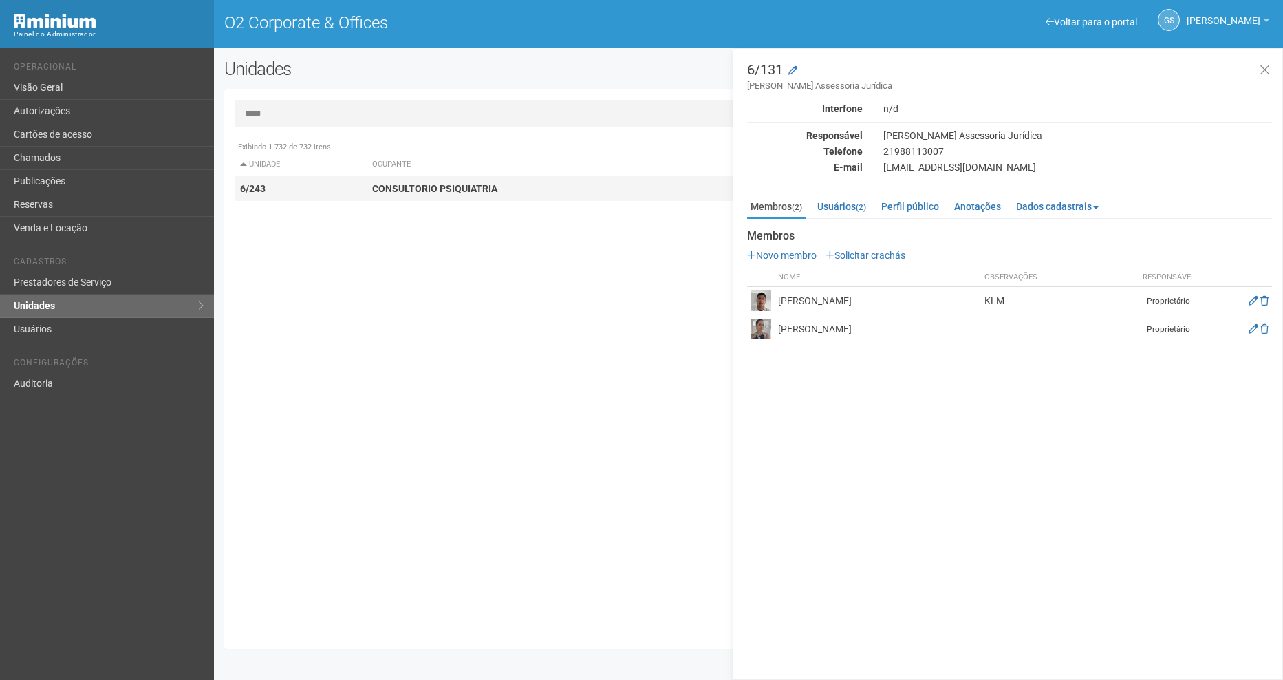
click at [492, 187] on strong "CONSULTORIO PSIQUIATRIA" at bounding box center [434, 188] width 125 height 11
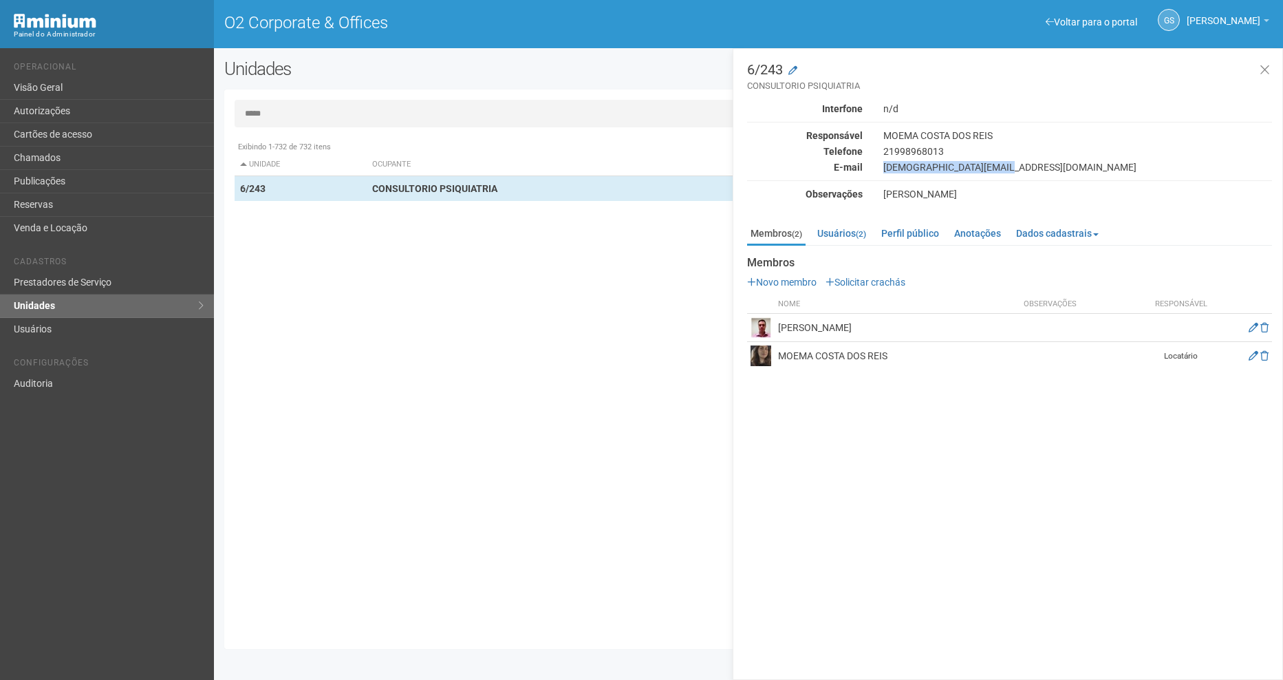
drag, startPoint x: 883, startPoint y: 169, endPoint x: 1000, endPoint y: 163, distance: 117.1
click at [1000, 163] on div "[DEMOGRAPHIC_DATA][EMAIL_ADDRESS][DOMAIN_NAME]" at bounding box center [1077, 167] width 409 height 12
copy div "[DEMOGRAPHIC_DATA][EMAIL_ADDRESS][DOMAIN_NAME]"
drag, startPoint x: 287, startPoint y: 117, endPoint x: 112, endPoint y: 111, distance: 174.8
click at [112, 111] on div "Voltar para o portal Operacional Visão Geral Autorizações Cartões de acesso Cha…" at bounding box center [641, 363] width 1283 height 631
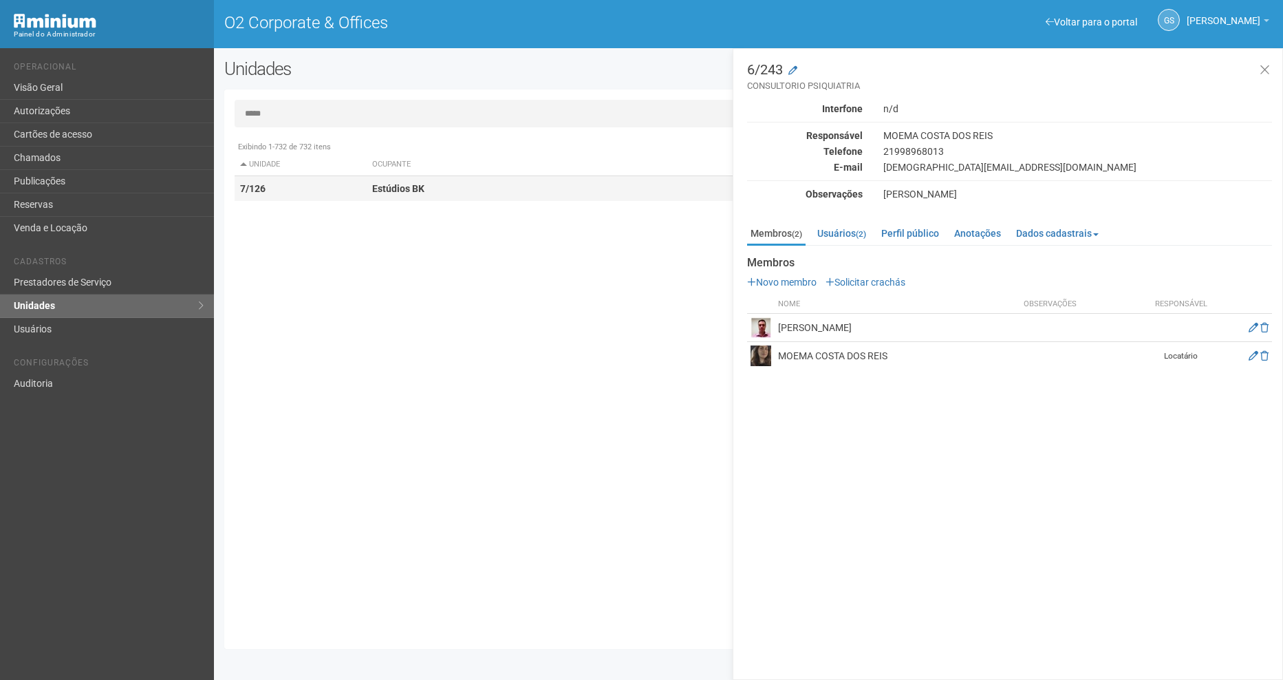
click at [319, 191] on td "7/126" at bounding box center [301, 188] width 133 height 25
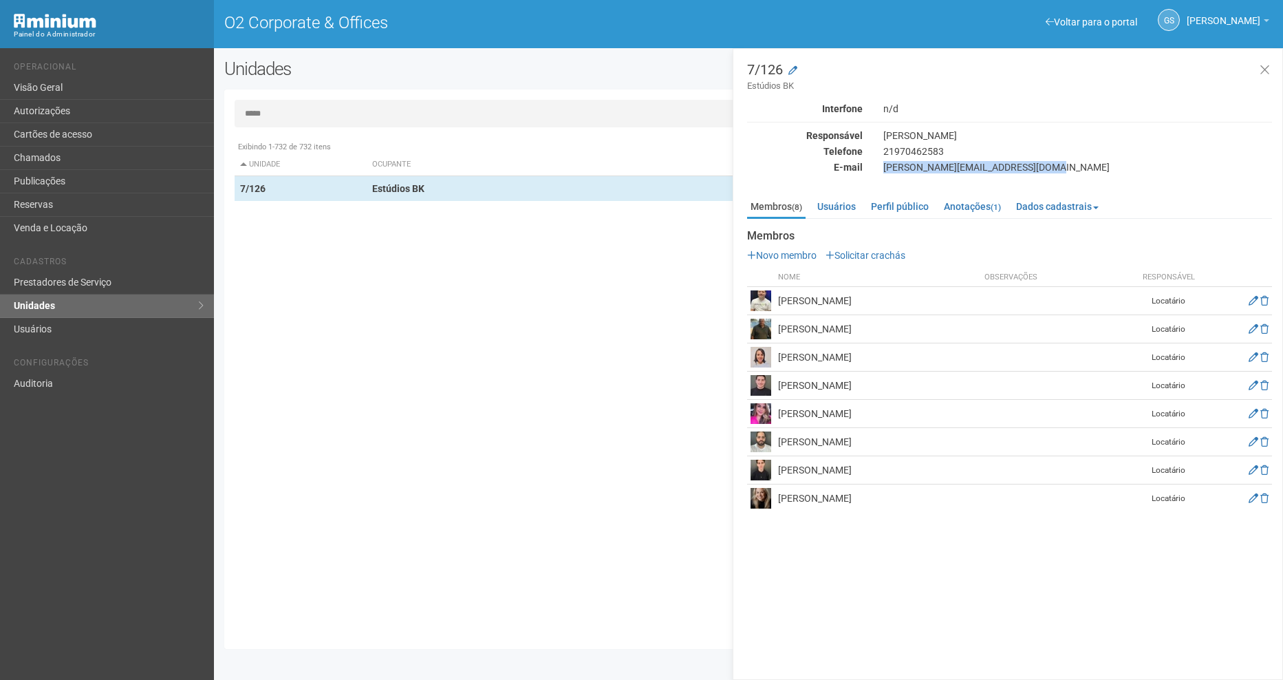
drag, startPoint x: 884, startPoint y: 166, endPoint x: 1081, endPoint y: 169, distance: 197.4
click at [1081, 169] on div "[PERSON_NAME][EMAIL_ADDRESS][DOMAIN_NAME]" at bounding box center [1077, 167] width 409 height 12
copy div "[PERSON_NAME][EMAIL_ADDRESS][DOMAIN_NAME]"
click at [853, 212] on link "Usuários (2)" at bounding box center [842, 206] width 56 height 21
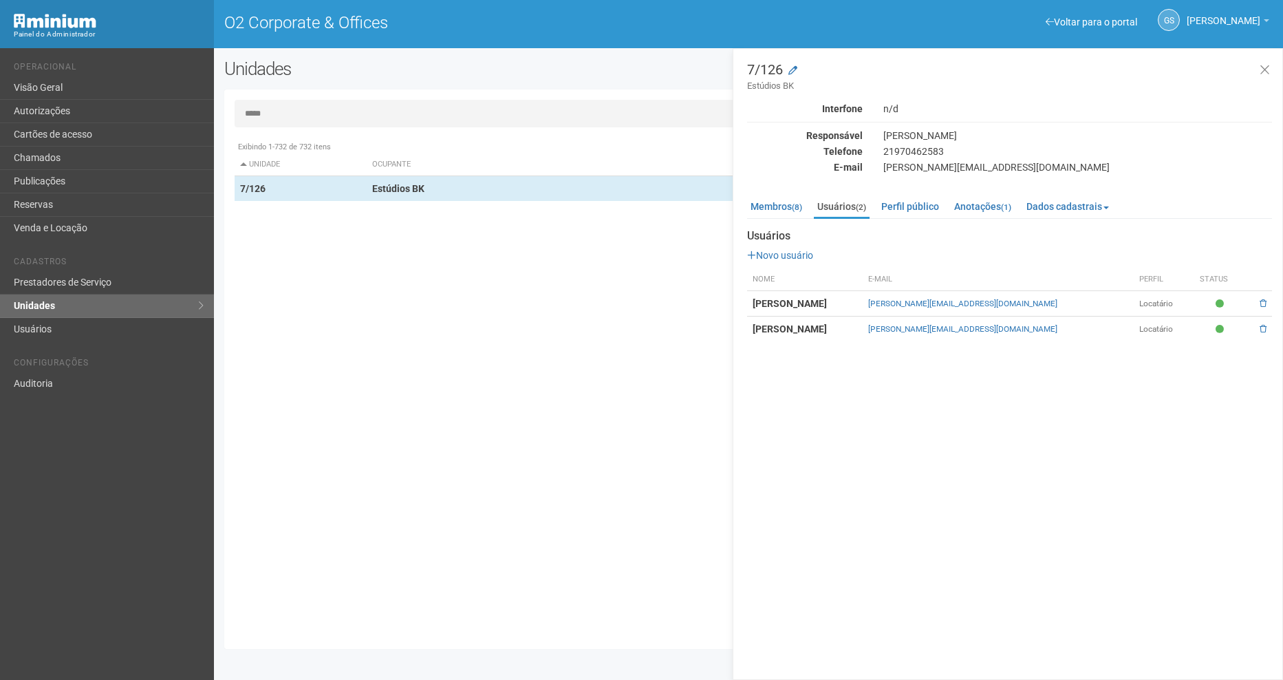
drag, startPoint x: 274, startPoint y: 122, endPoint x: 252, endPoint y: 123, distance: 22.0
click at [252, 123] on input "*****" at bounding box center [749, 114] width 1028 height 28
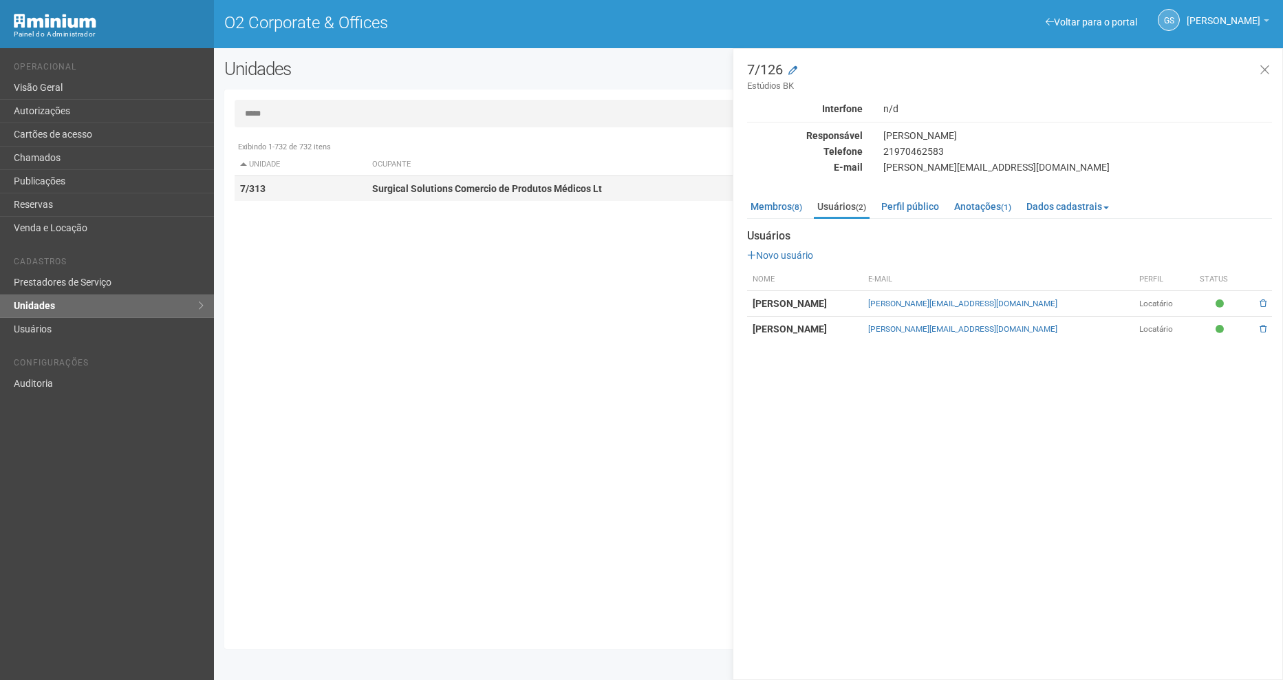
click at [557, 197] on td "Surgical Solutions Comercio de Produtos Médicos Lt" at bounding box center [594, 188] width 455 height 25
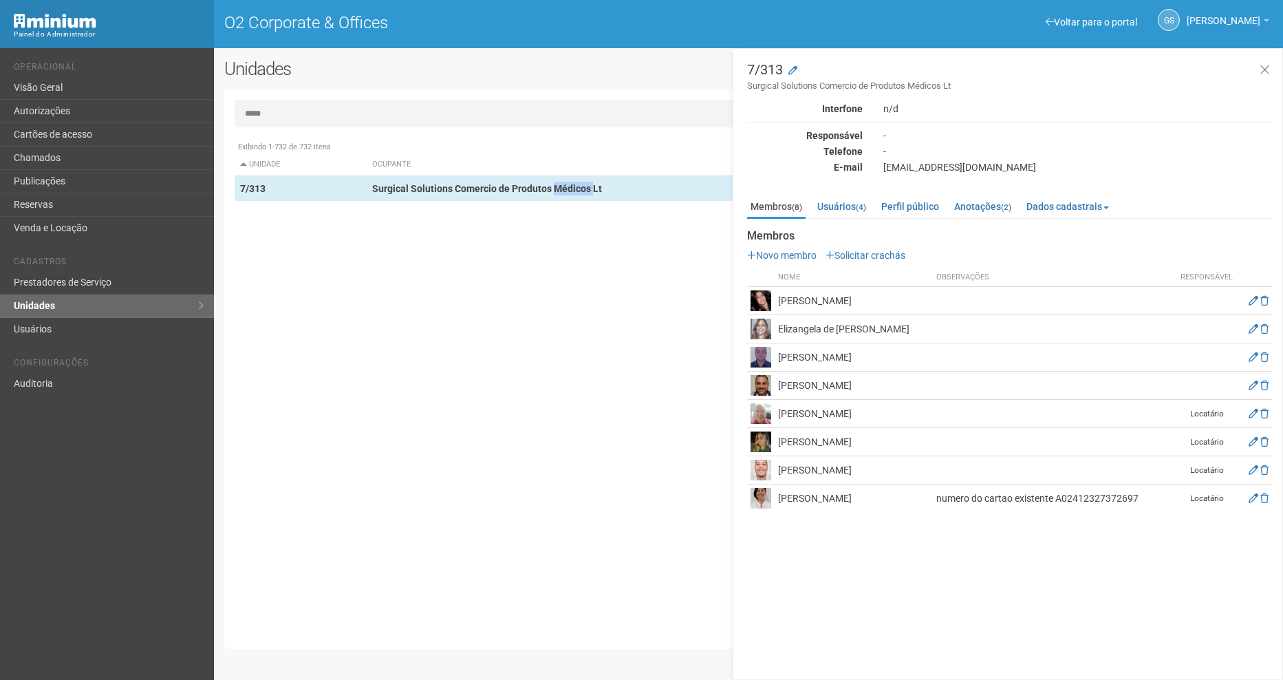
click at [896, 332] on td "Elizangela de [PERSON_NAME]" at bounding box center [853, 329] width 158 height 28
drag, startPoint x: 884, startPoint y: 168, endPoint x: 1041, endPoint y: 168, distance: 156.1
click at [1041, 168] on div "[EMAIL_ADDRESS][DOMAIN_NAME]" at bounding box center [1077, 167] width 409 height 12
copy div "[EMAIL_ADDRESS][DOMAIN_NAME]"
drag, startPoint x: 321, startPoint y: 114, endPoint x: 118, endPoint y: 109, distance: 203.0
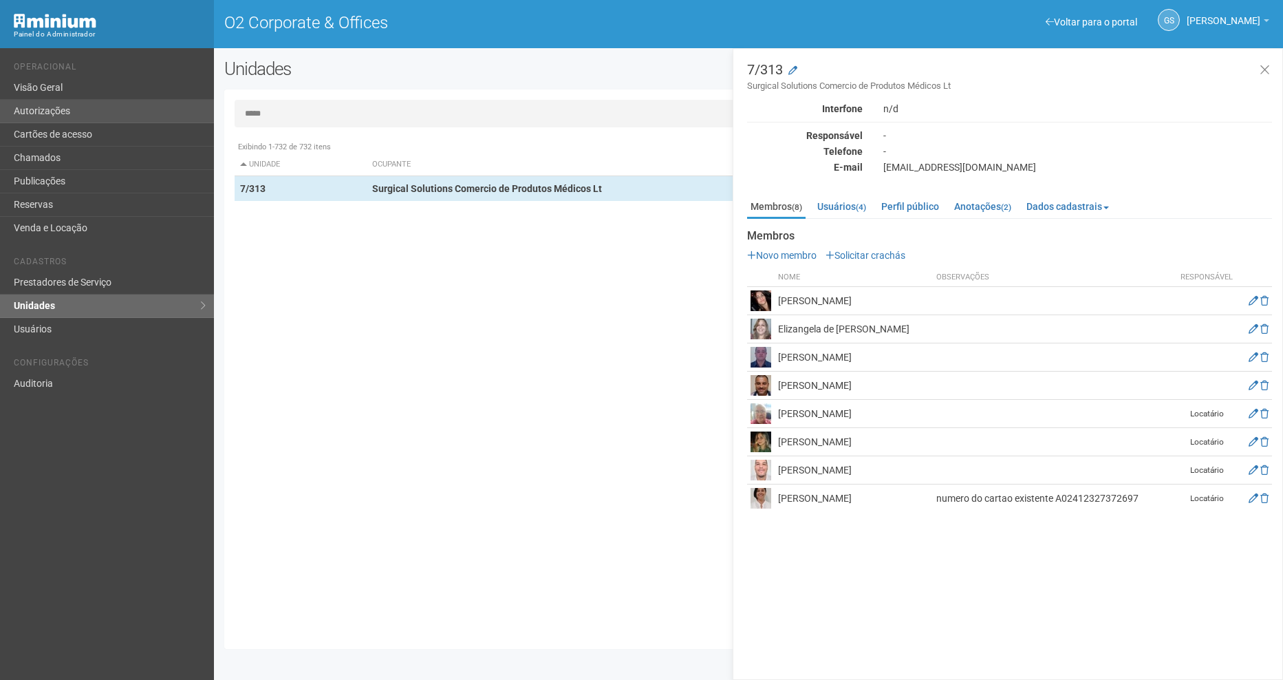
click at [119, 109] on div "Voltar para o portal Operacional Visão Geral Autorizações Cartões de acesso Cha…" at bounding box center [641, 363] width 1283 height 631
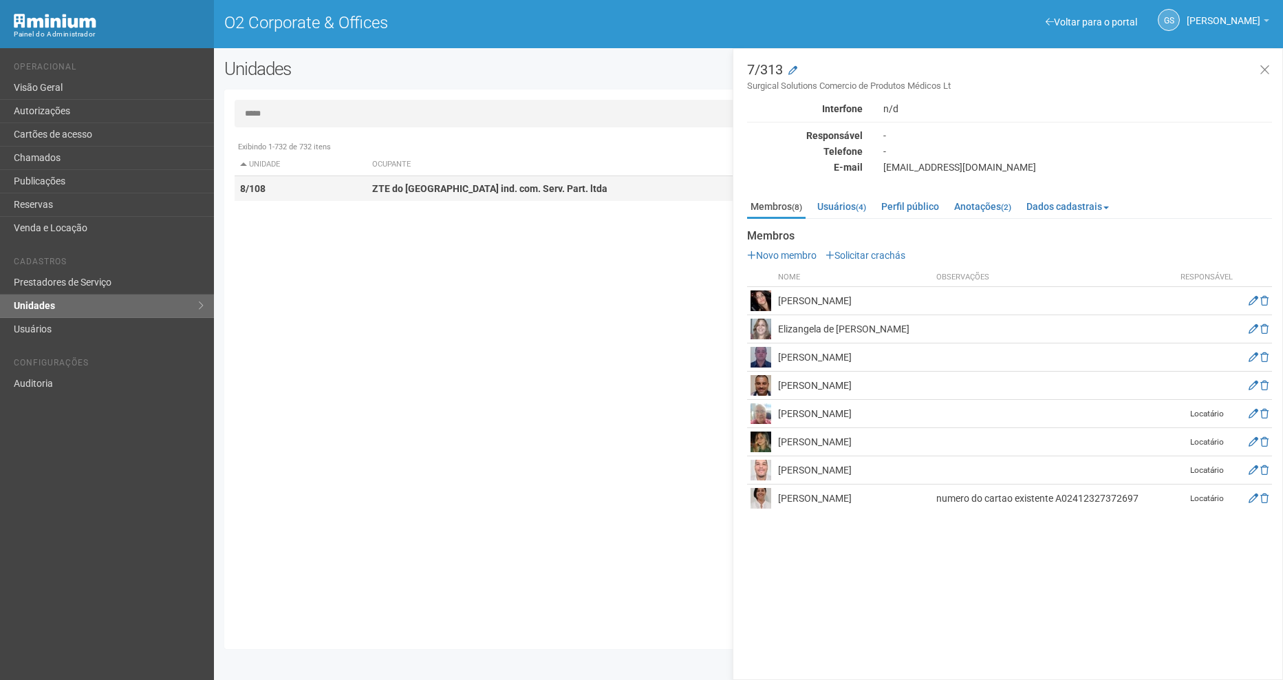
click at [398, 188] on strong "ZTE do [GEOGRAPHIC_DATA] ind. com. Serv. Part. ltda" at bounding box center [489, 188] width 235 height 11
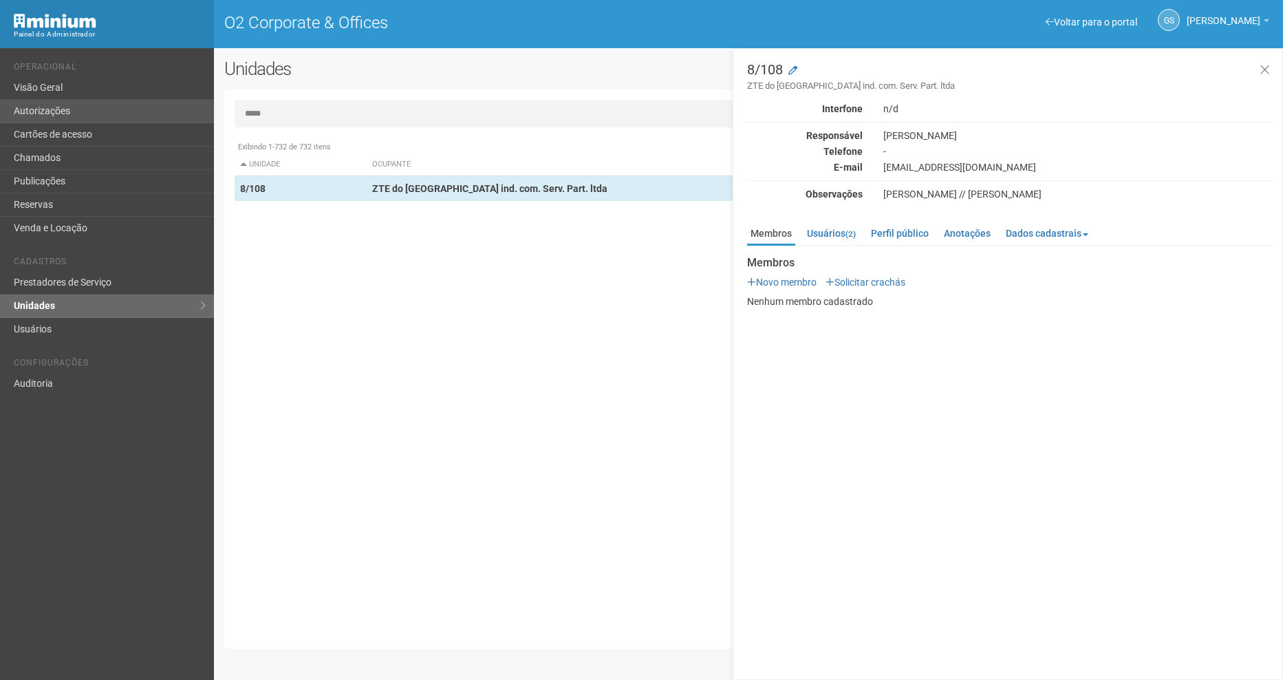
drag, startPoint x: 318, startPoint y: 118, endPoint x: 120, endPoint y: 106, distance: 198.4
click at [120, 106] on div "Voltar para o portal Operacional Visão Geral Autorizações Cartões de acesso Cha…" at bounding box center [641, 363] width 1283 height 631
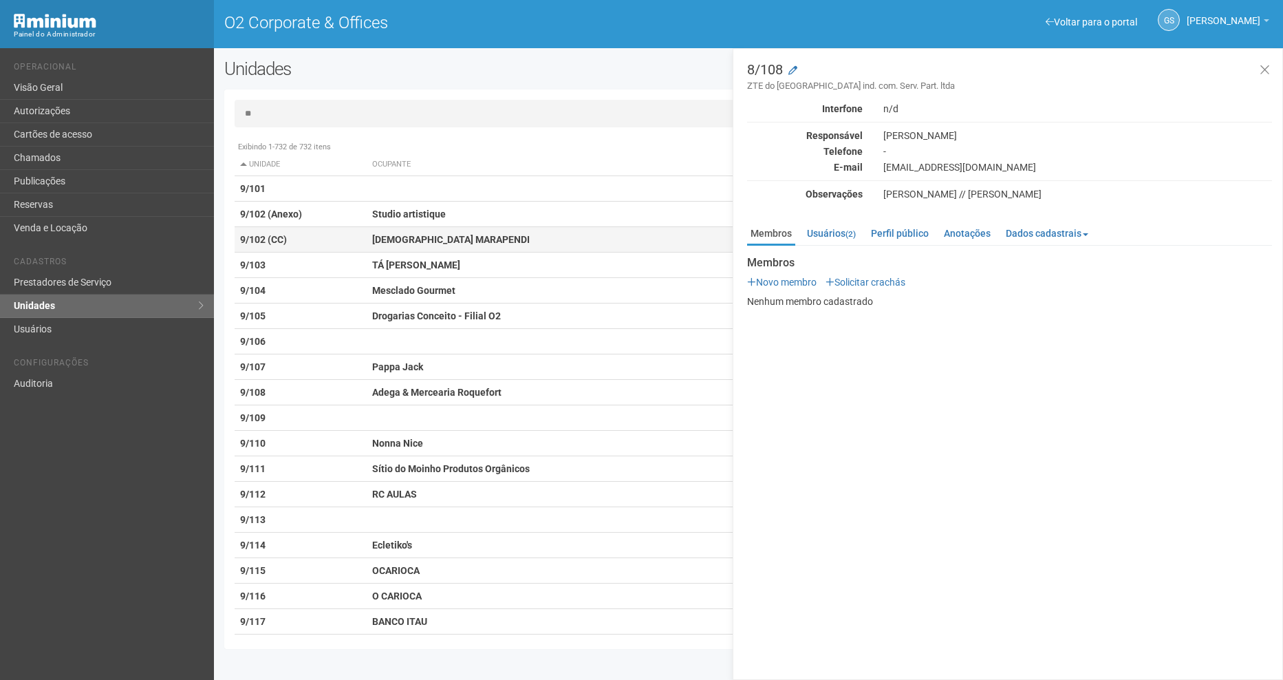
click at [374, 234] on strong "[DEMOGRAPHIC_DATA] MARAPENDI" at bounding box center [451, 239] width 158 height 11
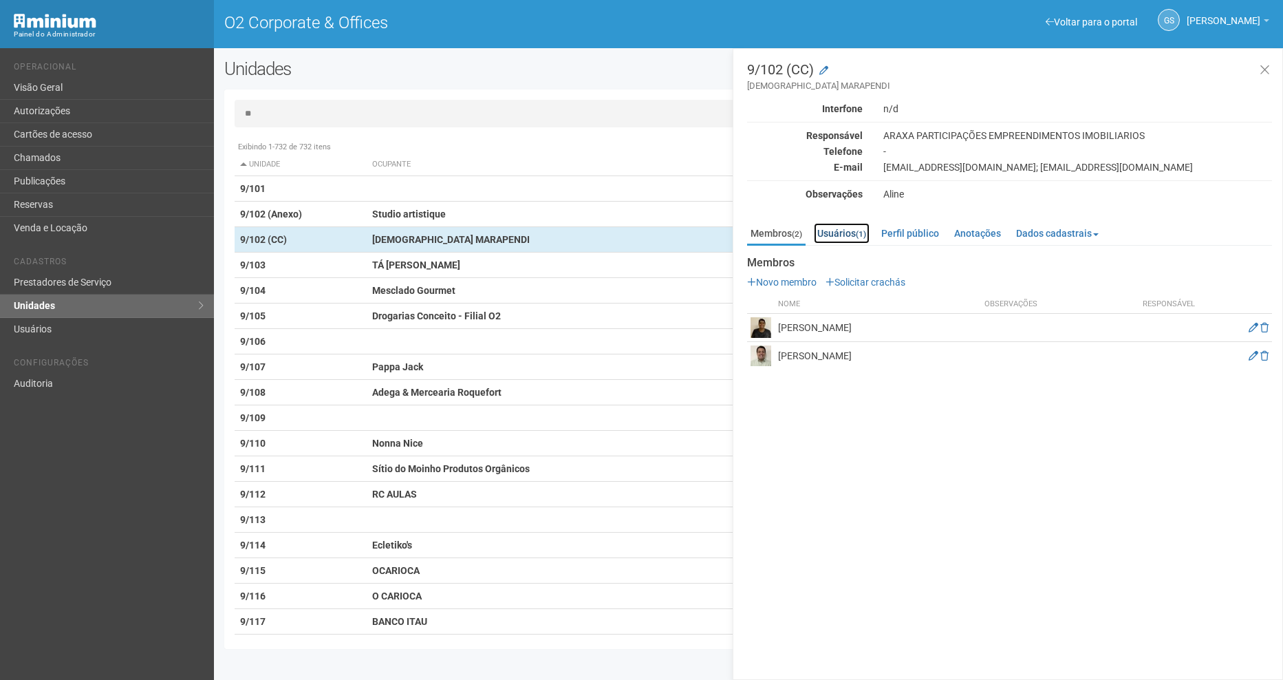
click at [856, 239] on link "Usuários (1)" at bounding box center [842, 233] width 56 height 21
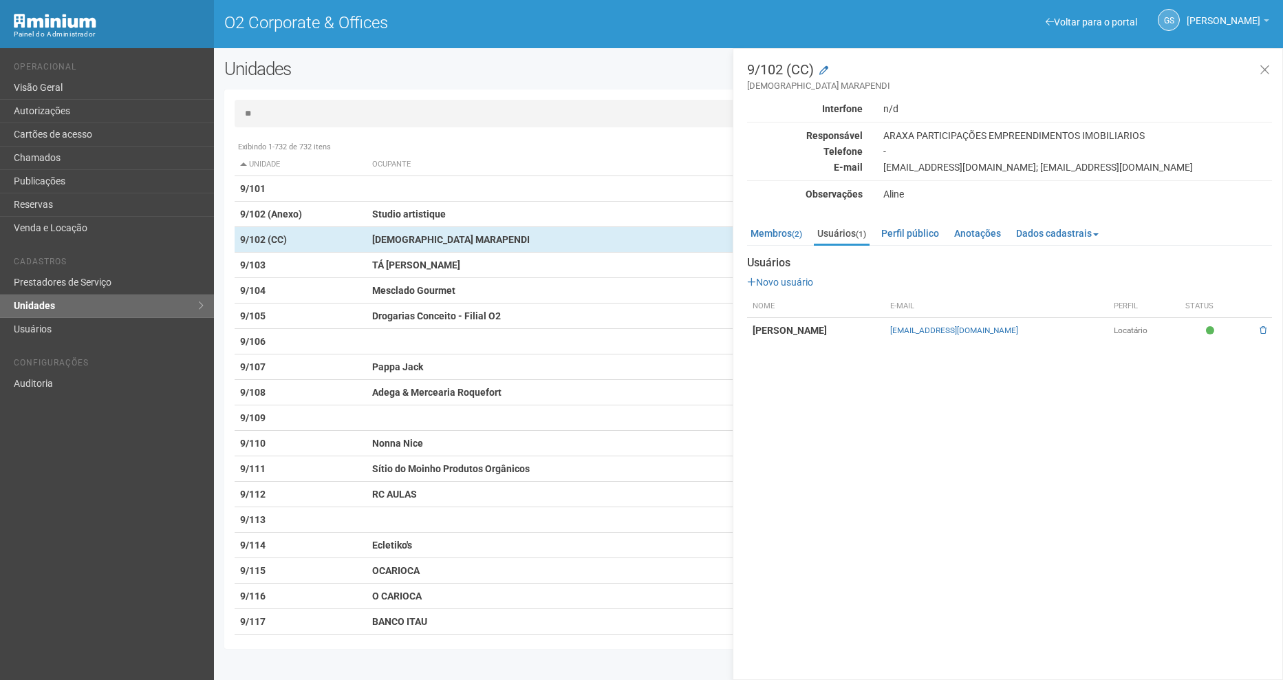
drag, startPoint x: 1027, startPoint y: 331, endPoint x: 890, endPoint y: 340, distance: 137.2
click at [890, 340] on td "[EMAIL_ADDRESS][DOMAIN_NAME]" at bounding box center [996, 330] width 224 height 25
copy link "[EMAIL_ADDRESS][DOMAIN_NAME]"
click at [280, 122] on input "**" at bounding box center [749, 114] width 1028 height 28
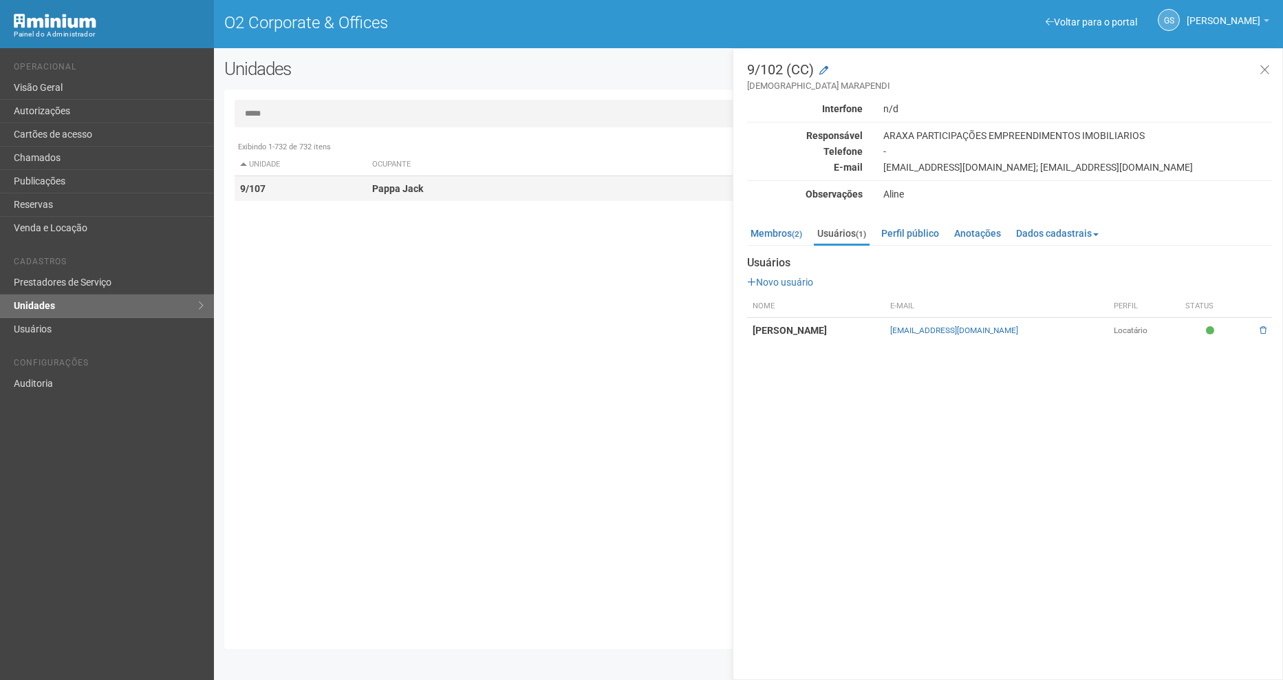
type input "*****"
click at [397, 199] on td "Pappa Jack" at bounding box center [594, 188] width 455 height 25
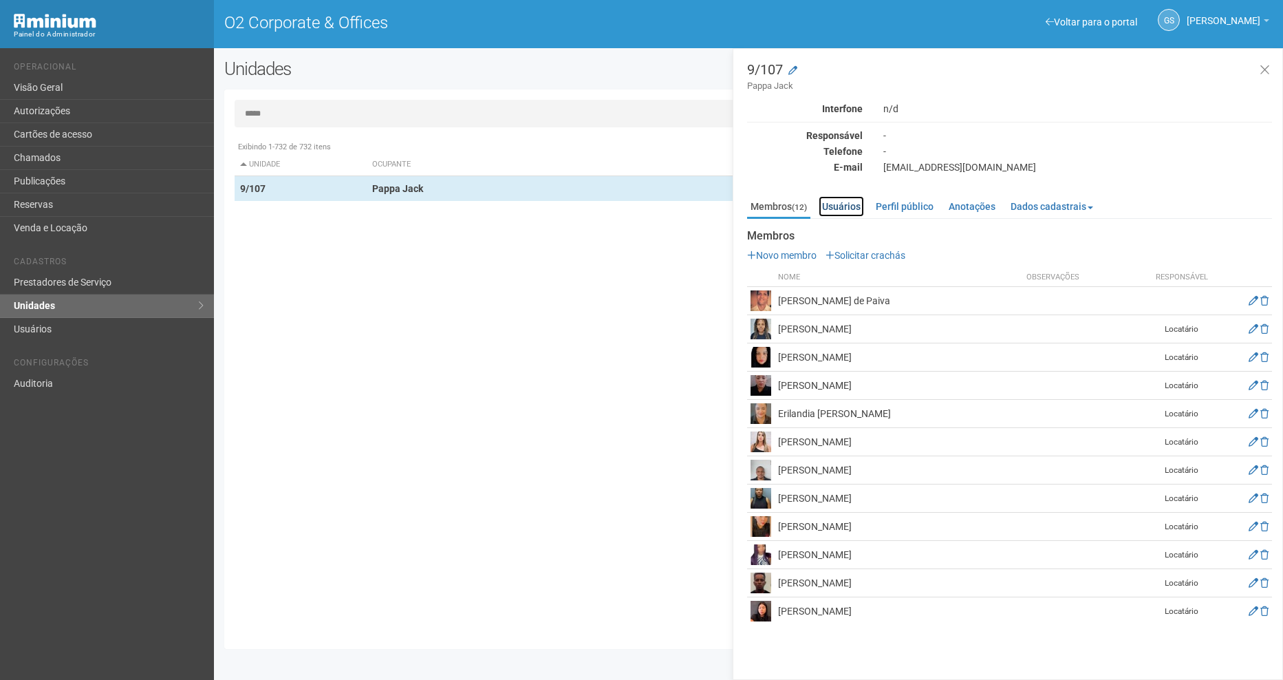
click at [851, 204] on link "Usuários" at bounding box center [840, 206] width 45 height 21
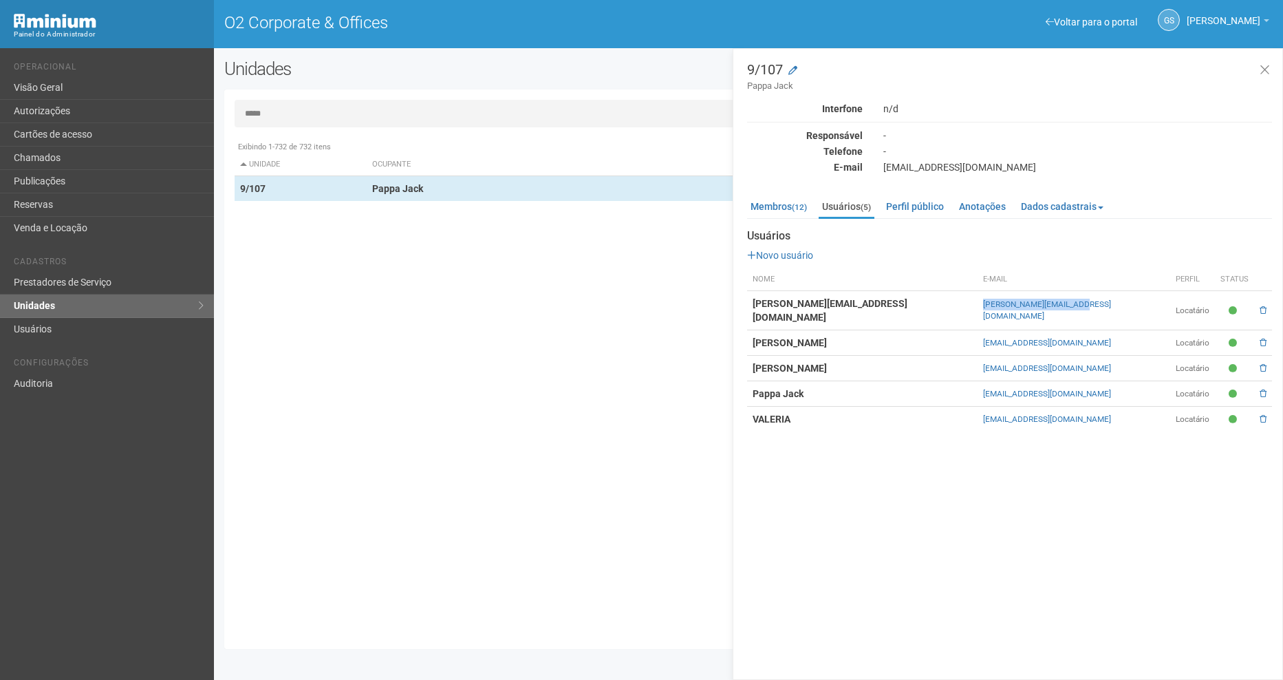
drag, startPoint x: 1050, startPoint y: 305, endPoint x: 944, endPoint y: 305, distance: 106.6
click at [977, 305] on td "[PERSON_NAME][EMAIL_ADDRESS][DOMAIN_NAME]" at bounding box center [1073, 310] width 193 height 39
